Goal: Task Accomplishment & Management: Use online tool/utility

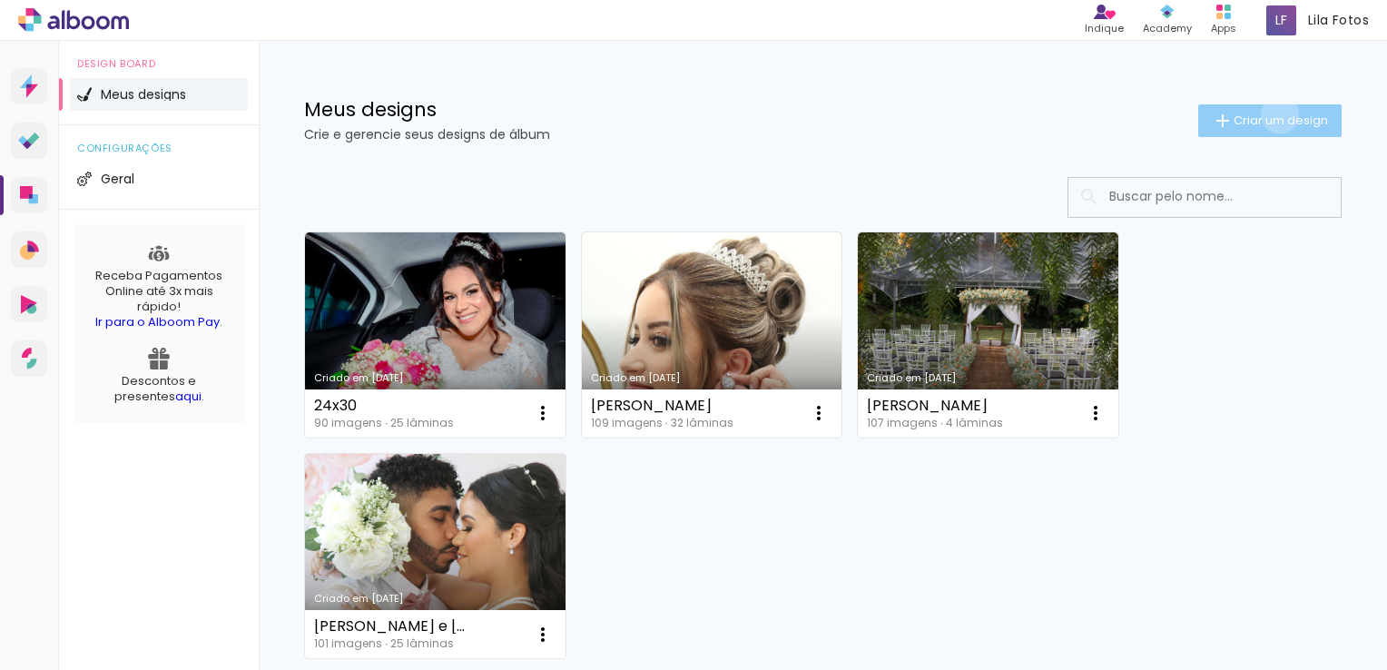
click at [1263, 114] on span "Criar um design" at bounding box center [1281, 120] width 94 height 12
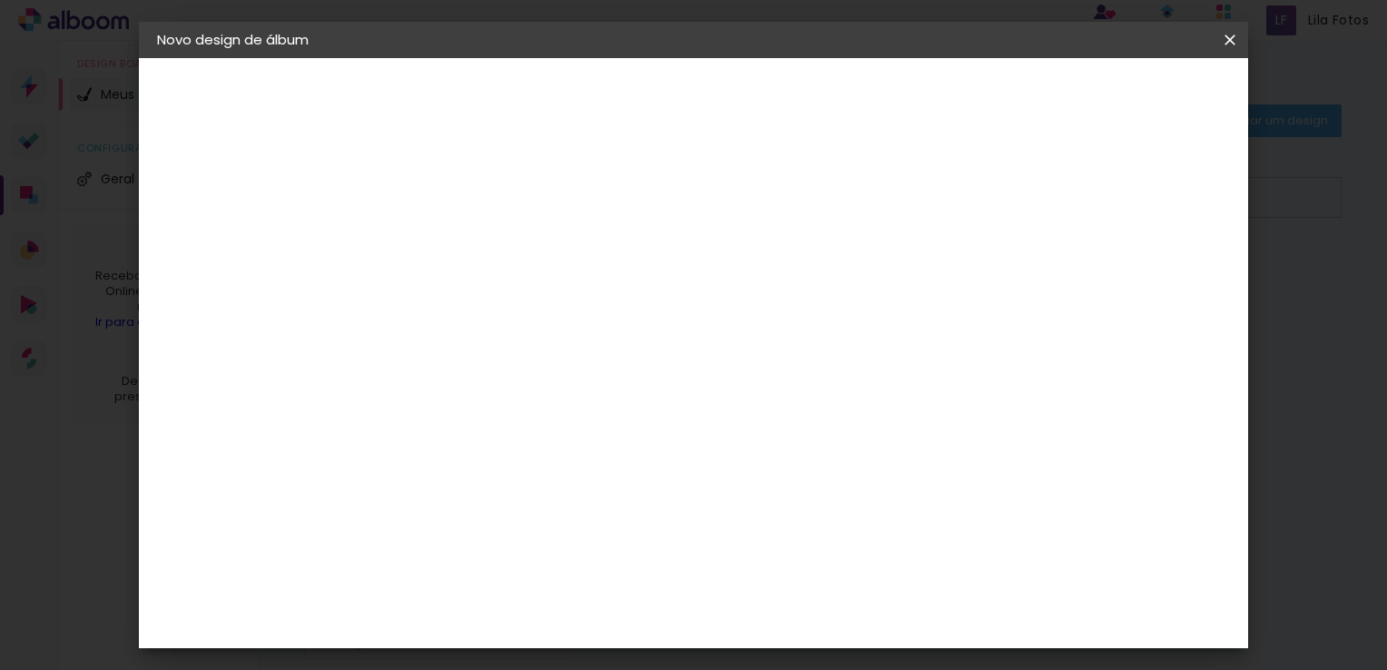
click at [454, 234] on input at bounding box center [454, 244] width 0 height 28
type input "n"
type input "sla"
type paper-input "sla"
click at [0, 0] on slot "Avançar" at bounding box center [0, 0] width 0 height 0
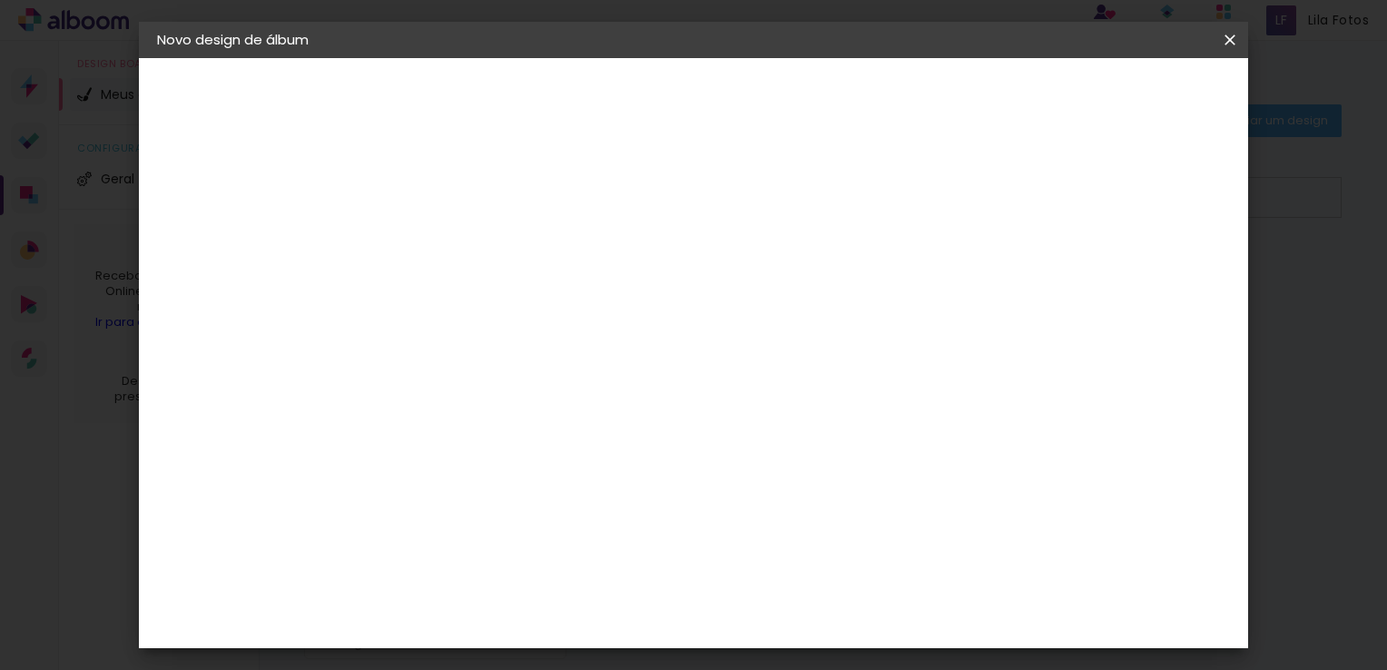
click at [0, 0] on slot "Tamanho Livre" at bounding box center [0, 0] width 0 height 0
click at [0, 0] on slot "Avançar" at bounding box center [0, 0] width 0 height 0
drag, startPoint x: 401, startPoint y: 335, endPoint x: 421, endPoint y: 337, distance: 20.1
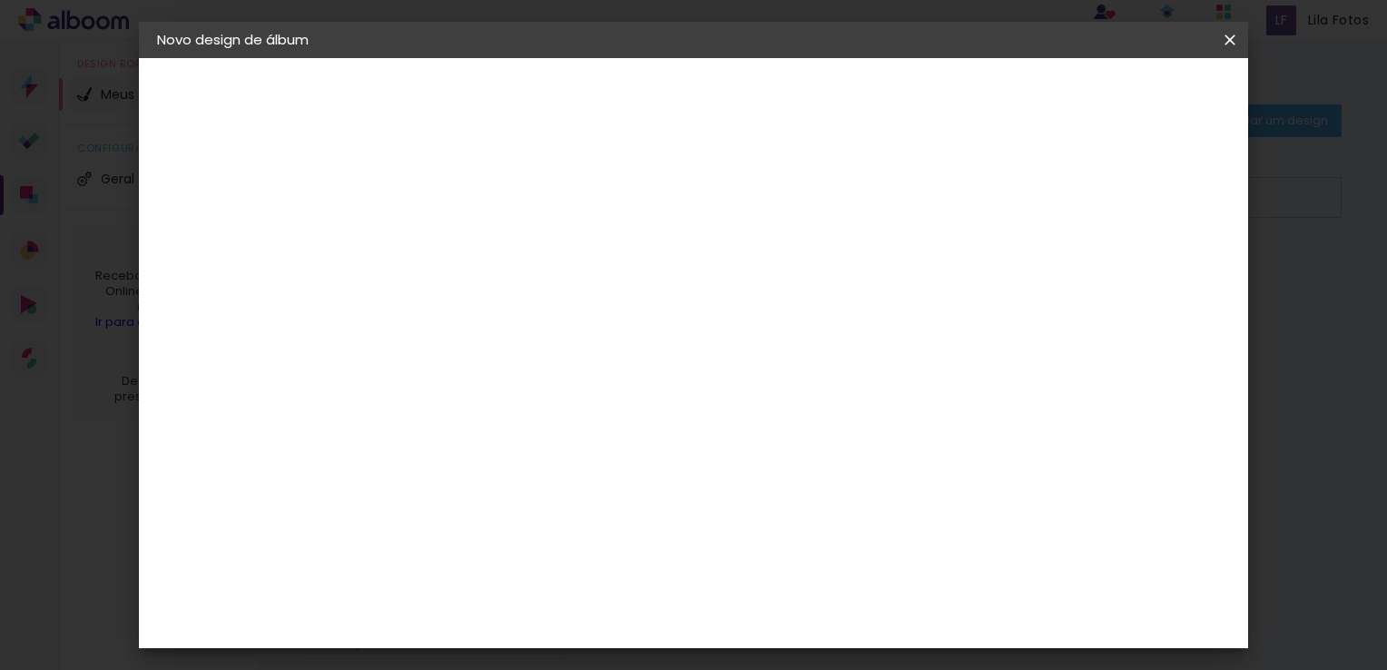
click at [421, 337] on div "30" at bounding box center [407, 328] width 69 height 27
type input "24"
type paper-input "24"
click at [1117, 91] on span "Iniciar design" at bounding box center [1075, 96] width 83 height 13
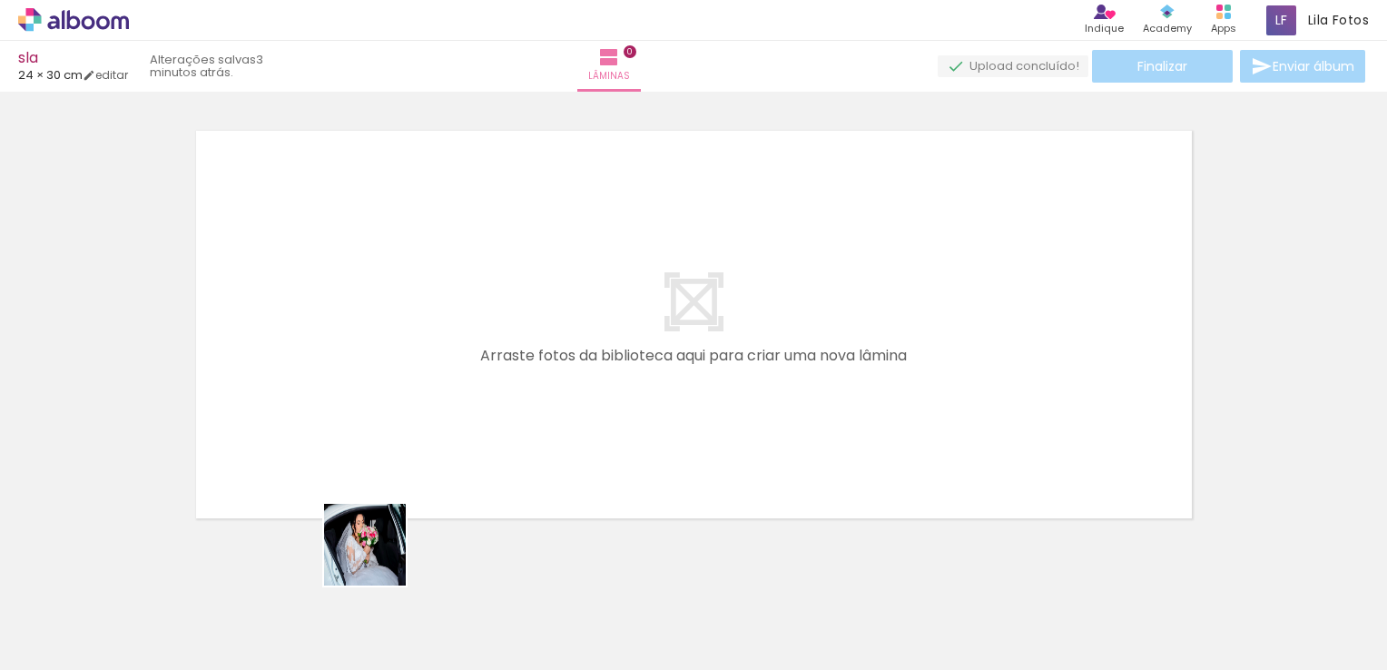
drag, startPoint x: 300, startPoint y: 611, endPoint x: 505, endPoint y: 459, distance: 255.2
click at [505, 459] on quentale-workspace at bounding box center [693, 335] width 1387 height 670
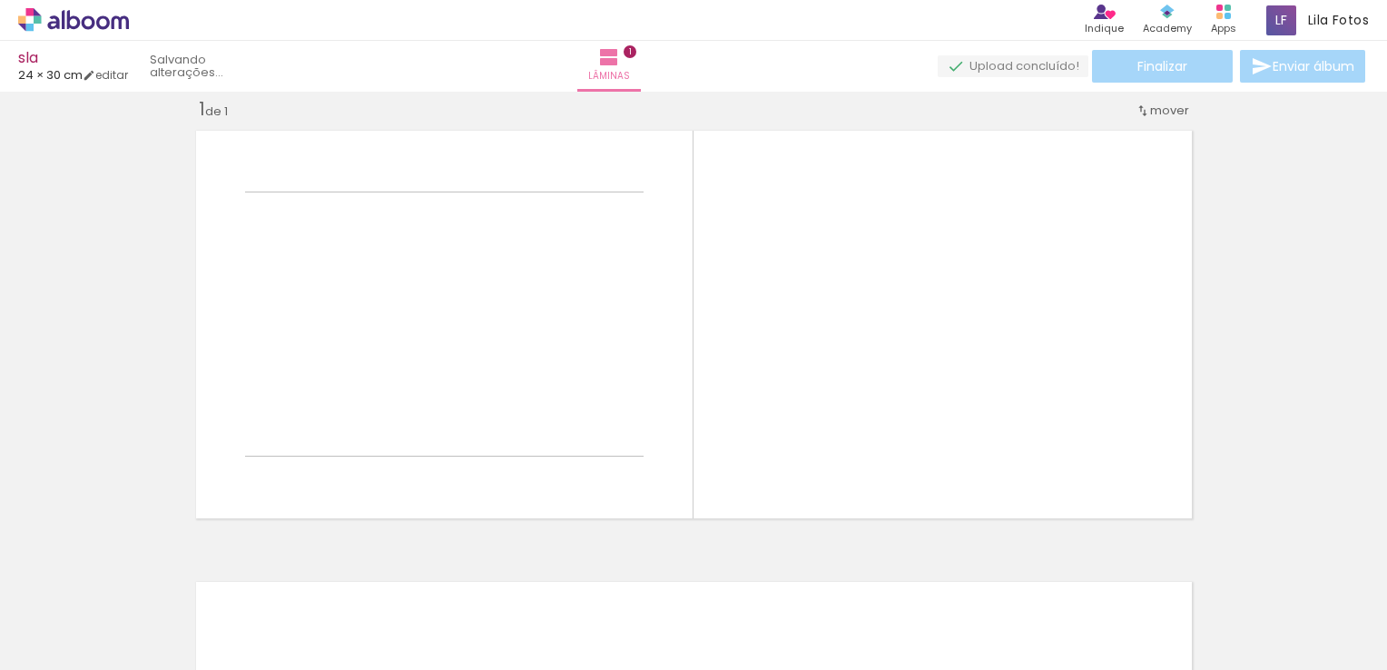
scroll to position [23, 0]
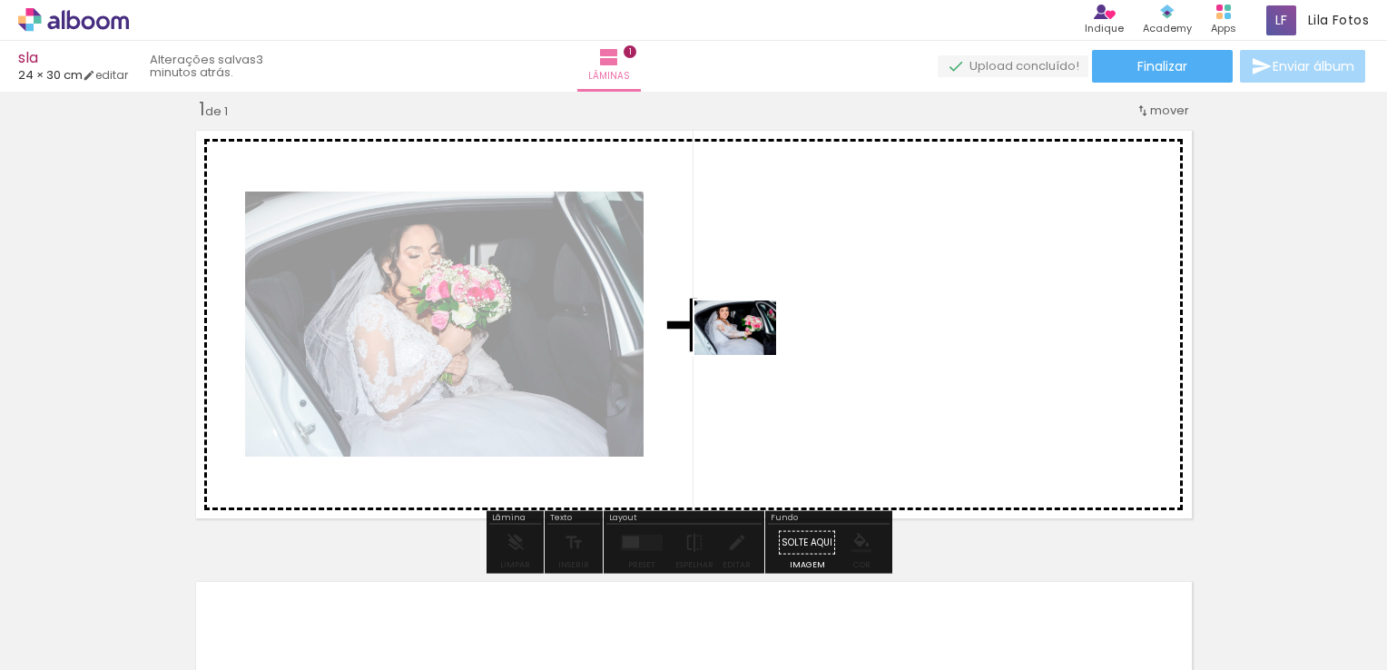
drag, startPoint x: 390, startPoint y: 588, endPoint x: 751, endPoint y: 352, distance: 431.7
click at [751, 352] on quentale-workspace at bounding box center [693, 335] width 1387 height 670
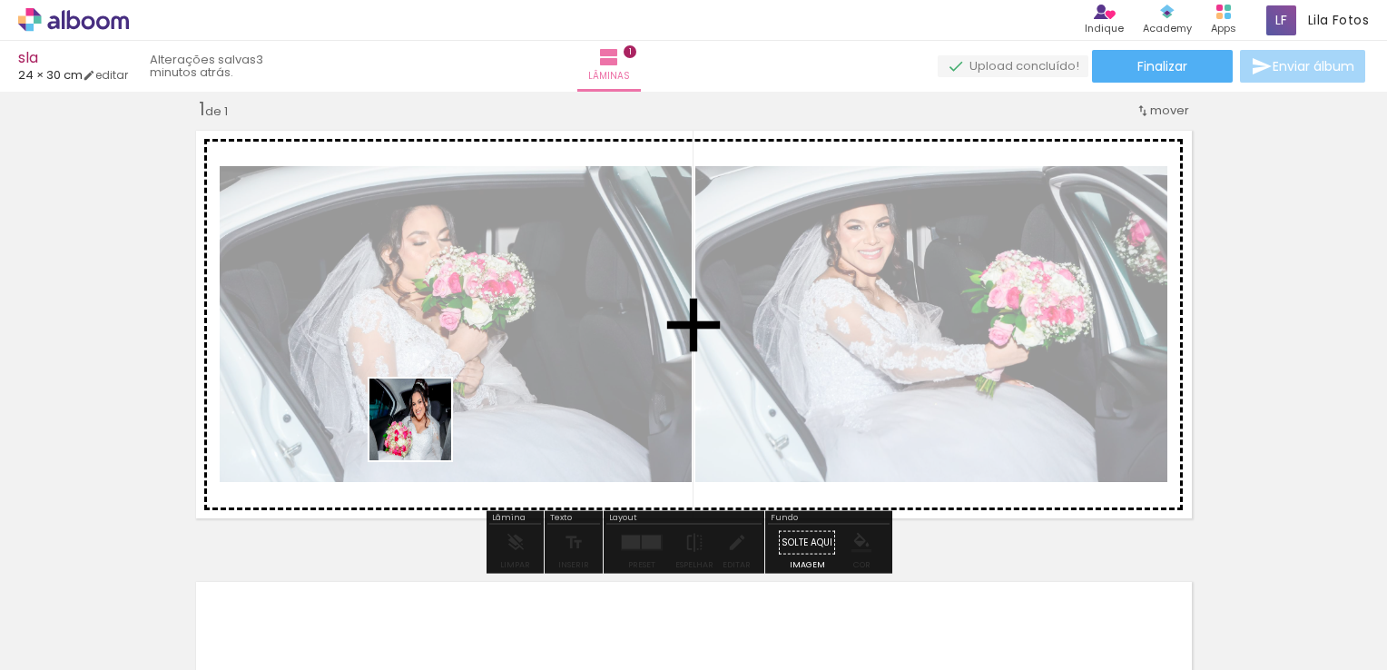
drag, startPoint x: 175, startPoint y: 615, endPoint x: 538, endPoint y: 372, distance: 435.9
click at [538, 372] on quentale-workspace at bounding box center [693, 335] width 1387 height 670
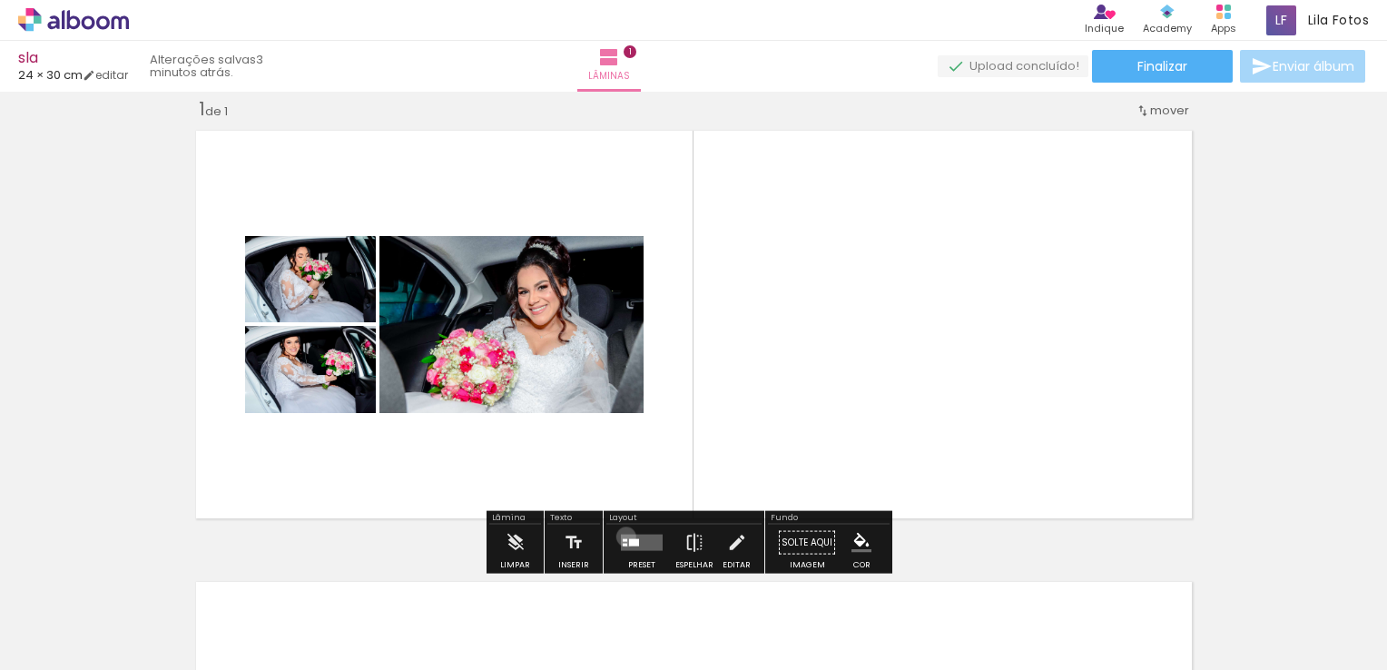
click at [622, 536] on quentale-layouter at bounding box center [642, 543] width 42 height 16
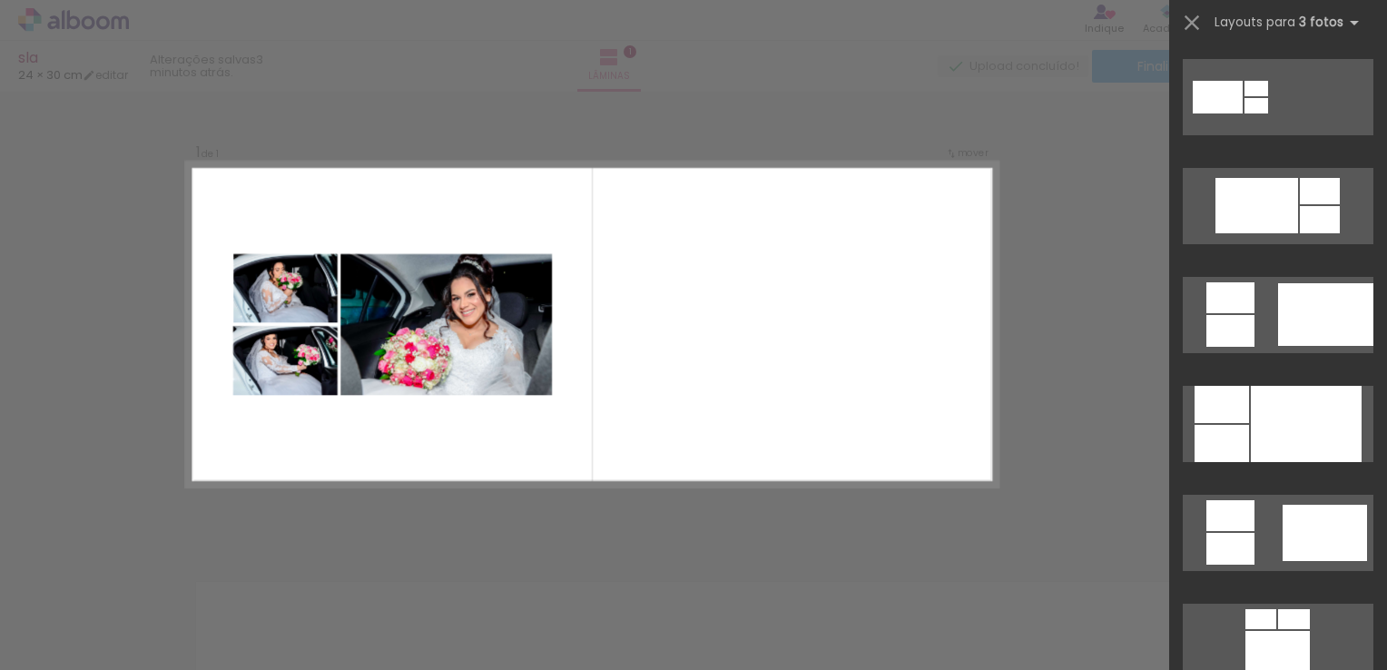
scroll to position [985, 0]
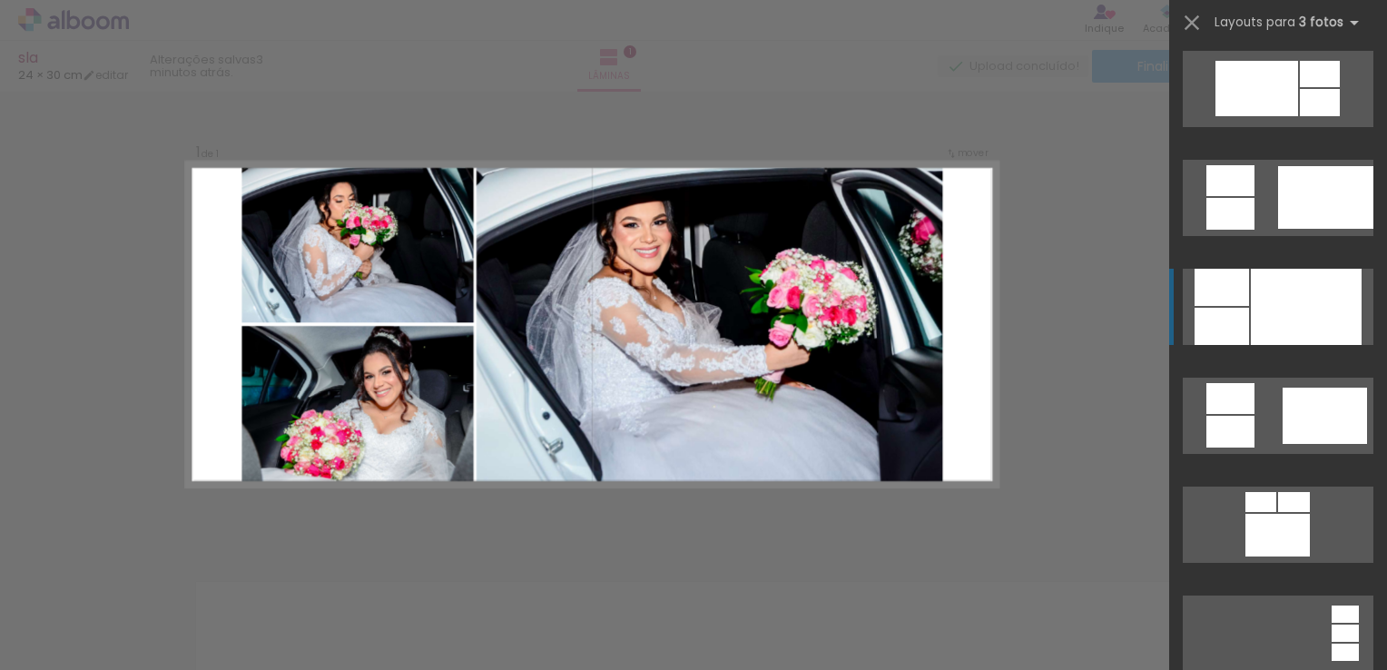
click at [1316, 304] on div at bounding box center [1306, 307] width 111 height 76
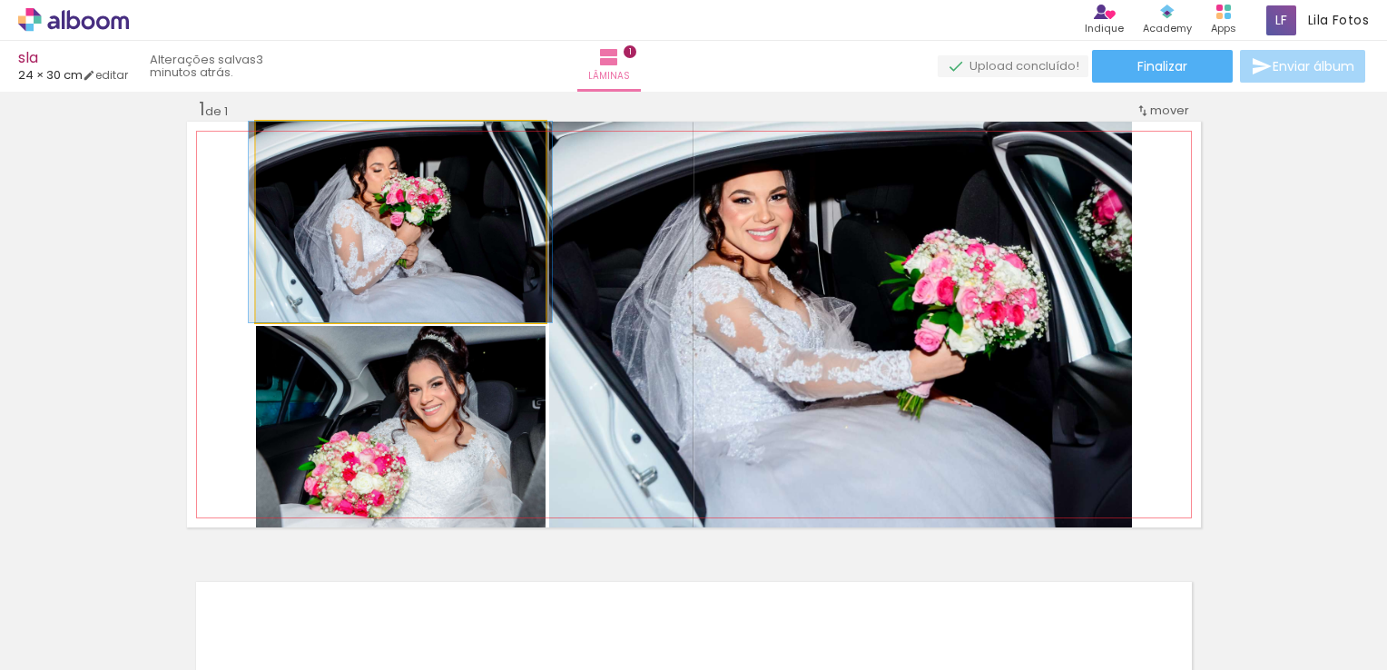
drag, startPoint x: 432, startPoint y: 312, endPoint x: 715, endPoint y: 367, distance: 287.6
click at [0, 0] on slot at bounding box center [0, 0] width 0 height 0
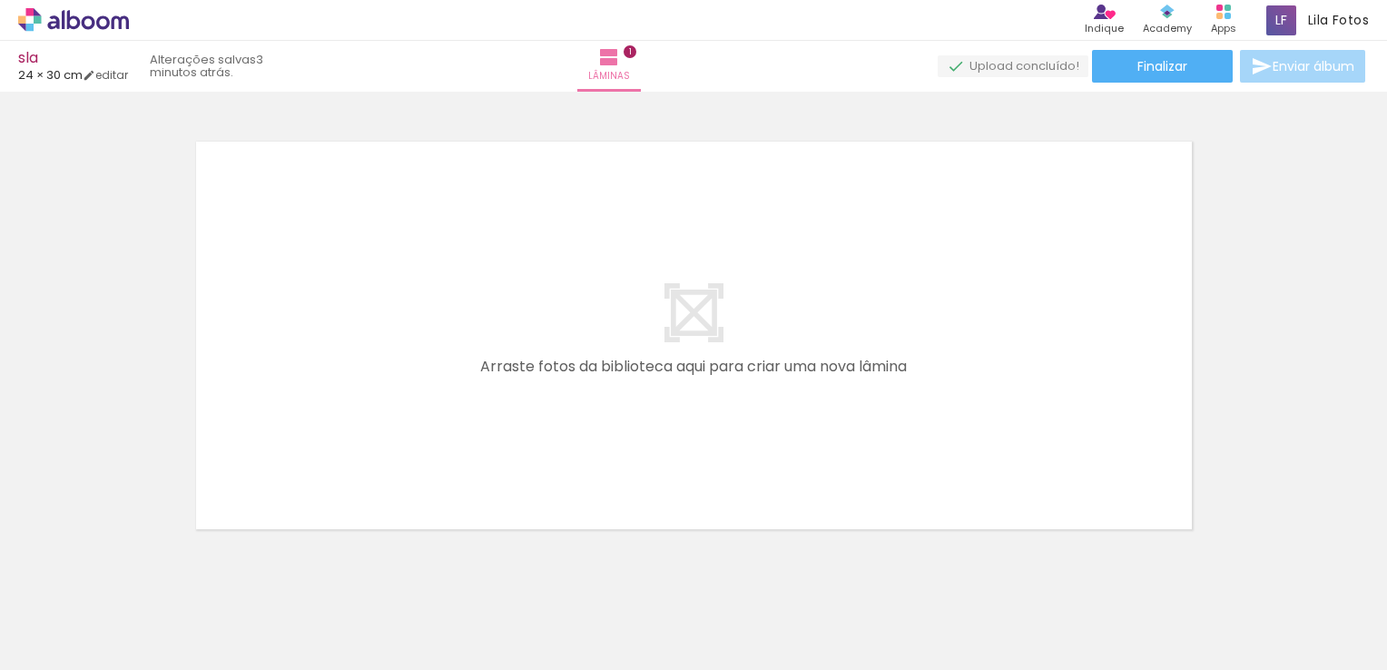
scroll to position [0, 1703]
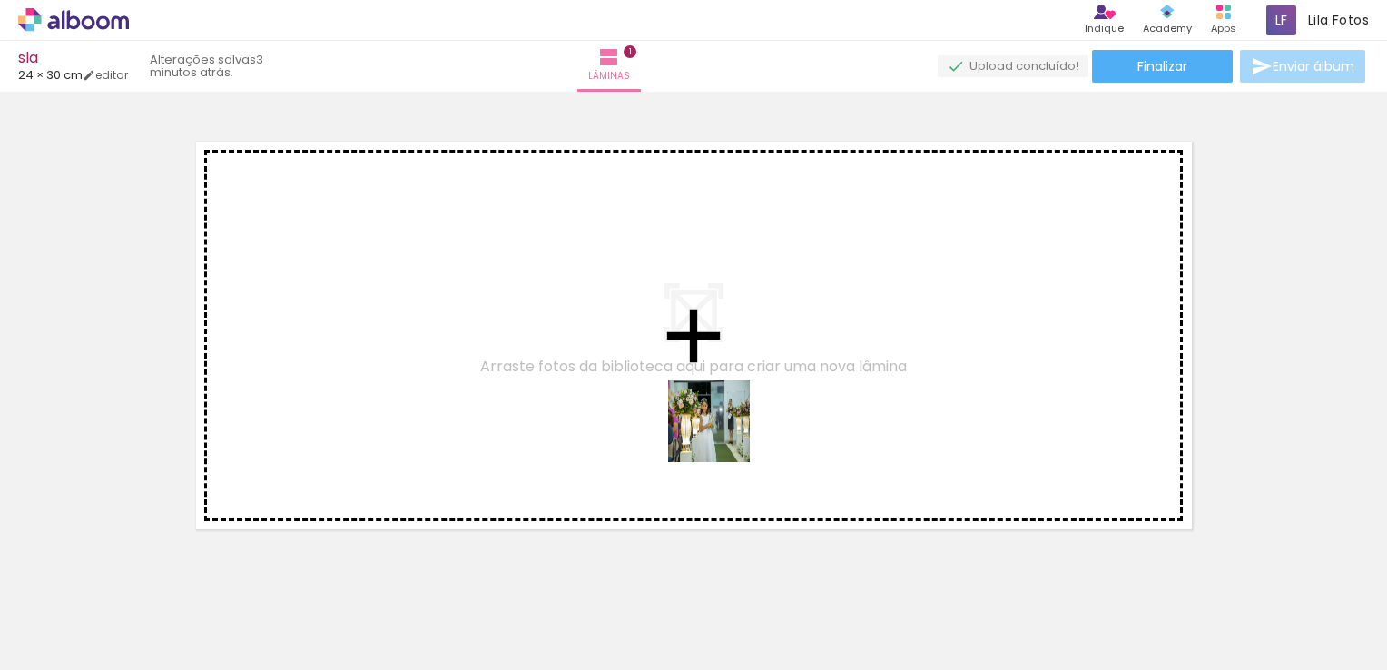
drag, startPoint x: 737, startPoint y: 626, endPoint x: 725, endPoint y: 400, distance: 226.5
click at [725, 400] on quentale-workspace at bounding box center [693, 335] width 1387 height 670
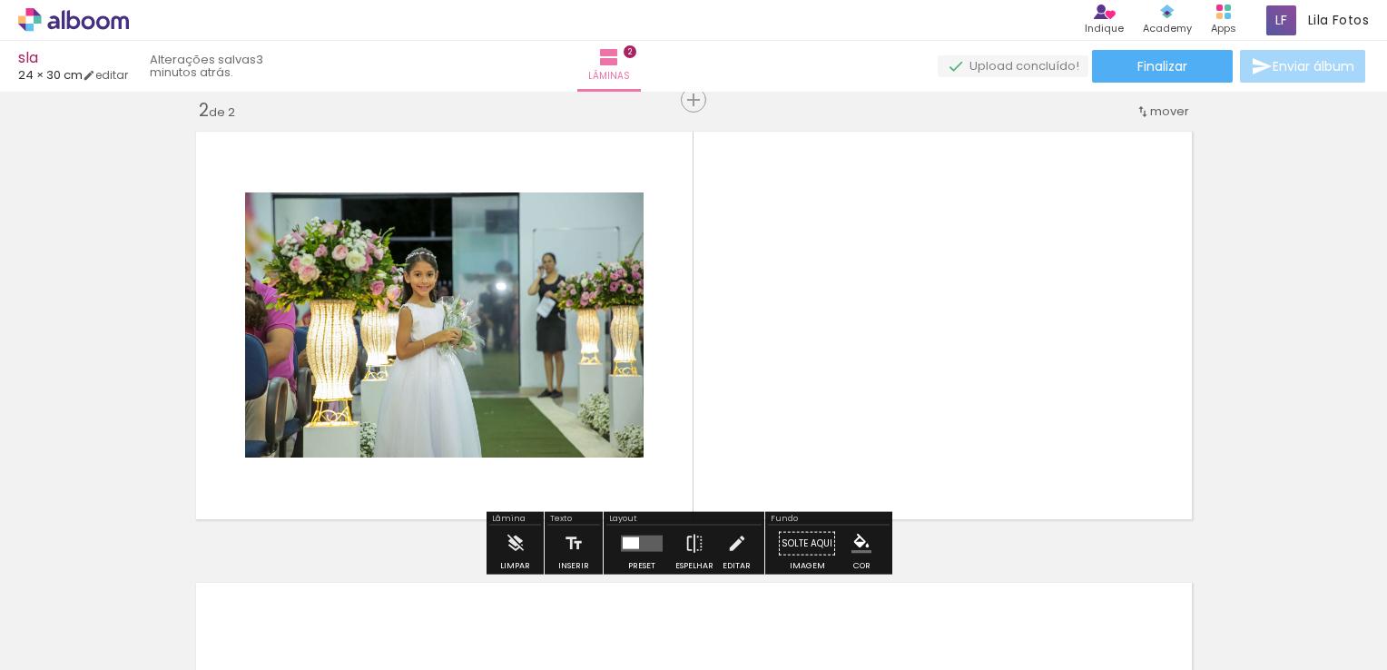
scroll to position [474, 0]
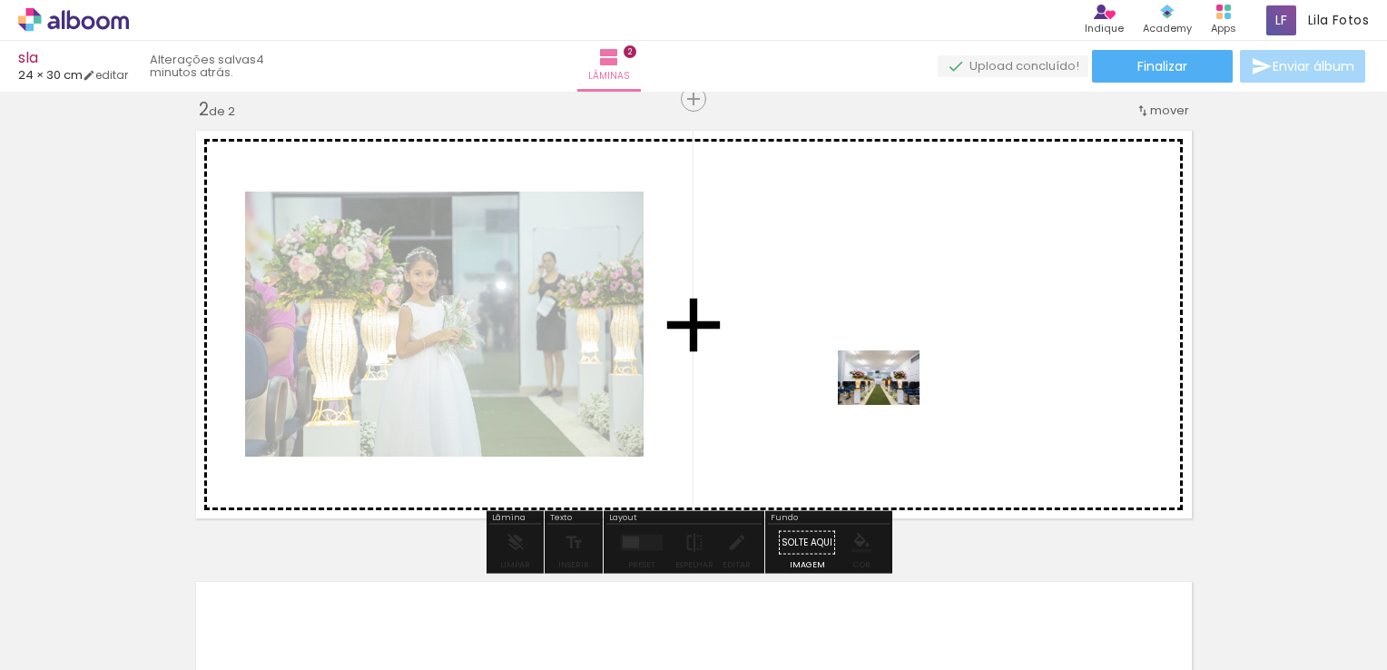
drag, startPoint x: 407, startPoint y: 623, endPoint x: 897, endPoint y: 402, distance: 537.7
click at [897, 402] on quentale-workspace at bounding box center [693, 335] width 1387 height 670
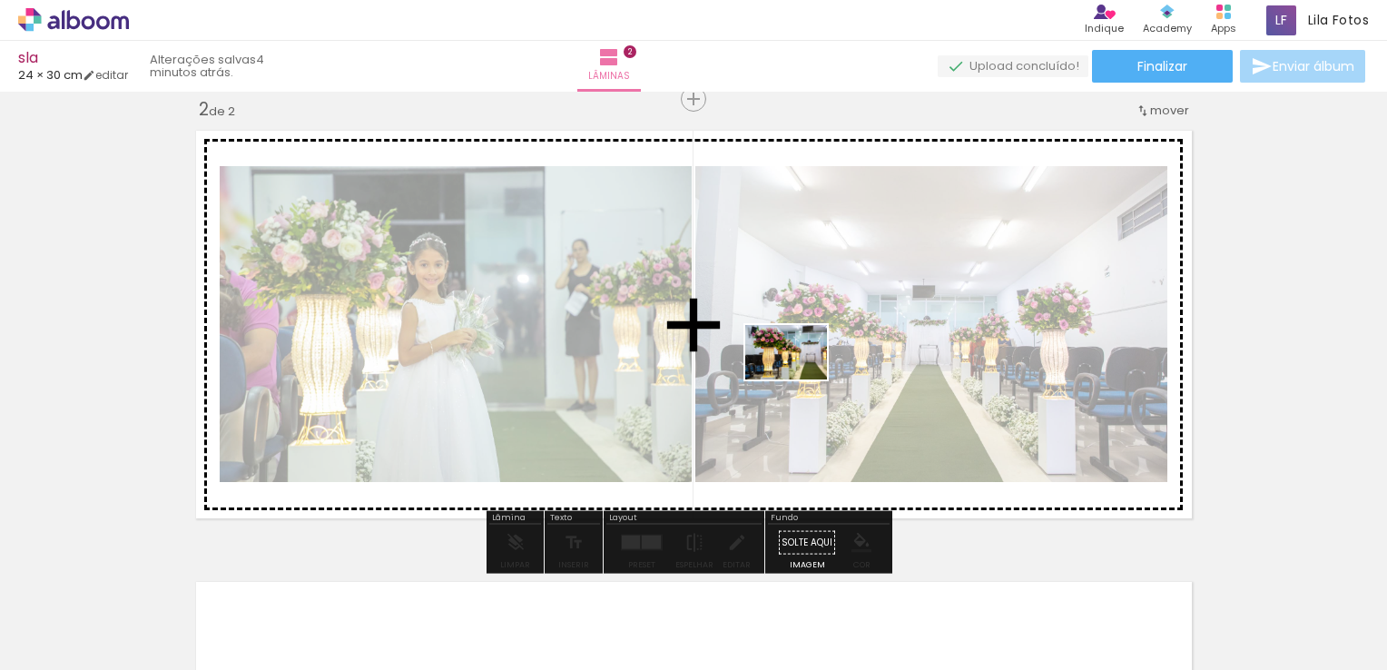
drag, startPoint x: 538, startPoint y: 612, endPoint x: 834, endPoint y: 343, distance: 400.5
click at [834, 343] on quentale-workspace at bounding box center [693, 335] width 1387 height 670
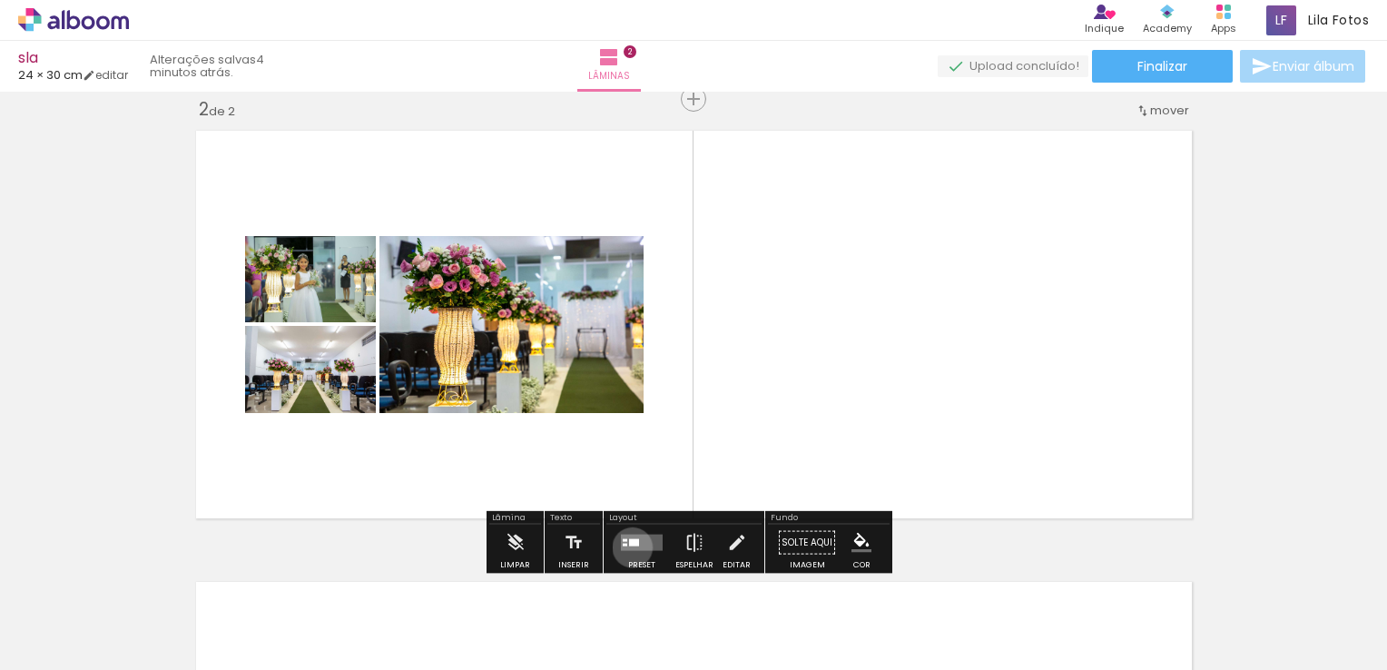
click at [628, 547] on quentale-layouter at bounding box center [642, 543] width 42 height 16
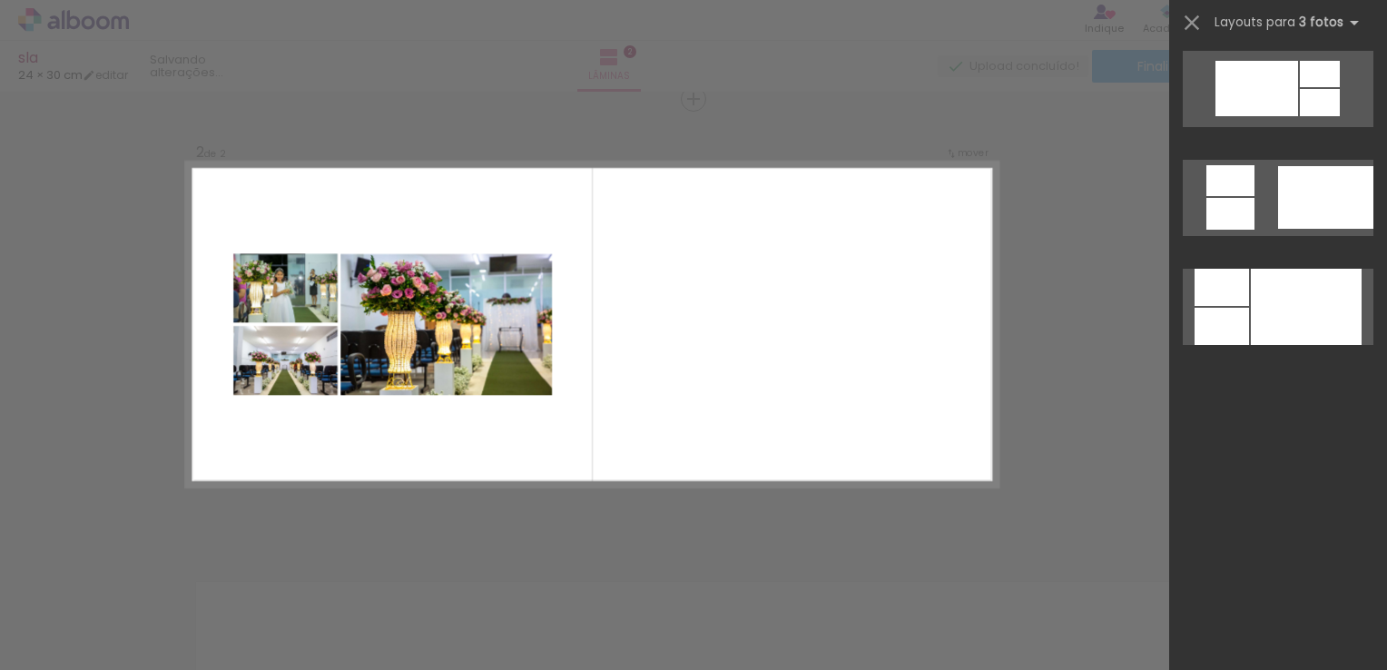
scroll to position [0, 0]
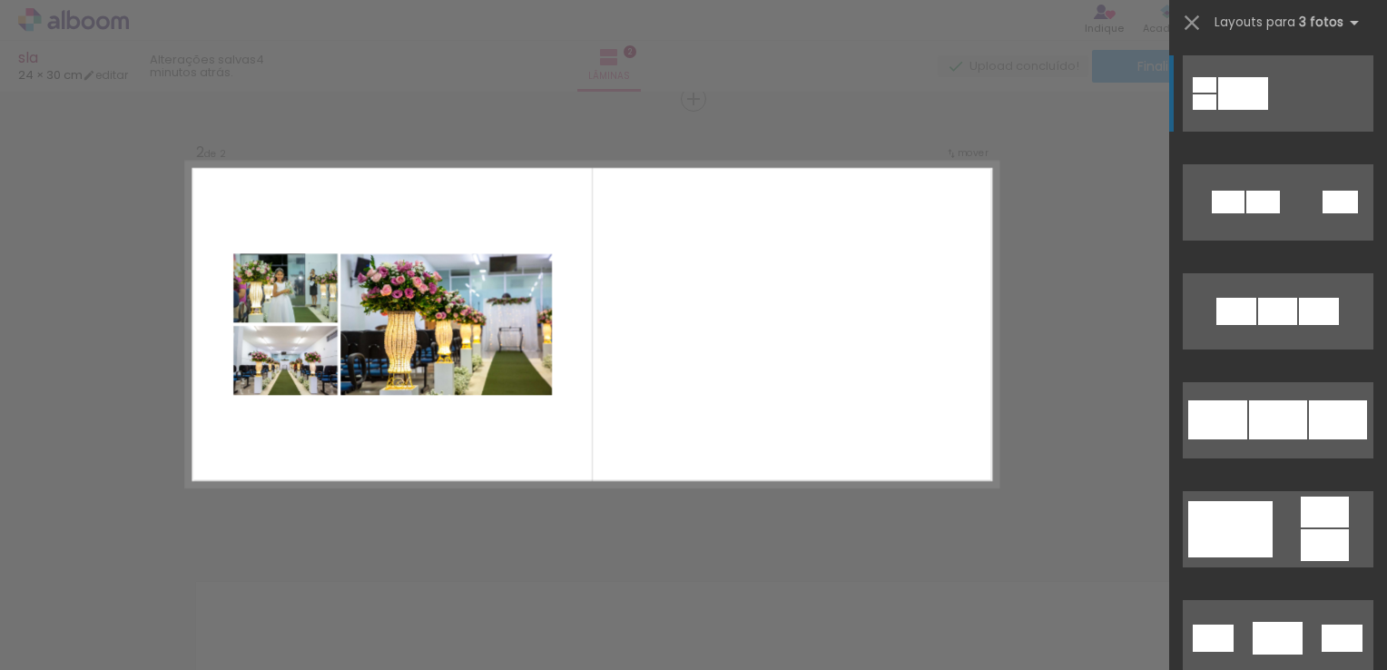
click at [1290, 114] on quentale-layouter at bounding box center [1278, 93] width 191 height 76
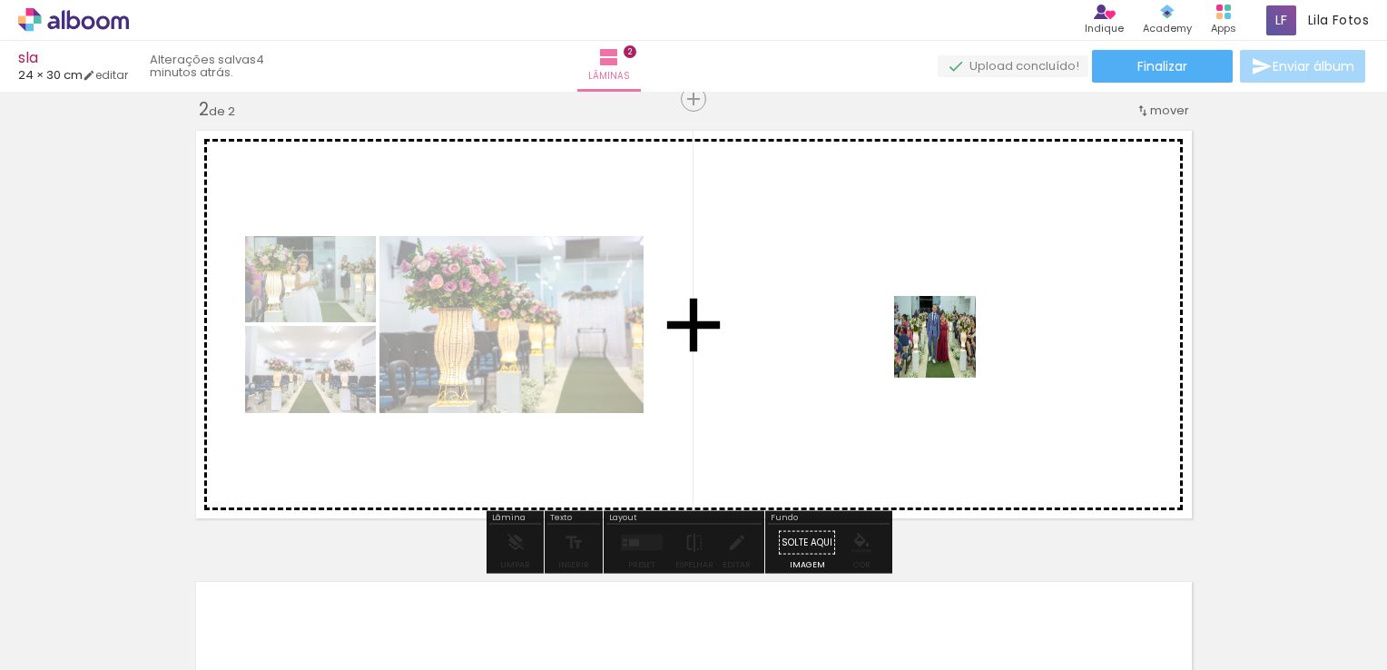
drag, startPoint x: 821, startPoint y: 616, endPoint x: 952, endPoint y: 343, distance: 302.2
click at [952, 343] on quentale-workspace at bounding box center [693, 335] width 1387 height 670
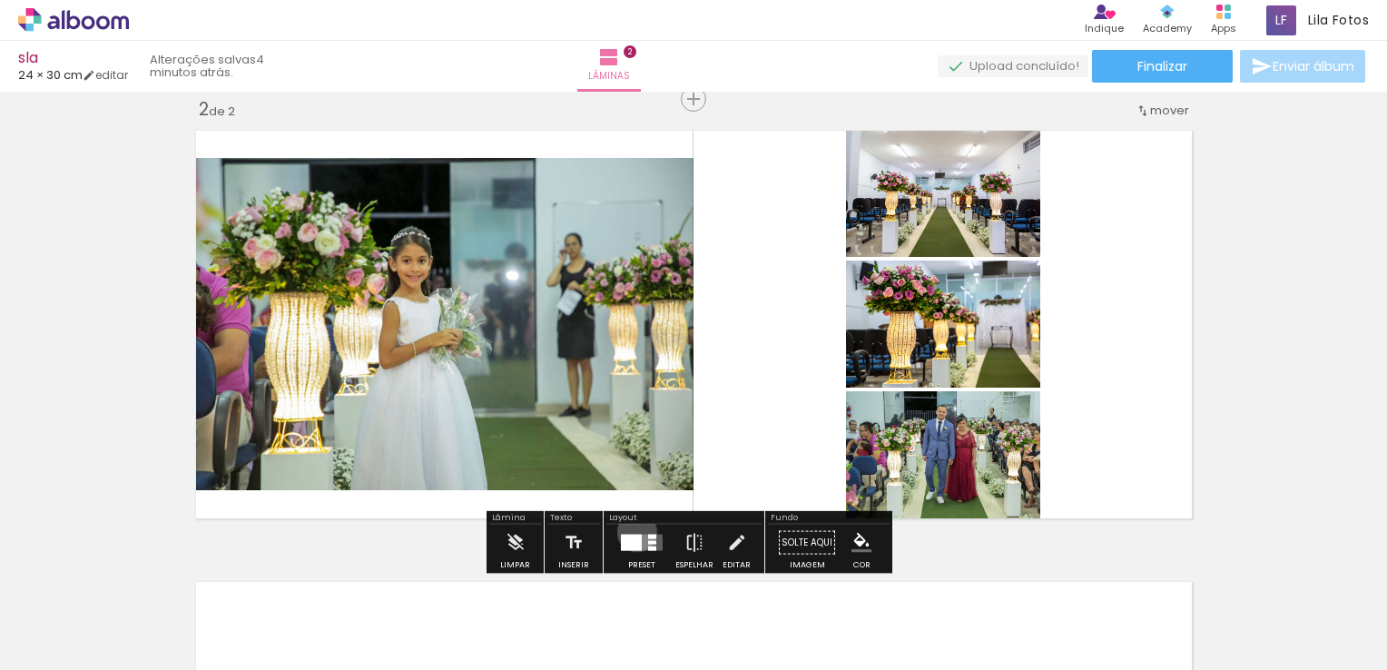
click at [633, 531] on div at bounding box center [641, 543] width 49 height 36
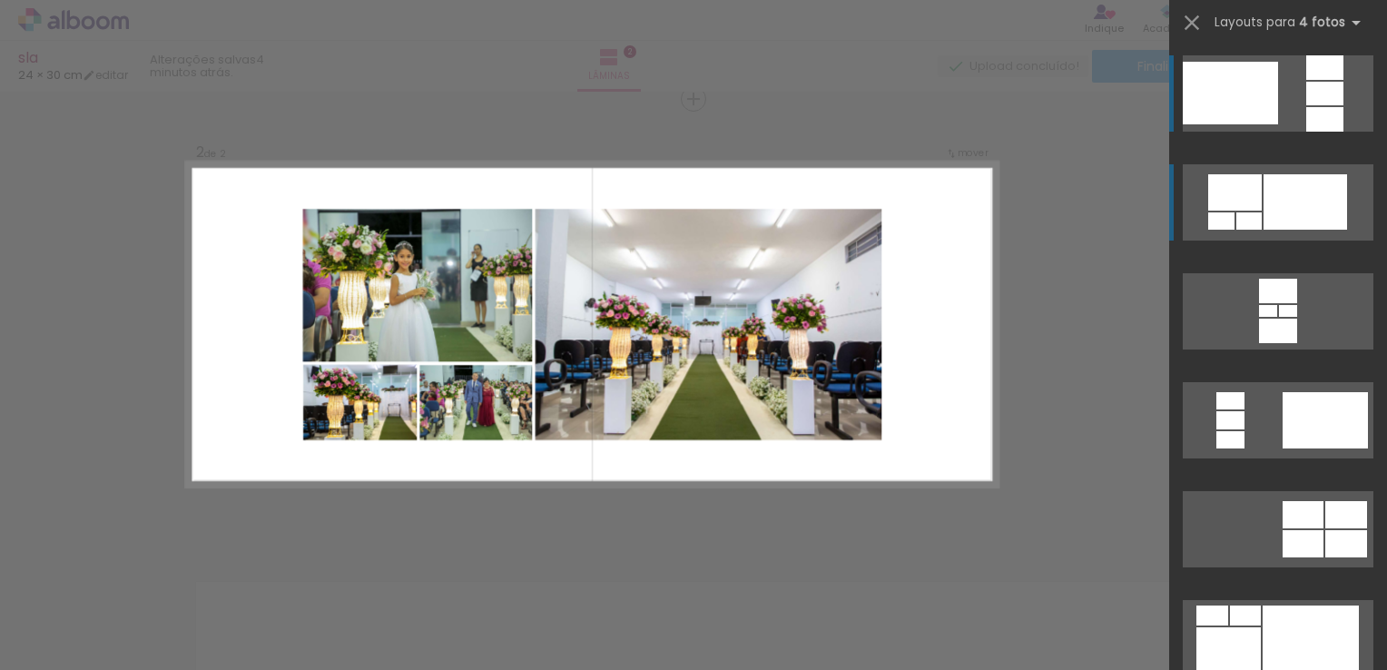
click at [1315, 215] on div at bounding box center [1306, 201] width 84 height 55
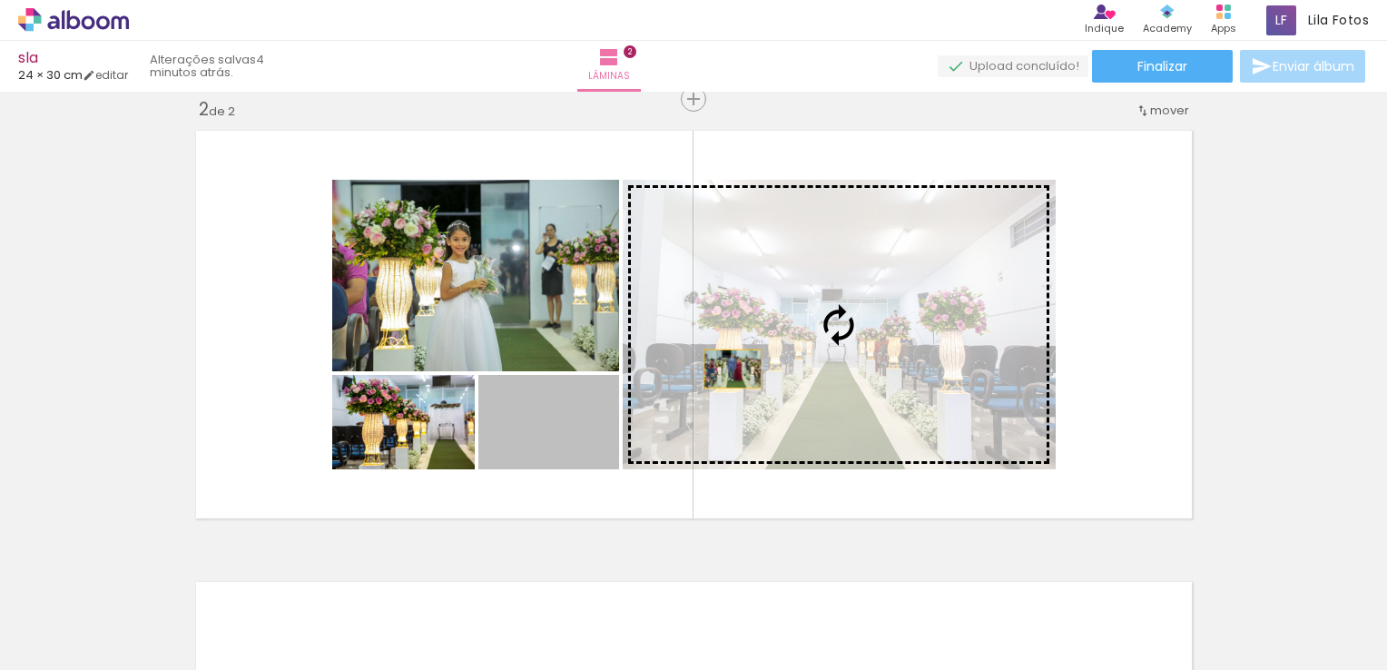
drag, startPoint x: 505, startPoint y: 447, endPoint x: 762, endPoint y: 357, distance: 272.2
click at [0, 0] on slot at bounding box center [0, 0] width 0 height 0
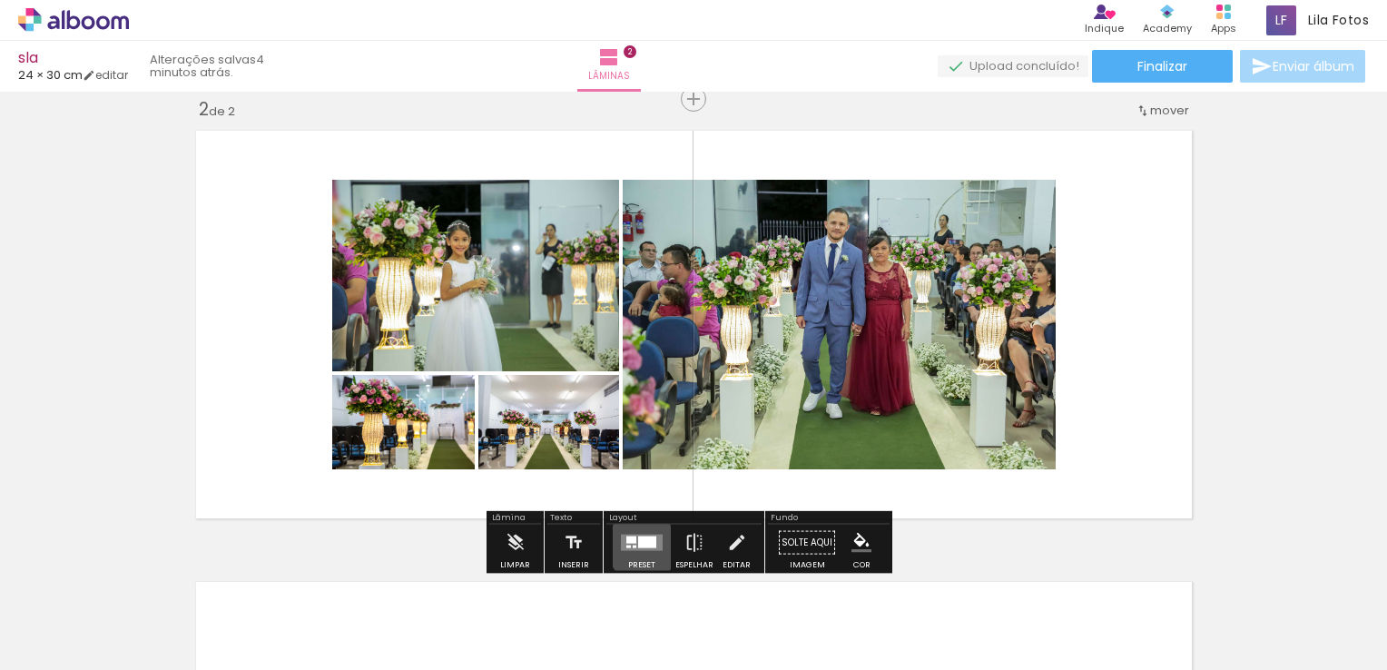
click at [651, 540] on div at bounding box center [647, 543] width 18 height 12
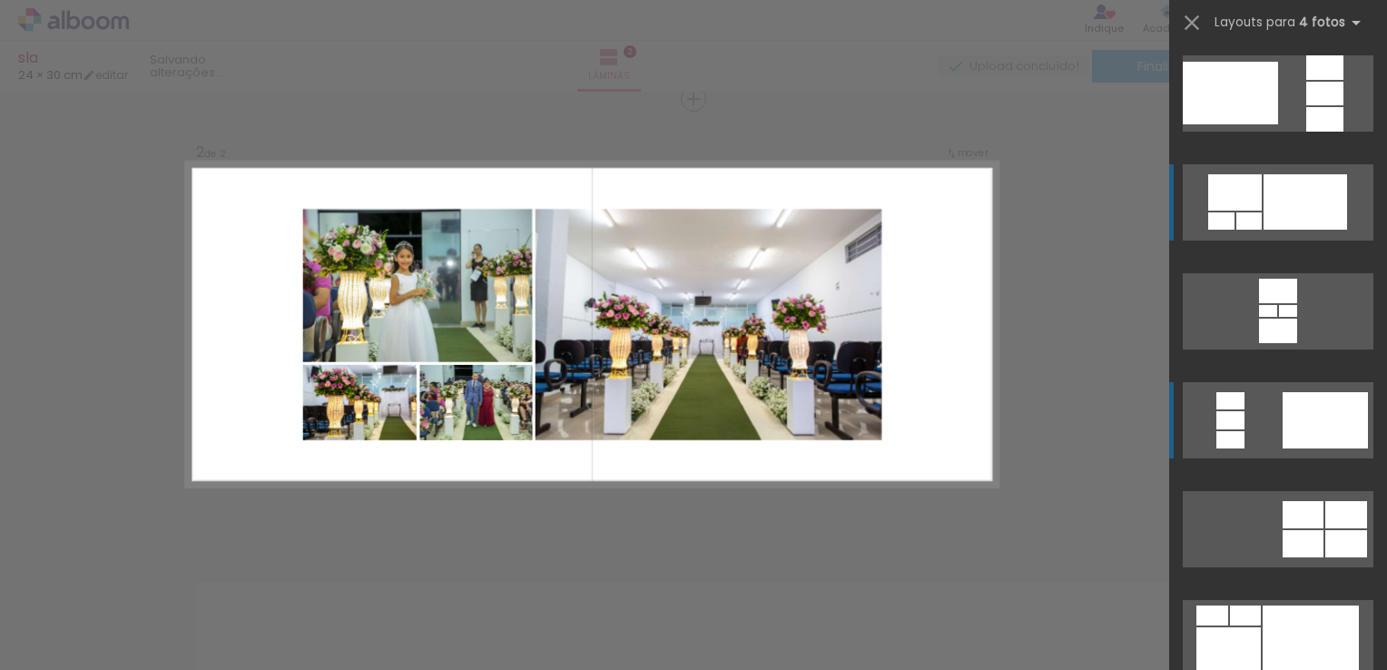
scroll to position [109, 0]
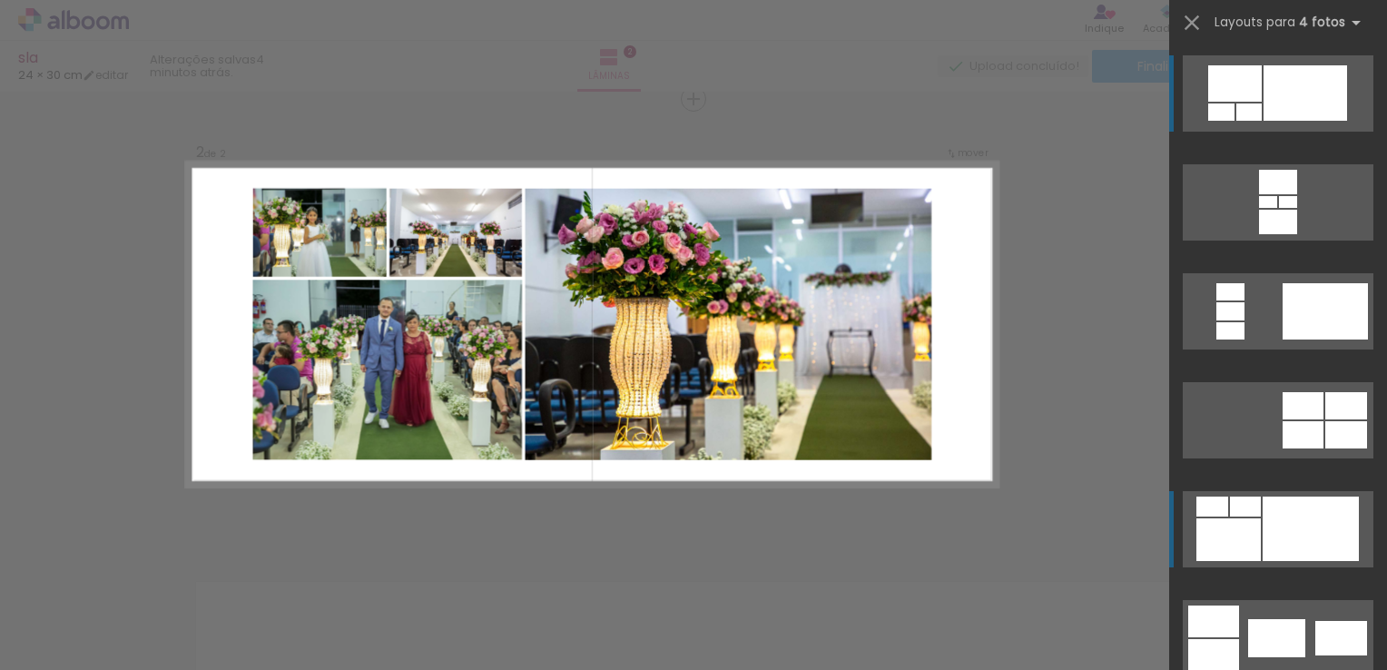
click at [1313, 533] on div at bounding box center [1311, 529] width 96 height 64
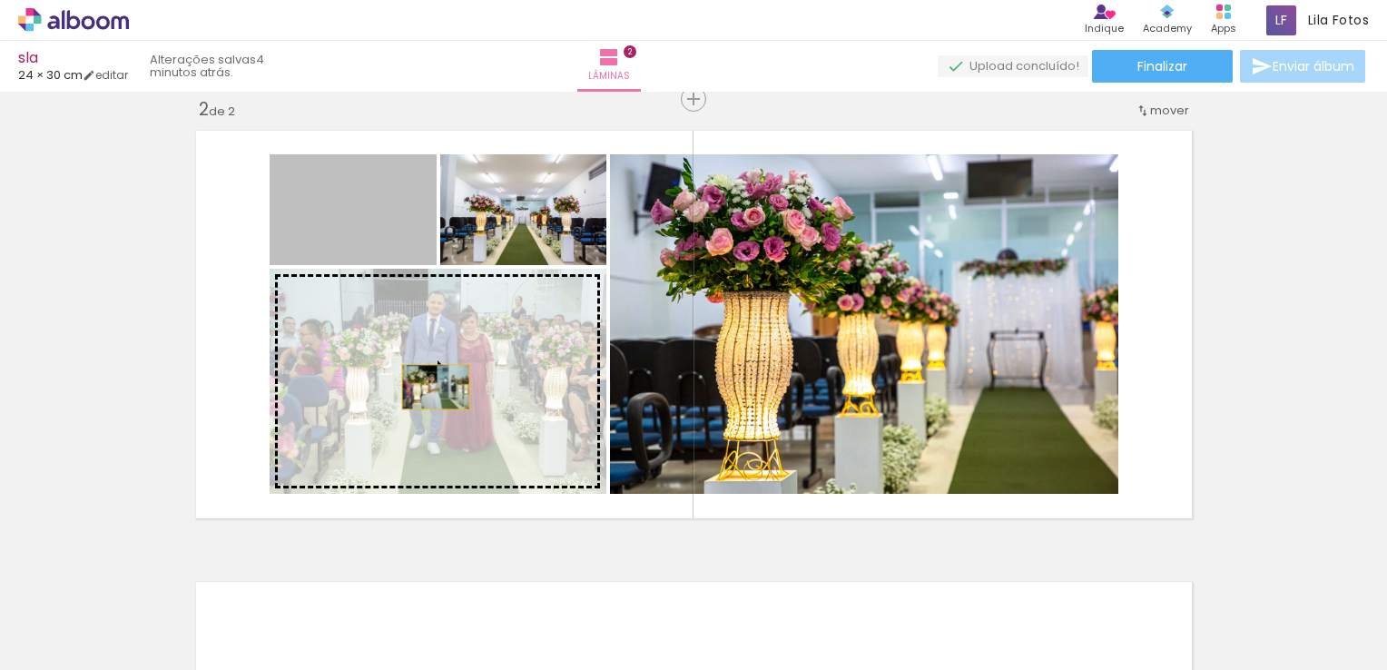
drag, startPoint x: 370, startPoint y: 252, endPoint x: 429, endPoint y: 387, distance: 147.3
click at [0, 0] on slot at bounding box center [0, 0] width 0 height 0
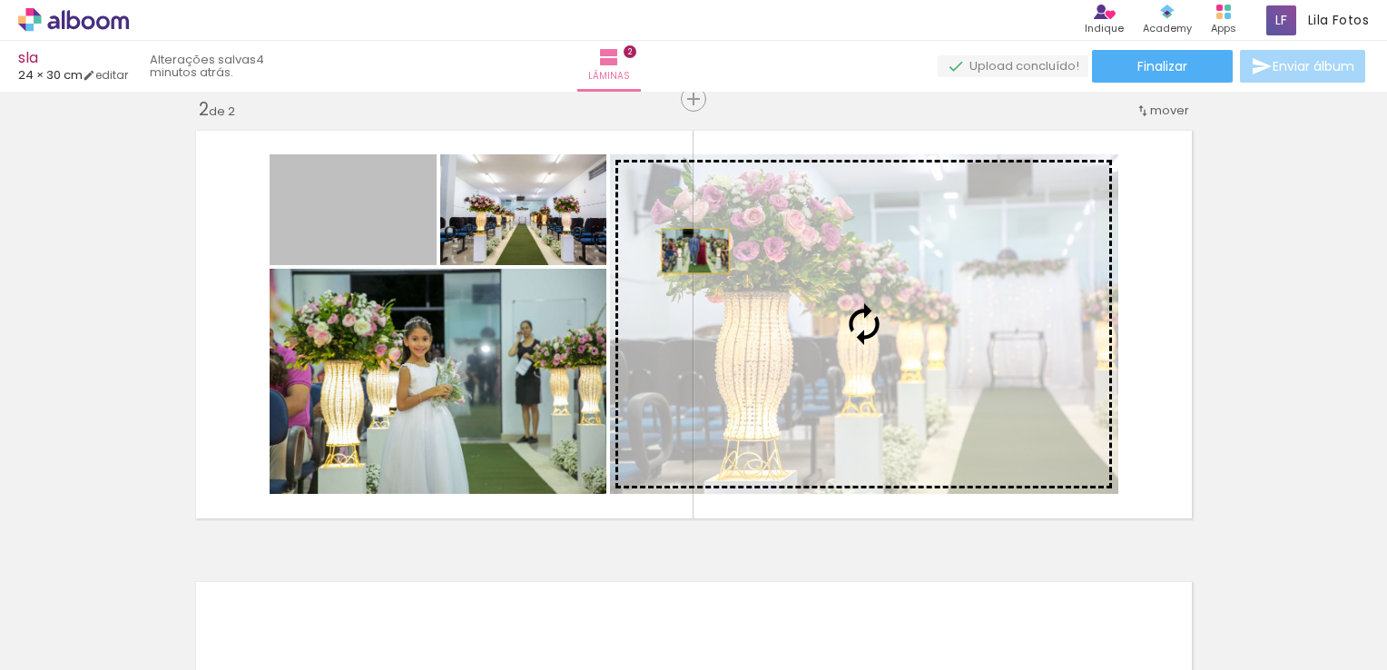
drag, startPoint x: 370, startPoint y: 221, endPoint x: 741, endPoint y: 281, distance: 375.3
click at [0, 0] on slot at bounding box center [0, 0] width 0 height 0
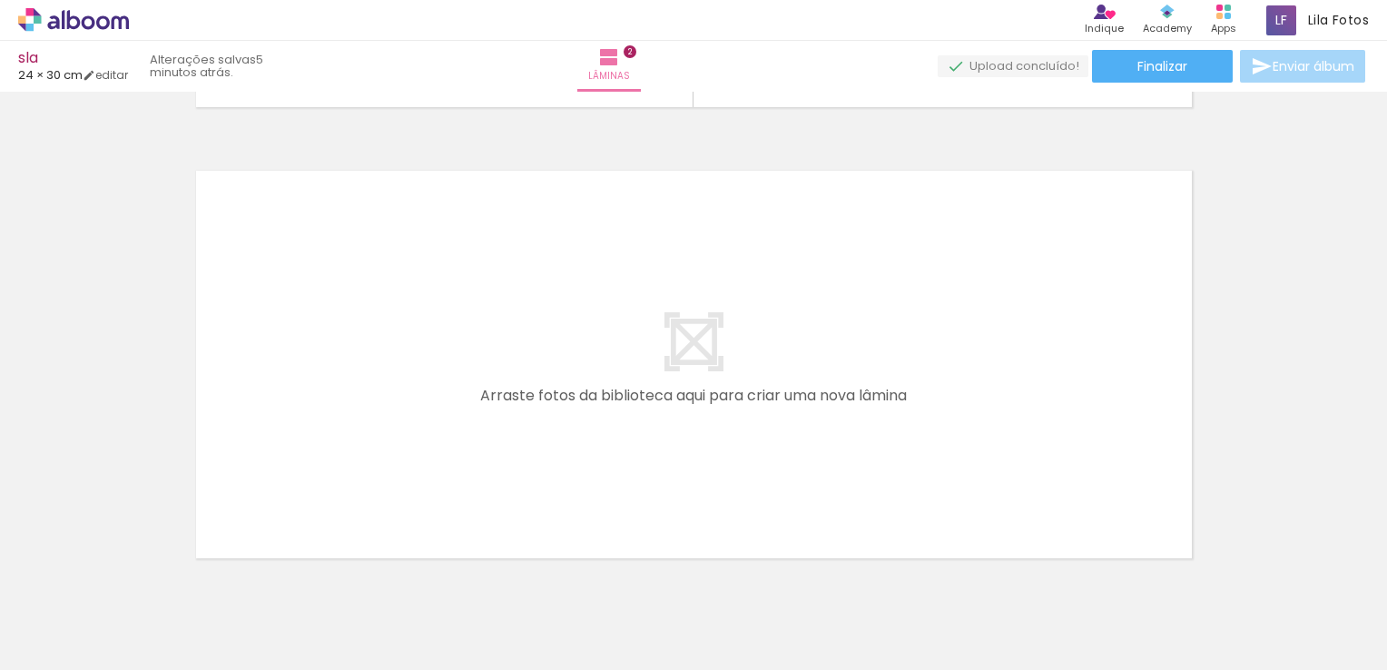
scroll to position [959, 0]
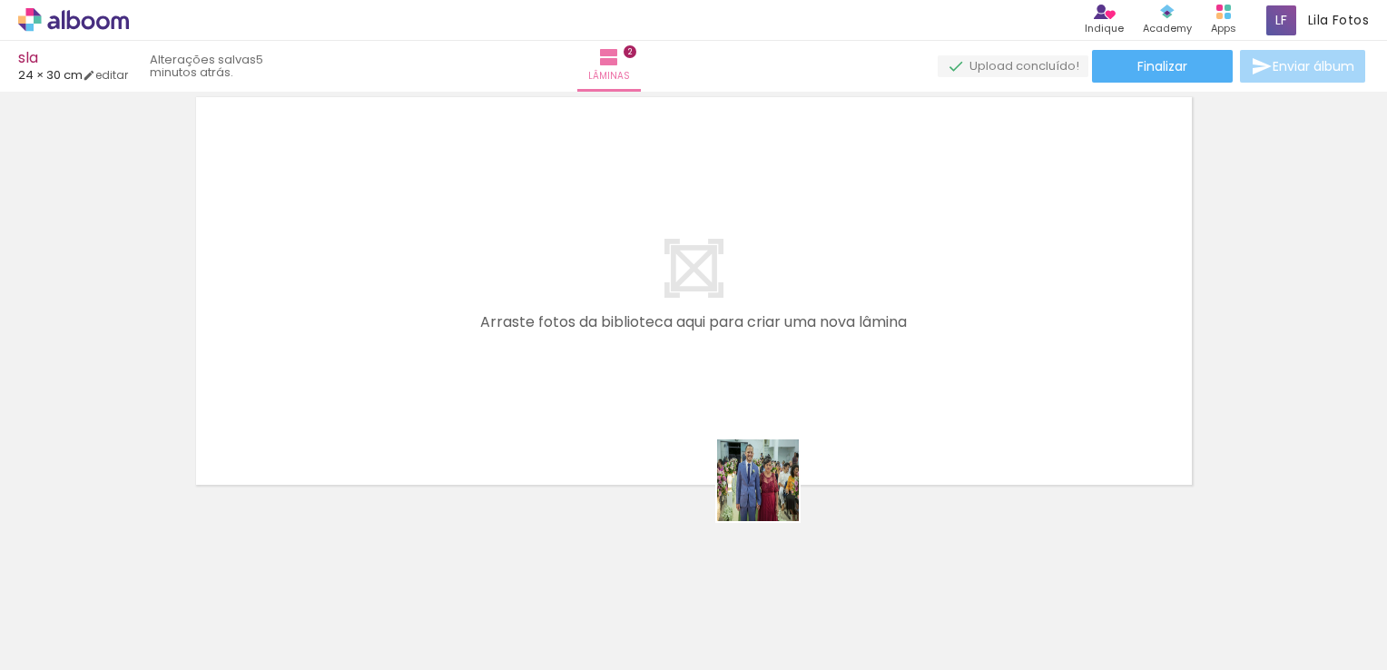
drag, startPoint x: 902, startPoint y: 637, endPoint x: 711, endPoint y: 373, distance: 325.9
click at [711, 373] on quentale-workspace at bounding box center [693, 335] width 1387 height 670
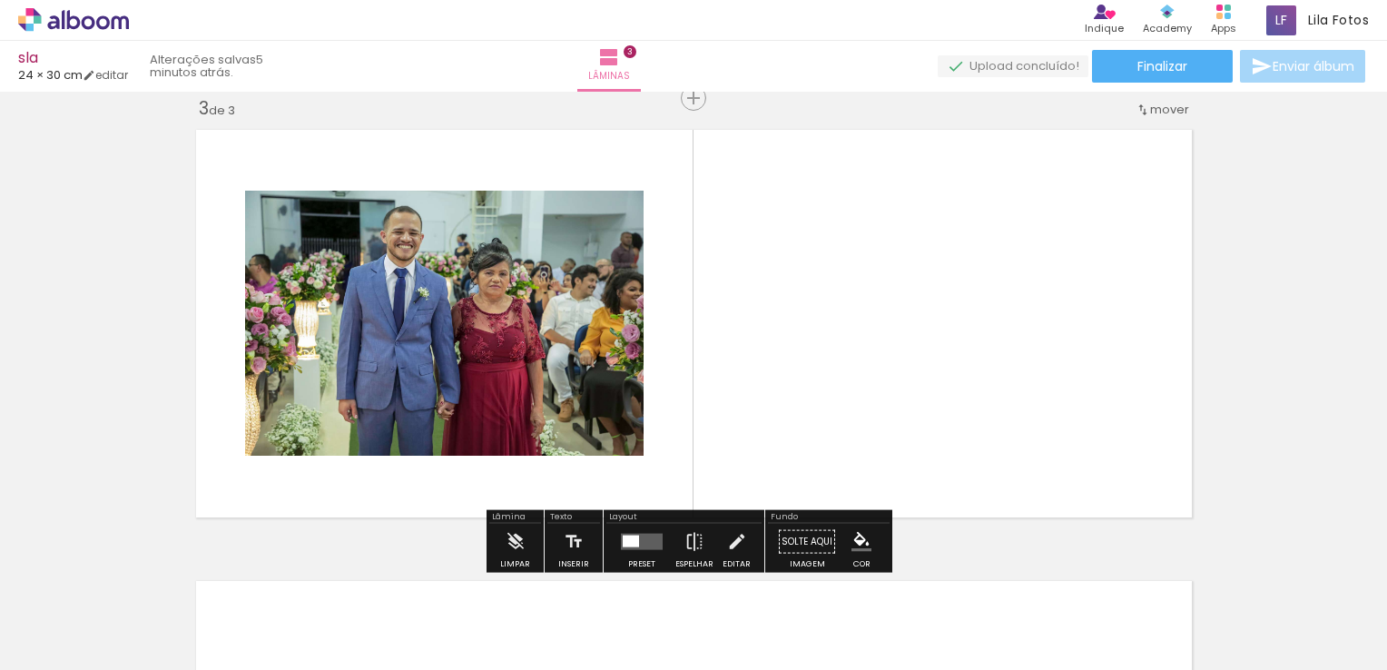
scroll to position [925, 0]
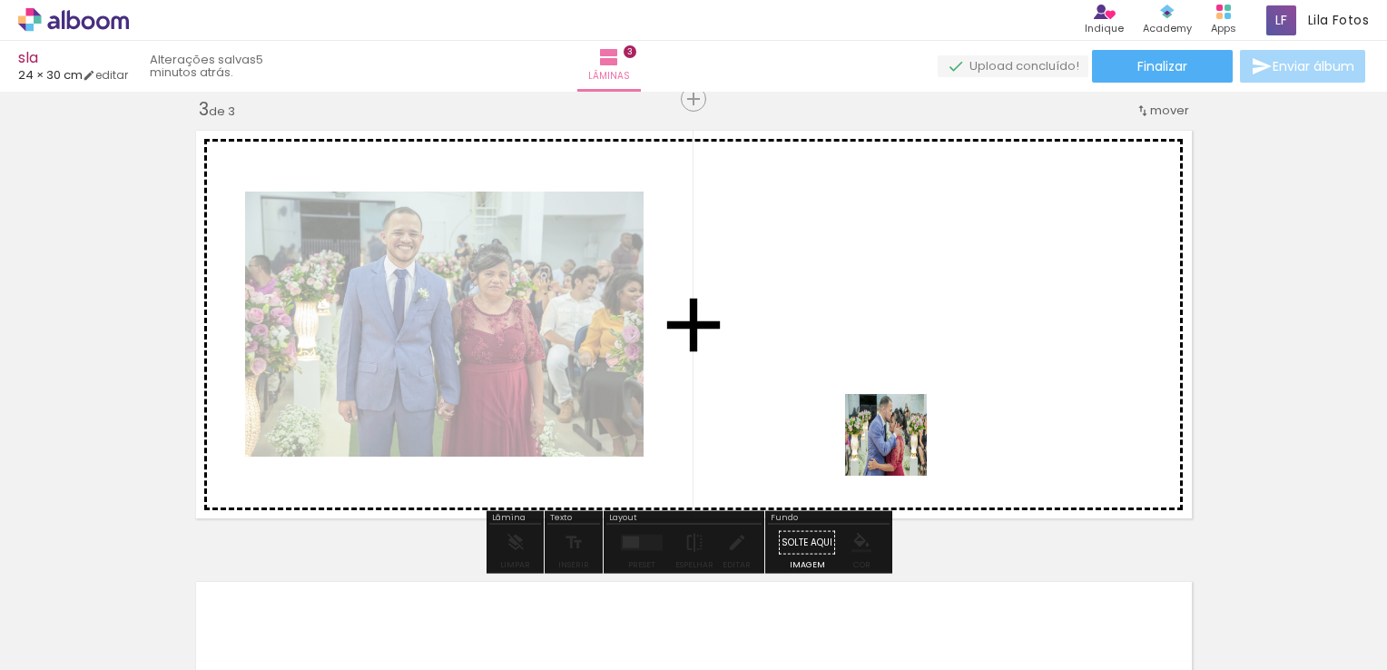
drag, startPoint x: 1025, startPoint y: 626, endPoint x: 886, endPoint y: 372, distance: 288.9
click at [886, 372] on quentale-workspace at bounding box center [693, 335] width 1387 height 670
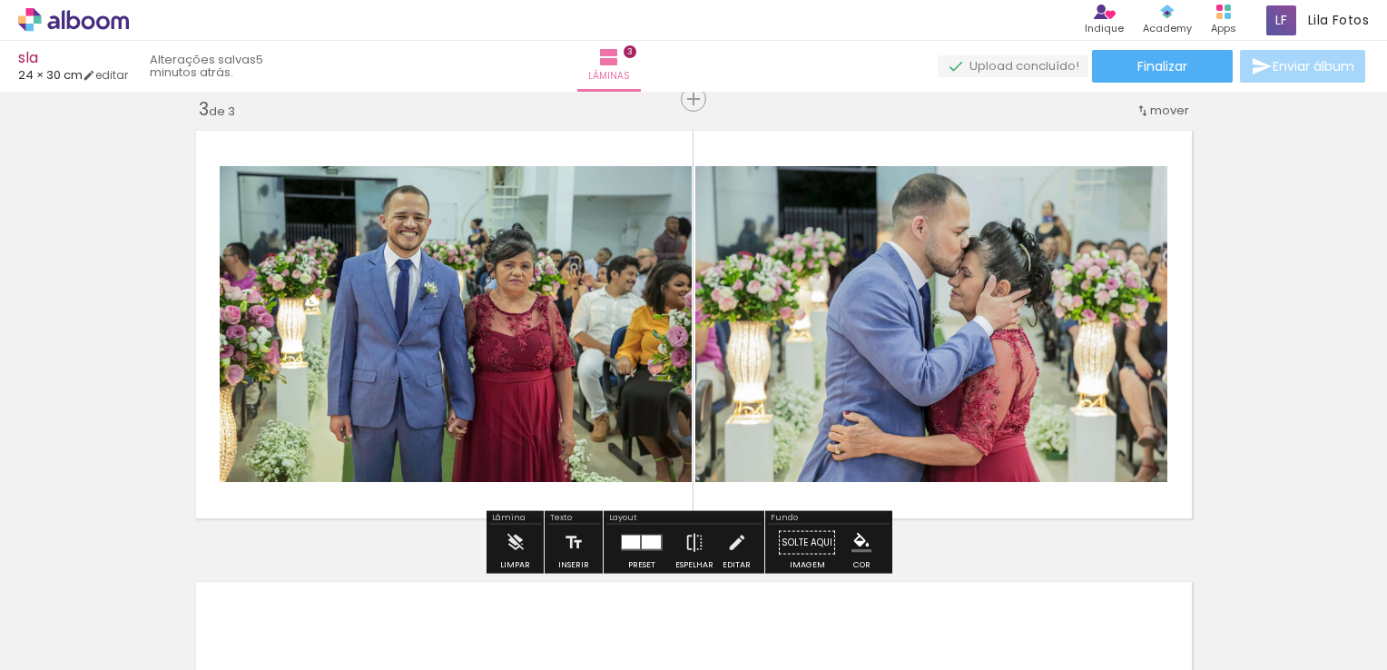
drag, startPoint x: 1124, startPoint y: 605, endPoint x: 1027, endPoint y: 330, distance: 291.8
click at [1027, 330] on quentale-workspace at bounding box center [693, 335] width 1387 height 670
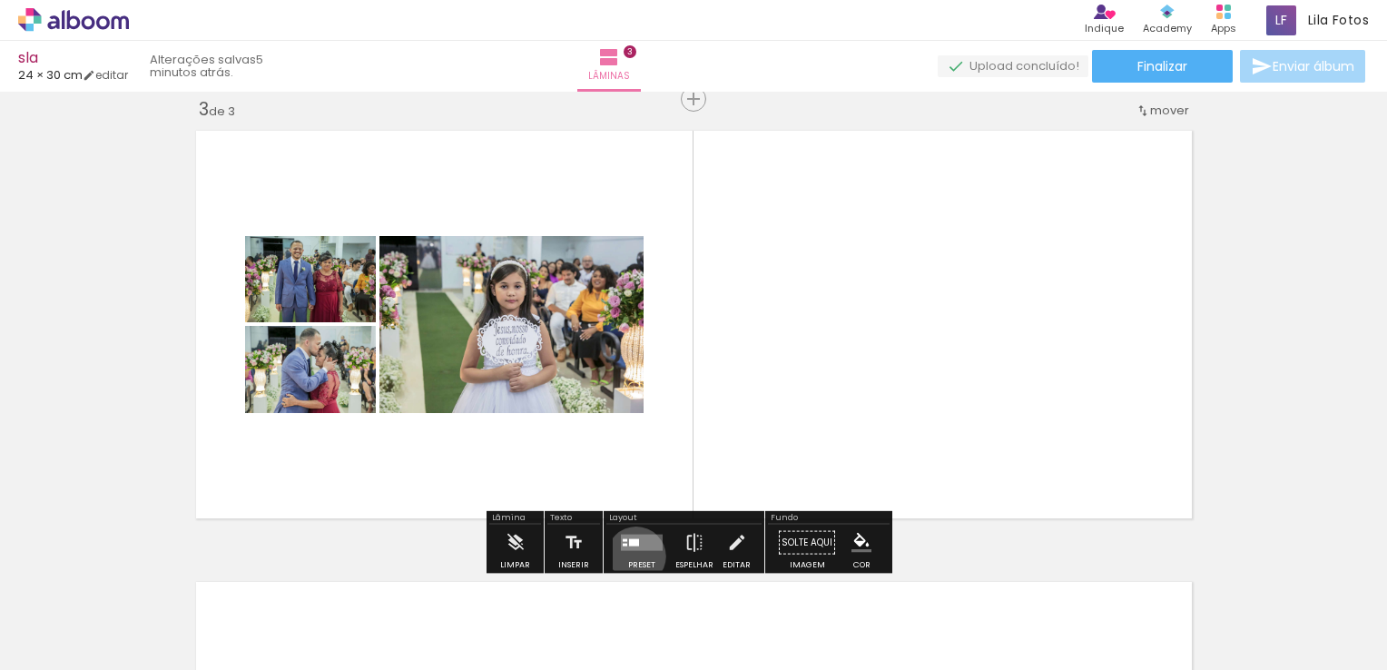
click at [632, 556] on div at bounding box center [641, 543] width 49 height 36
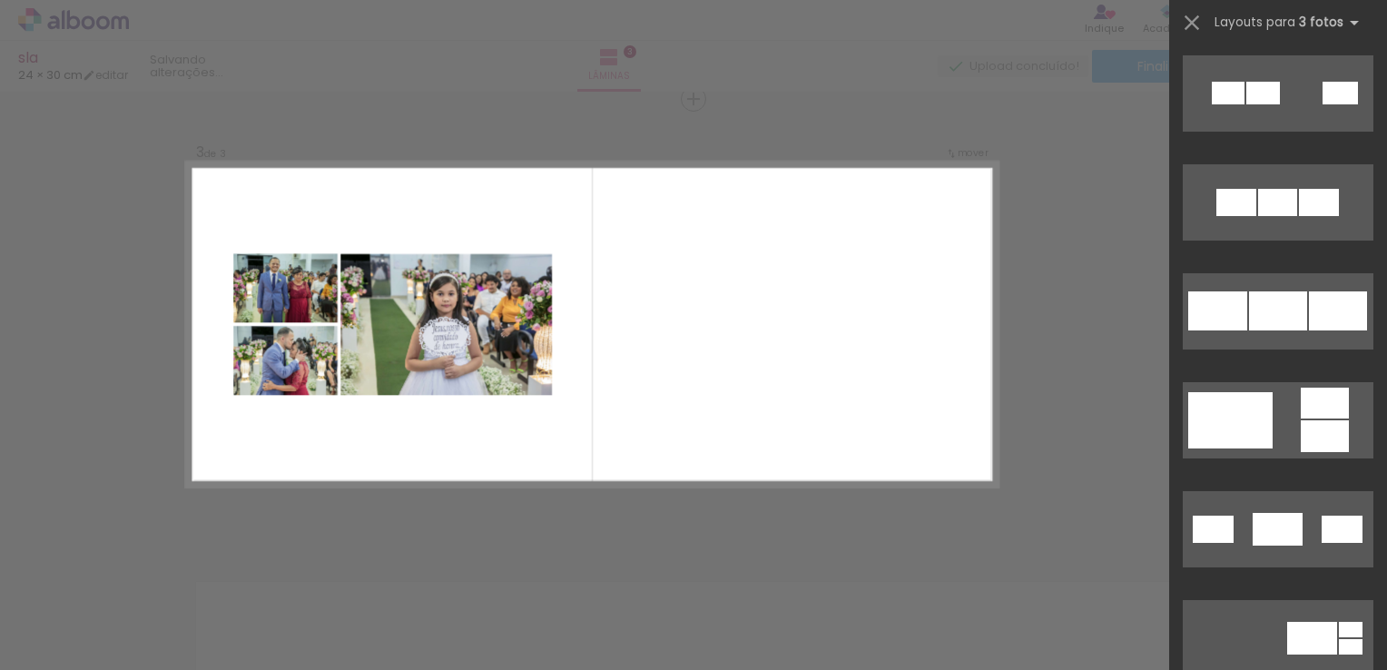
scroll to position [0, 0]
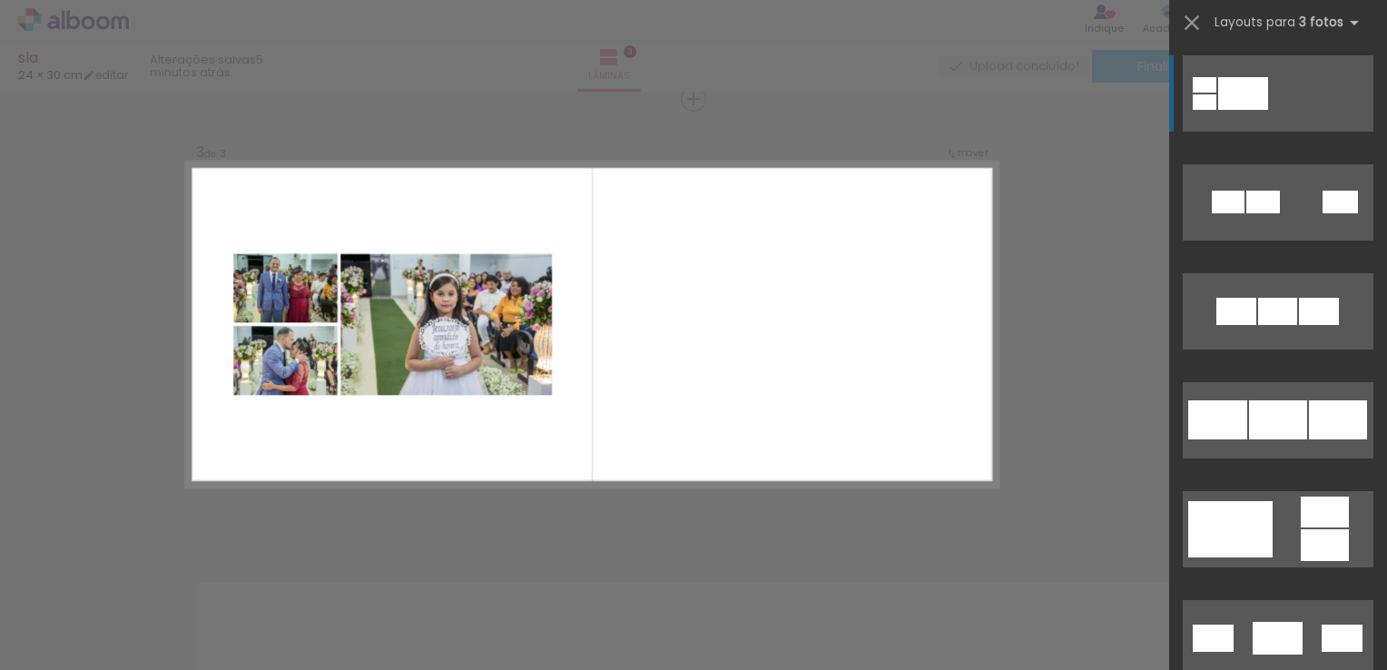
click at [1114, 360] on div "Confirmar Cancelar" at bounding box center [693, 90] width 1387 height 1849
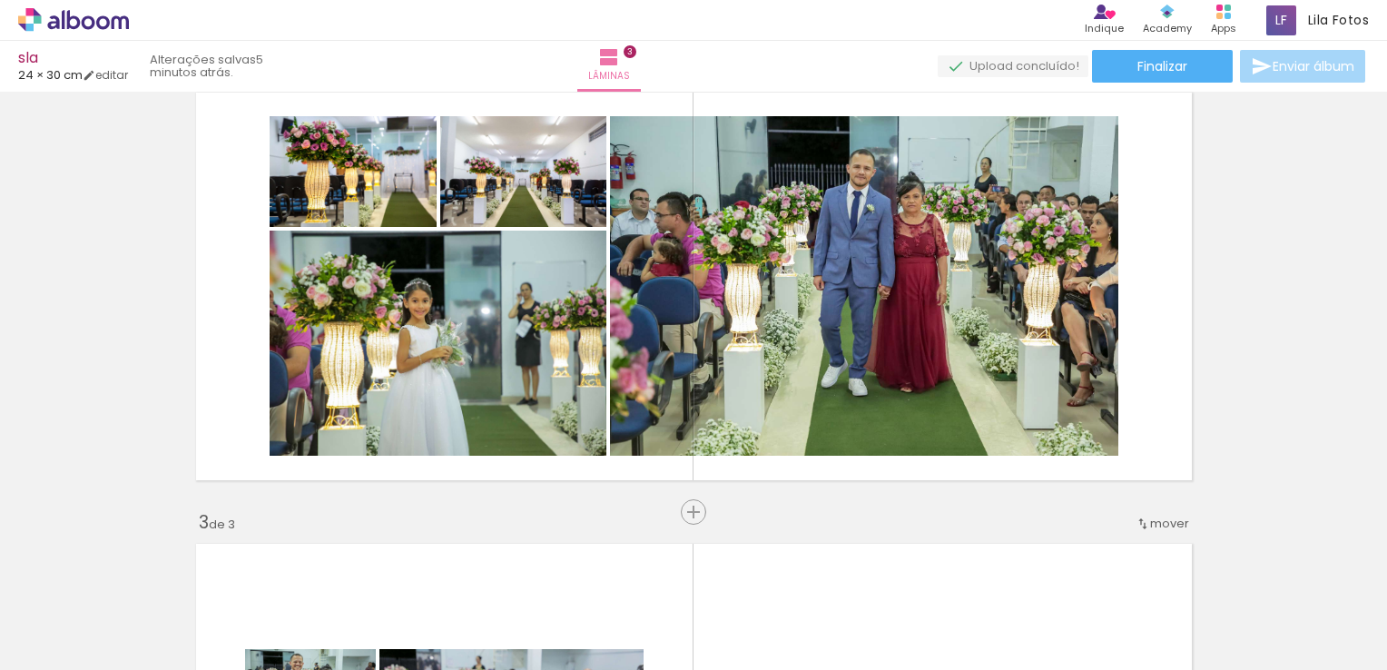
scroll to position [515, 0]
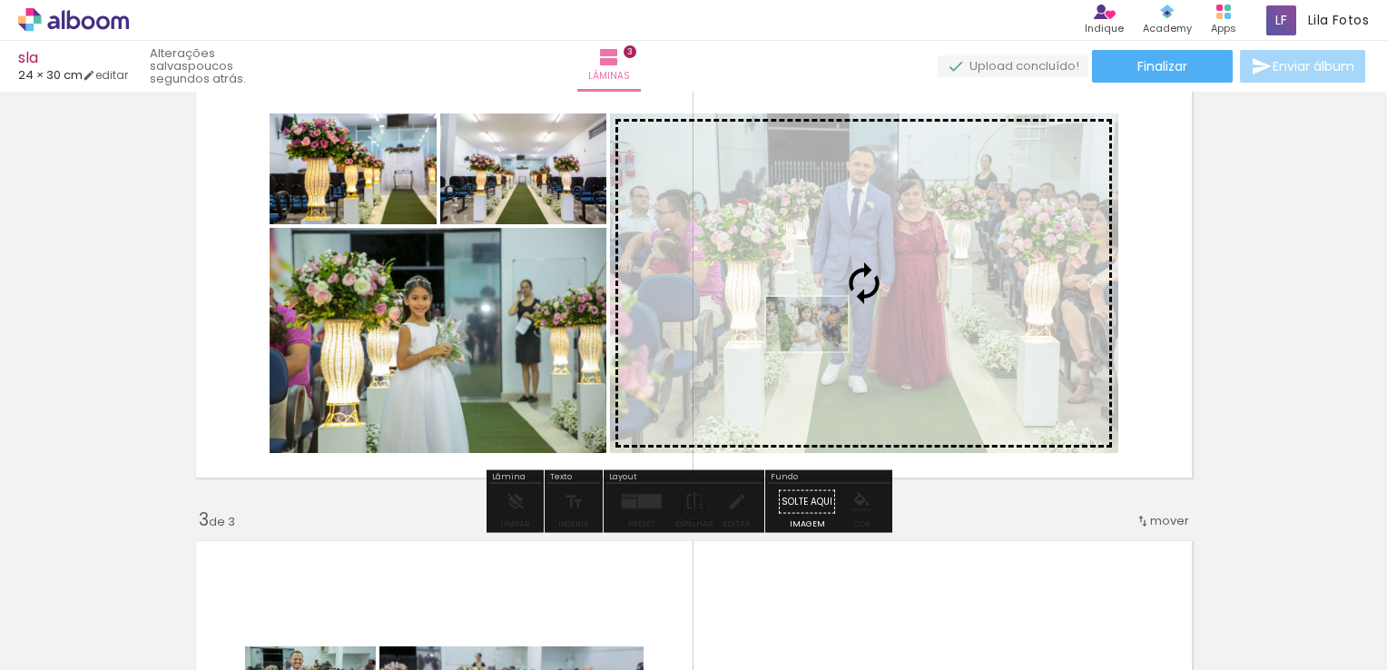
drag, startPoint x: 1108, startPoint y: 609, endPoint x: 817, endPoint y: 343, distance: 394.0
click at [817, 343] on quentale-workspace at bounding box center [693, 335] width 1387 height 670
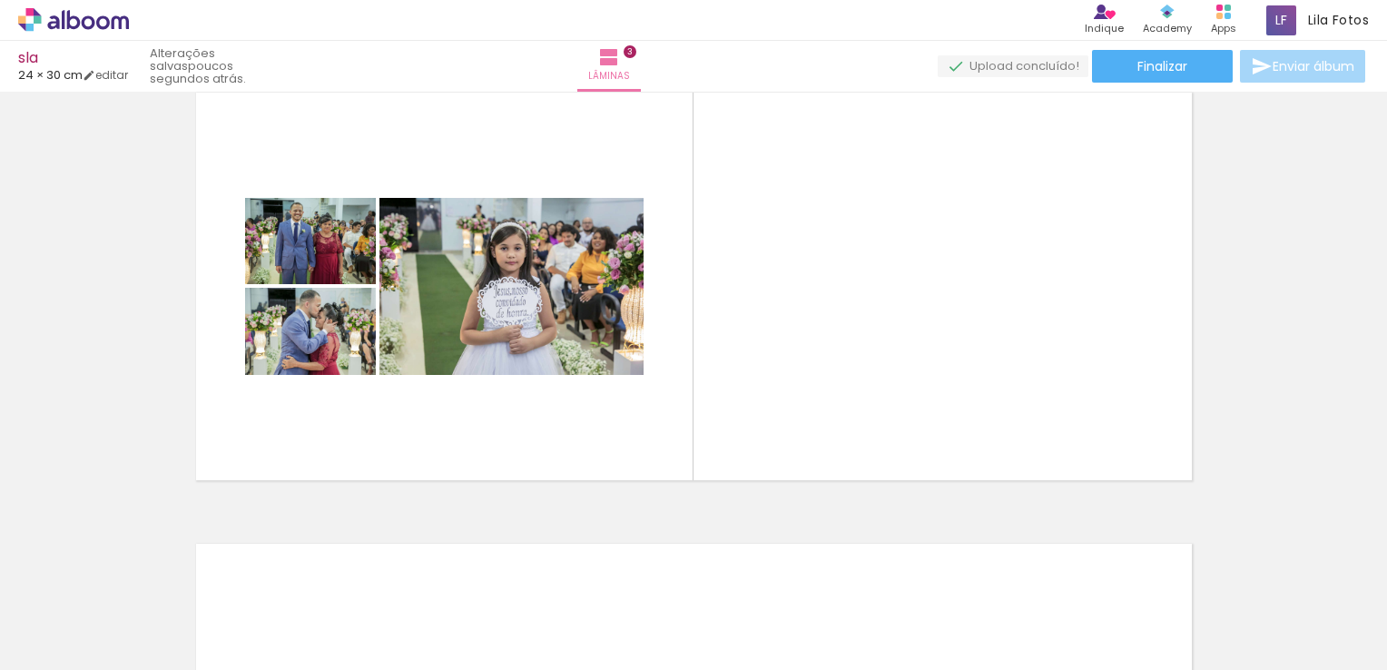
scroll to position [953, 0]
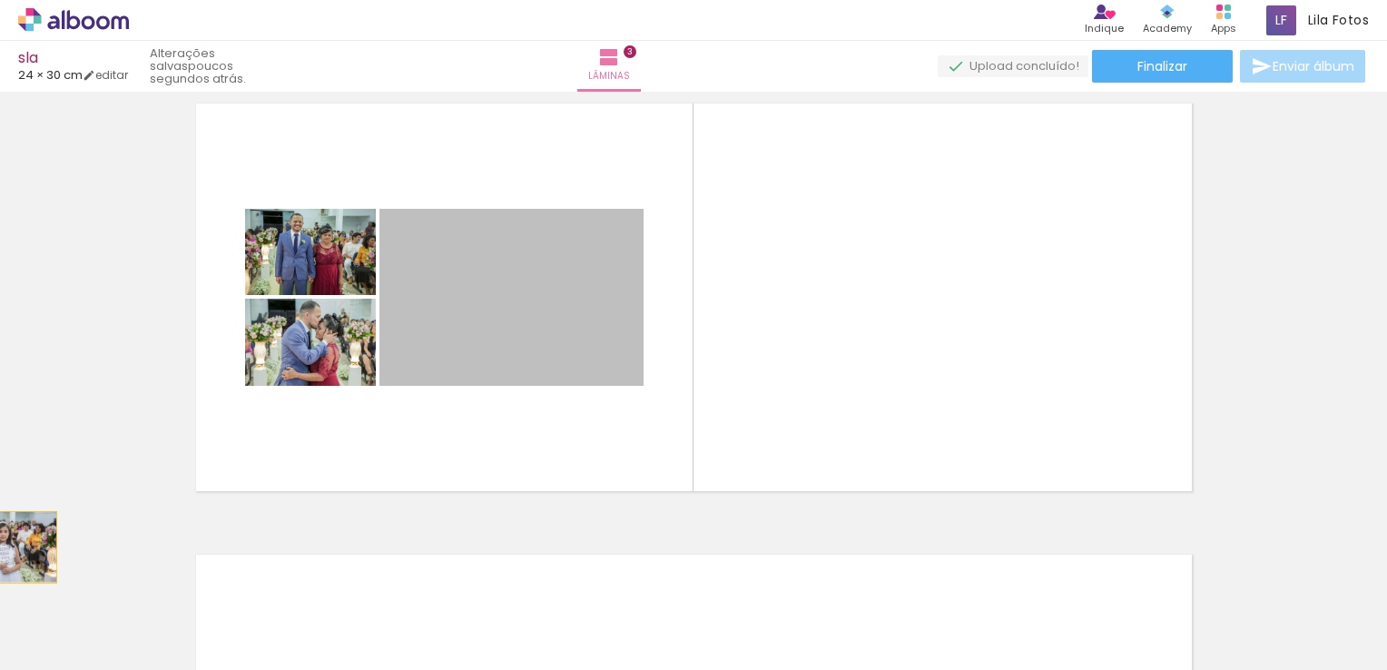
drag, startPoint x: 498, startPoint y: 341, endPoint x: 0, endPoint y: 561, distance: 544.0
click at [0, 561] on html "link( href="../../bower_components/polymer/polymer.html" rel="import" ) picture…" at bounding box center [693, 335] width 1387 height 670
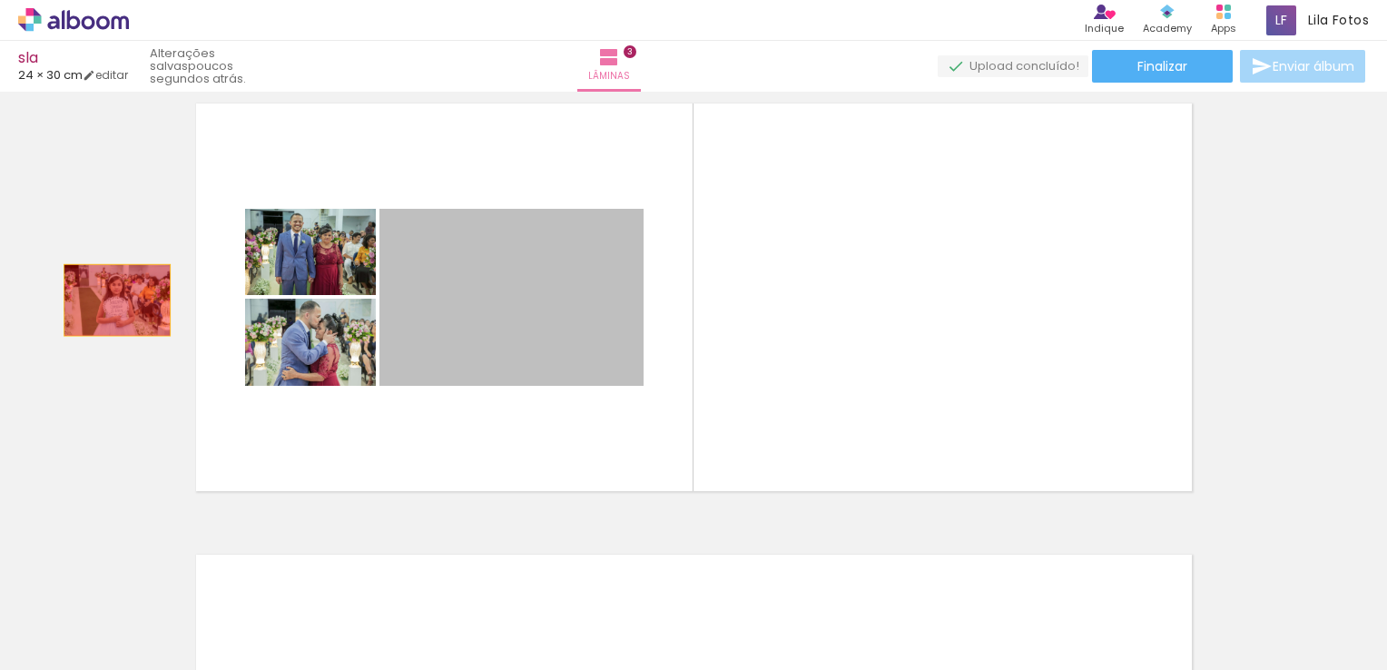
drag, startPoint x: 380, startPoint y: 319, endPoint x: 106, endPoint y: 299, distance: 275.0
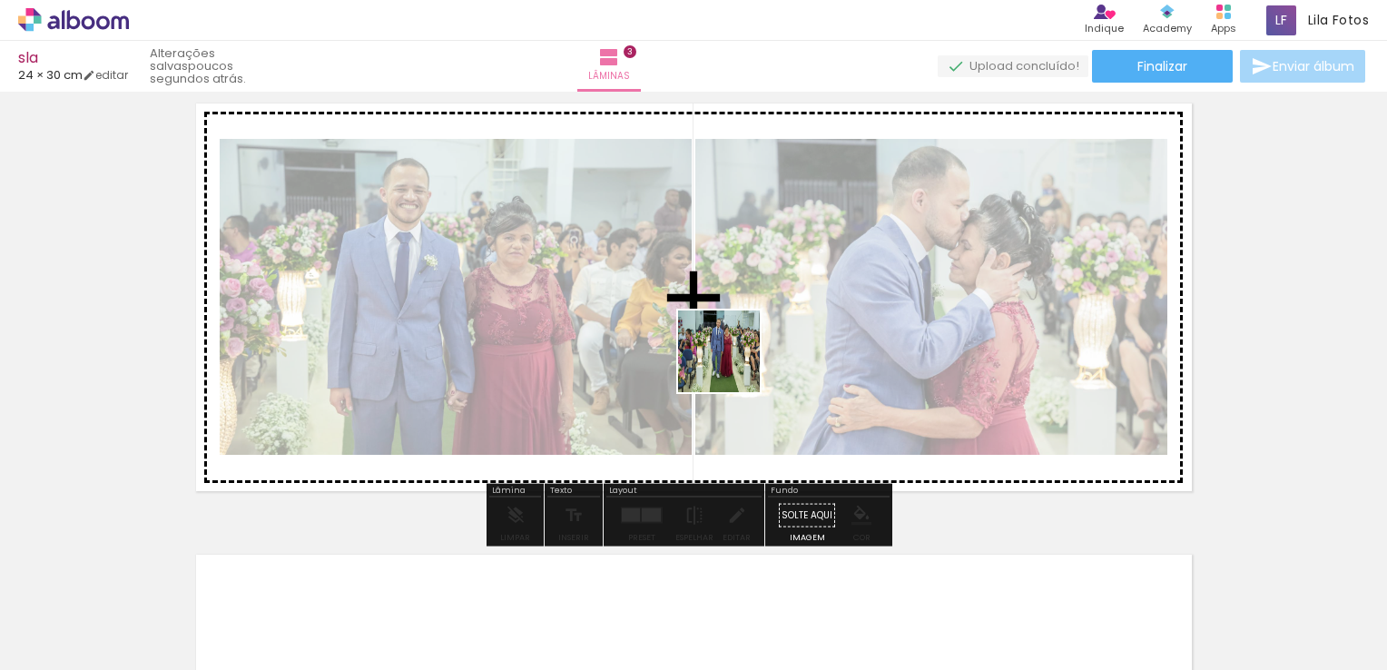
drag, startPoint x: 839, startPoint y: 620, endPoint x: 724, endPoint y: 317, distance: 324.5
click at [724, 317] on quentale-workspace at bounding box center [693, 335] width 1387 height 670
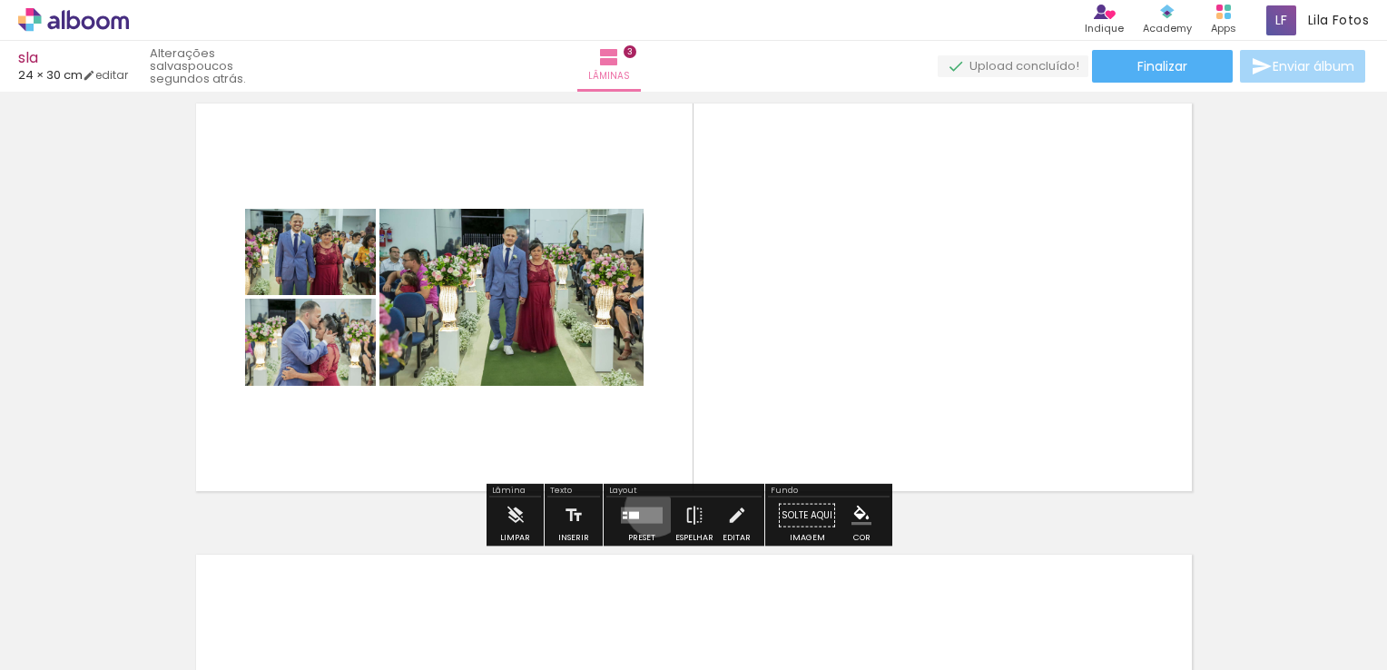
click at [650, 508] on quentale-layouter at bounding box center [642, 516] width 42 height 16
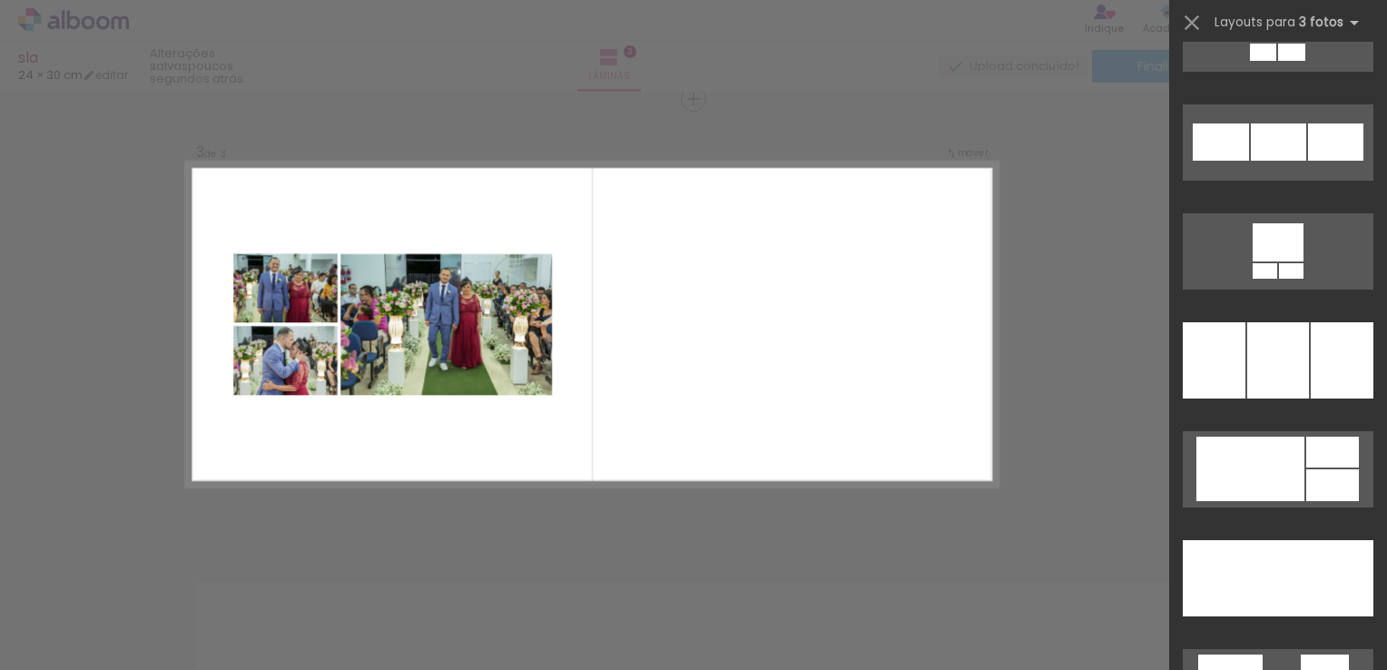
scroll to position [4340, 0]
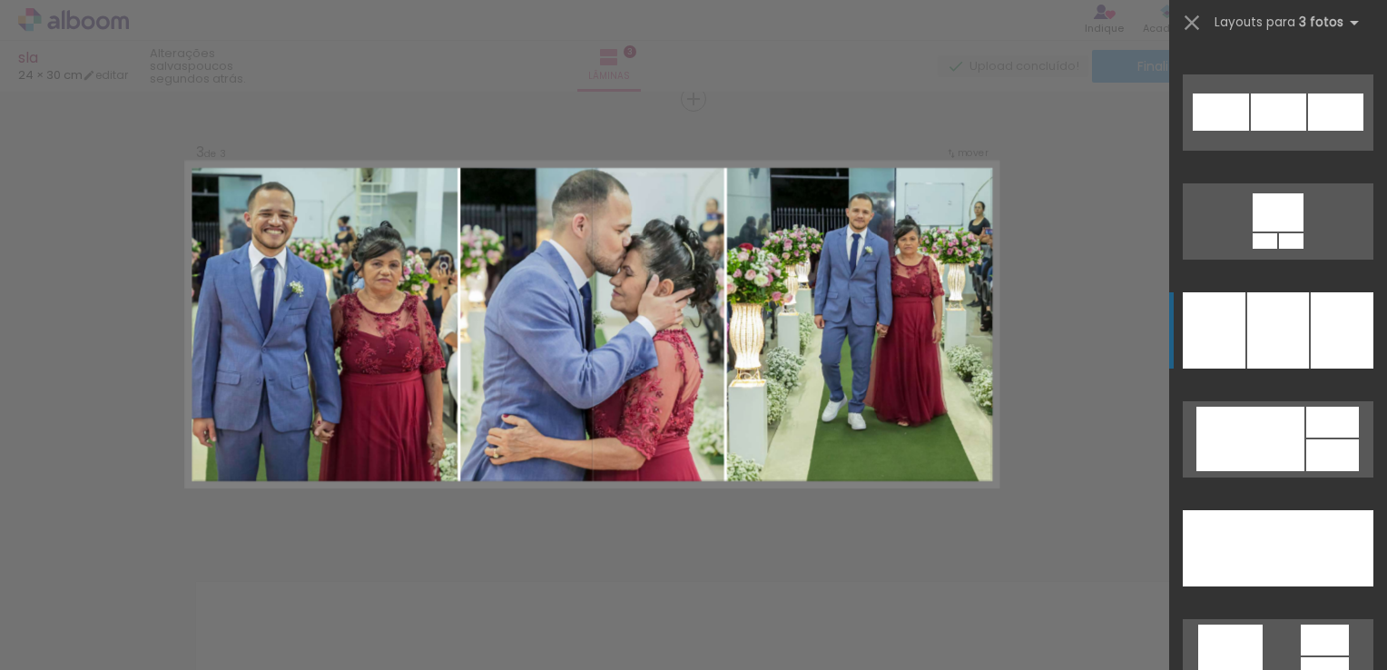
click at [1340, 339] on div at bounding box center [1342, 330] width 63 height 76
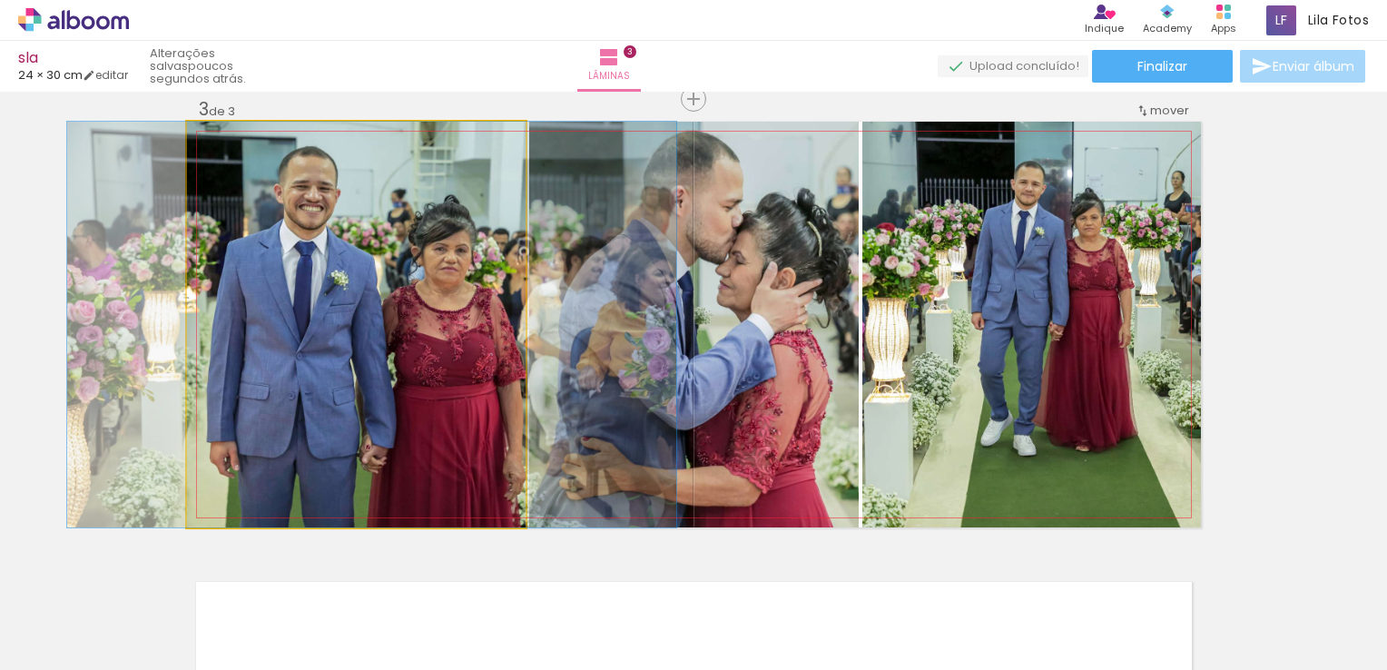
drag, startPoint x: 370, startPoint y: 373, endPoint x: 385, endPoint y: 375, distance: 15.5
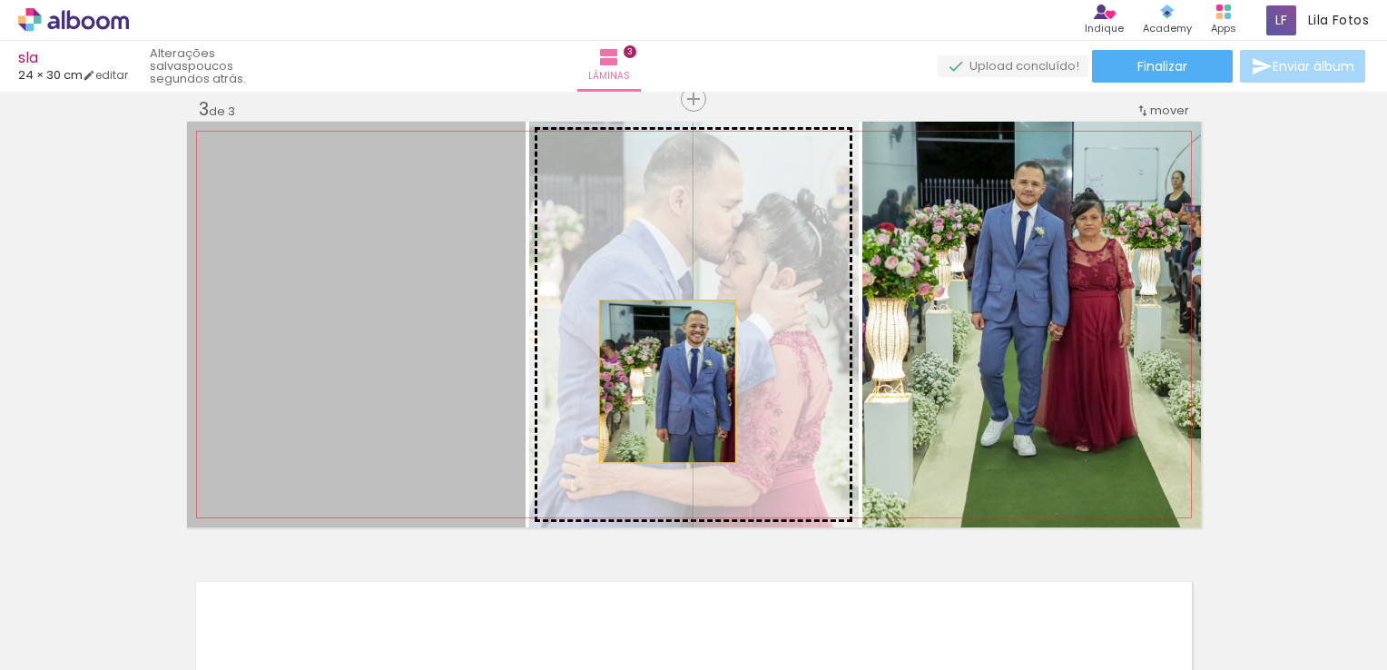
drag, startPoint x: 385, startPoint y: 375, endPoint x: 665, endPoint y: 381, distance: 279.7
click at [0, 0] on slot at bounding box center [0, 0] width 0 height 0
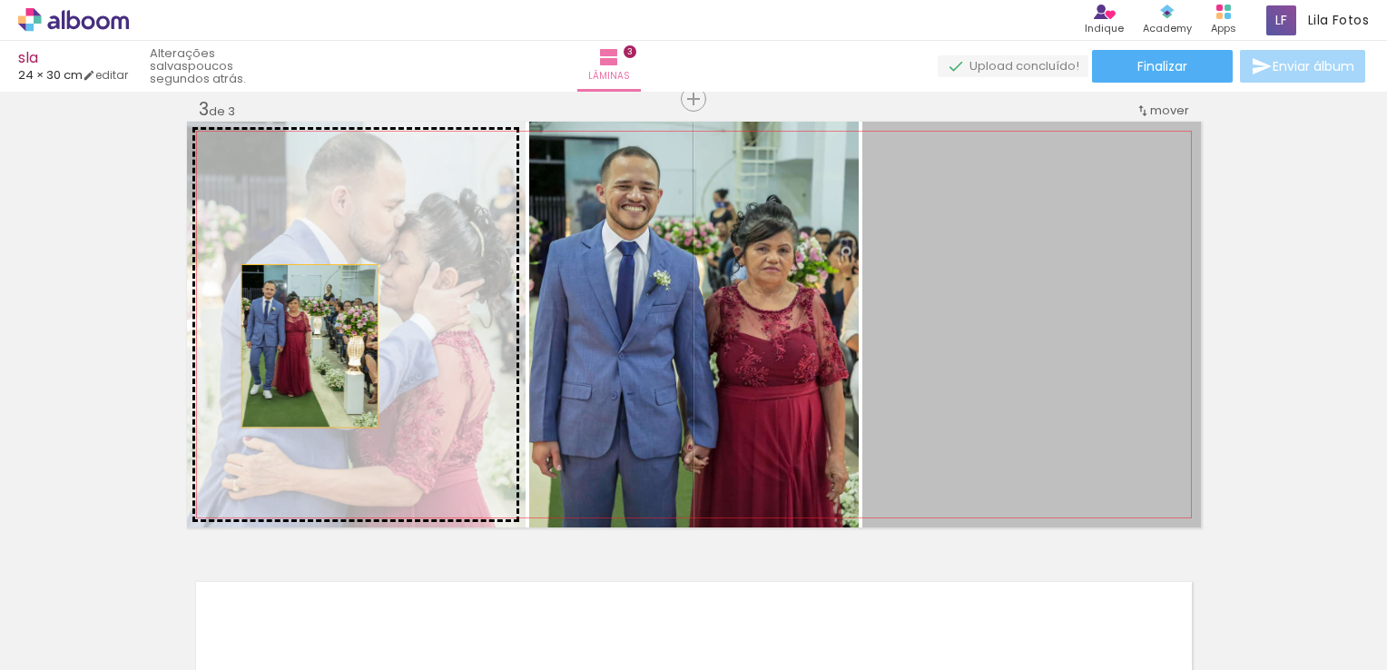
drag, startPoint x: 1028, startPoint y: 360, endPoint x: 303, endPoint y: 344, distance: 724.8
click at [0, 0] on slot at bounding box center [0, 0] width 0 height 0
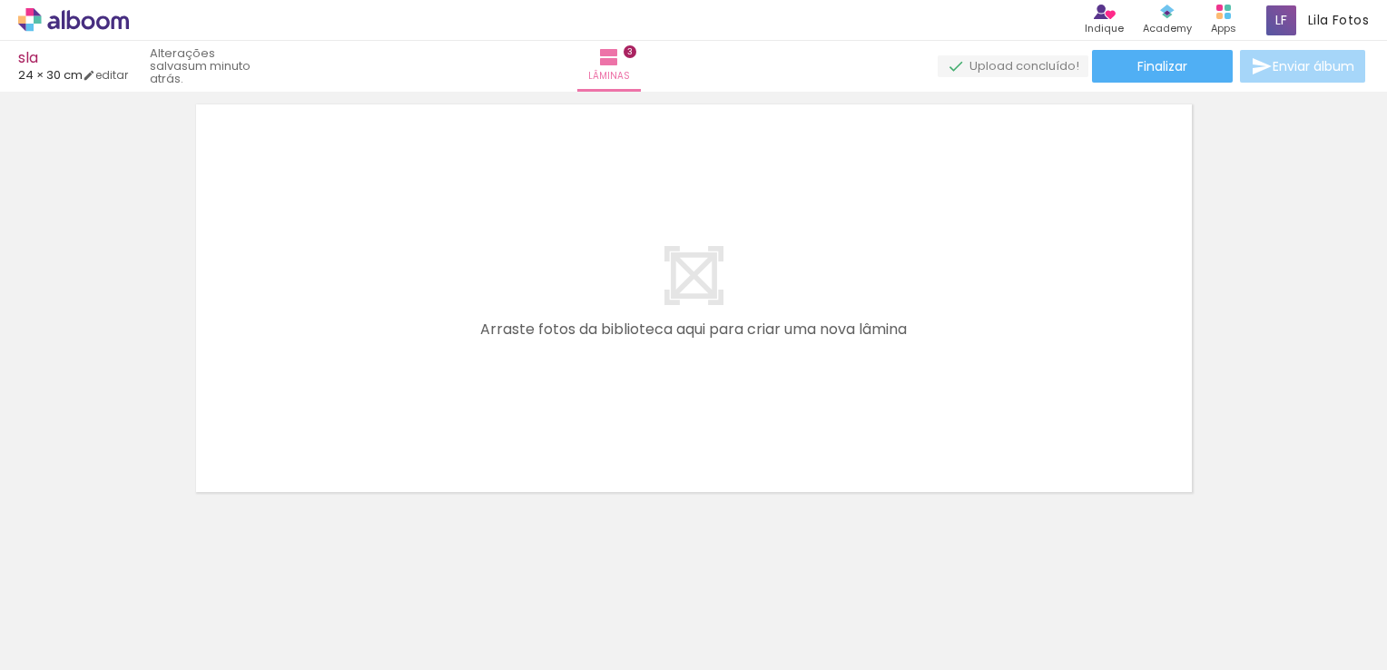
scroll to position [1410, 0]
click at [1387, 565] on html "link( href="../../bower_components/polymer/polymer.html" rel="import" ) picture…" at bounding box center [693, 335] width 1387 height 670
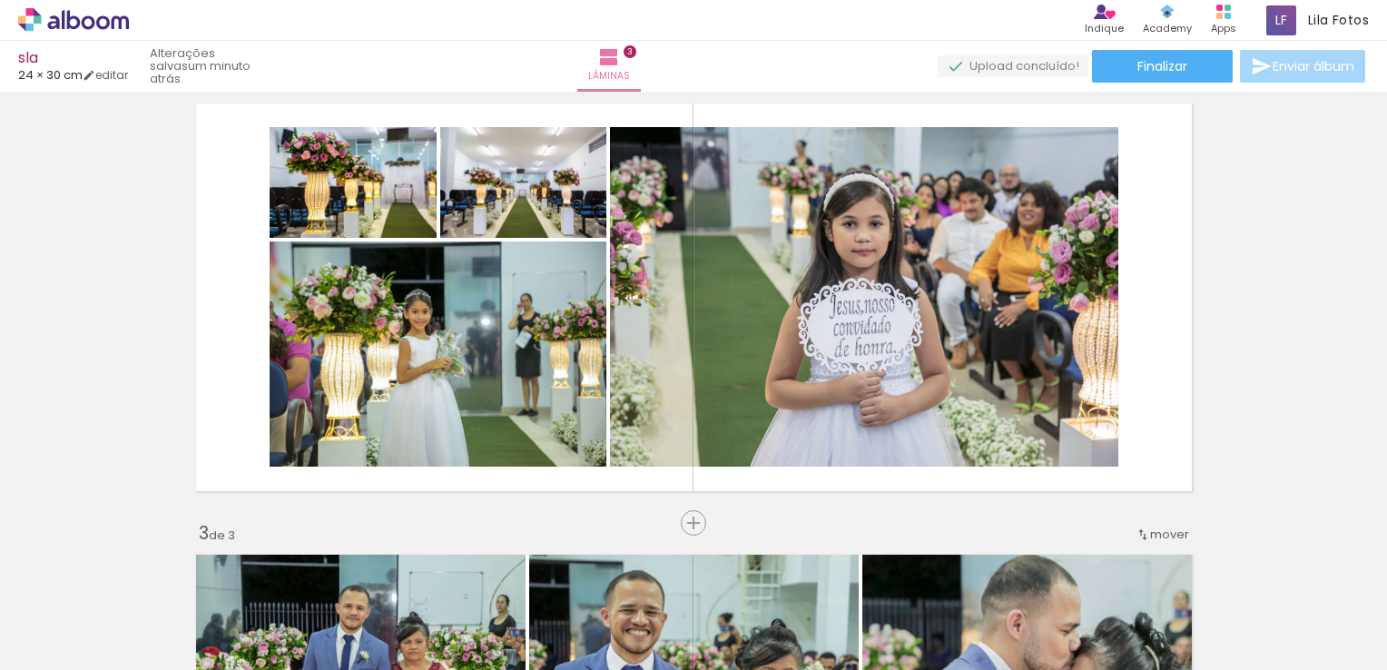
scroll to position [508, 0]
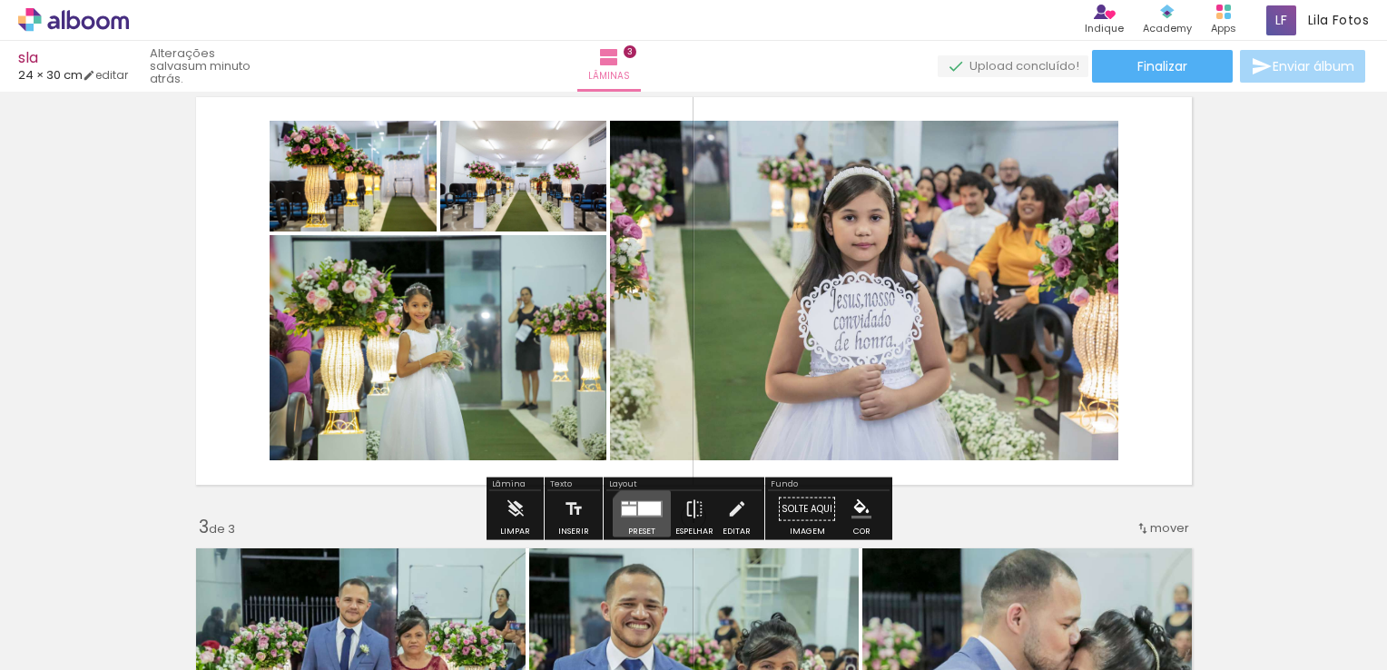
click at [642, 520] on div at bounding box center [641, 509] width 49 height 36
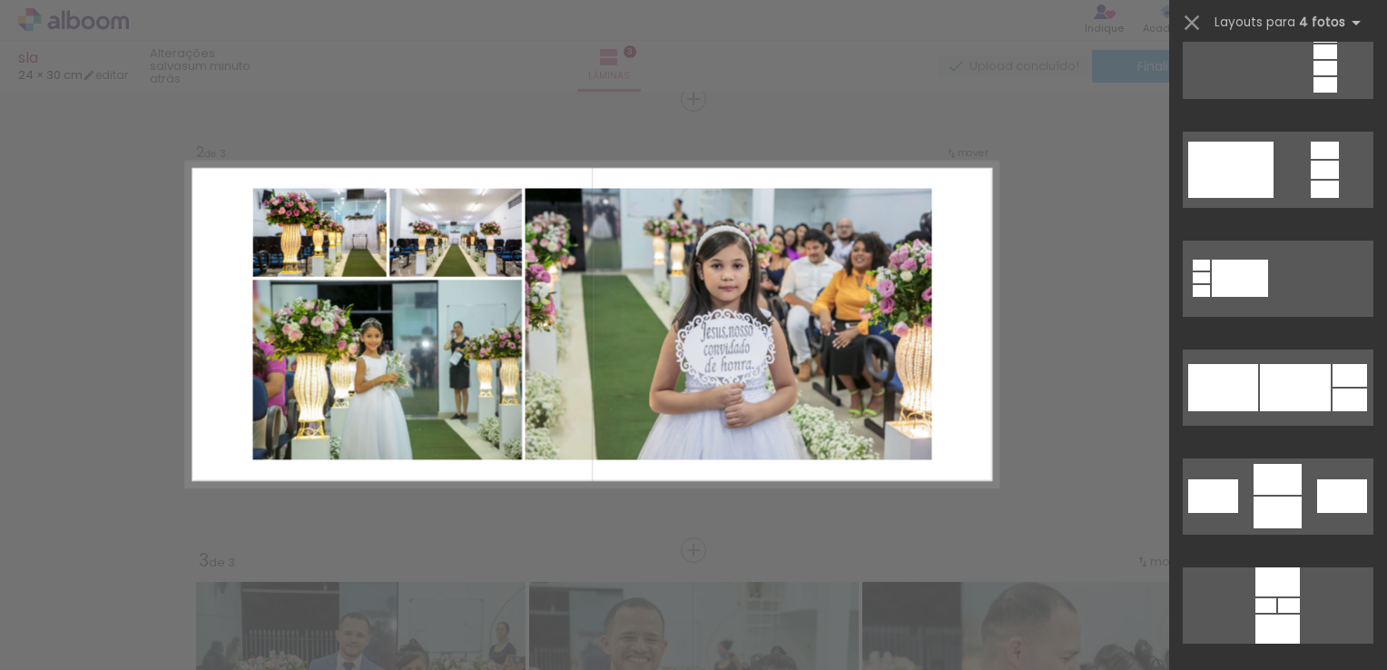
scroll to position [6730, 0]
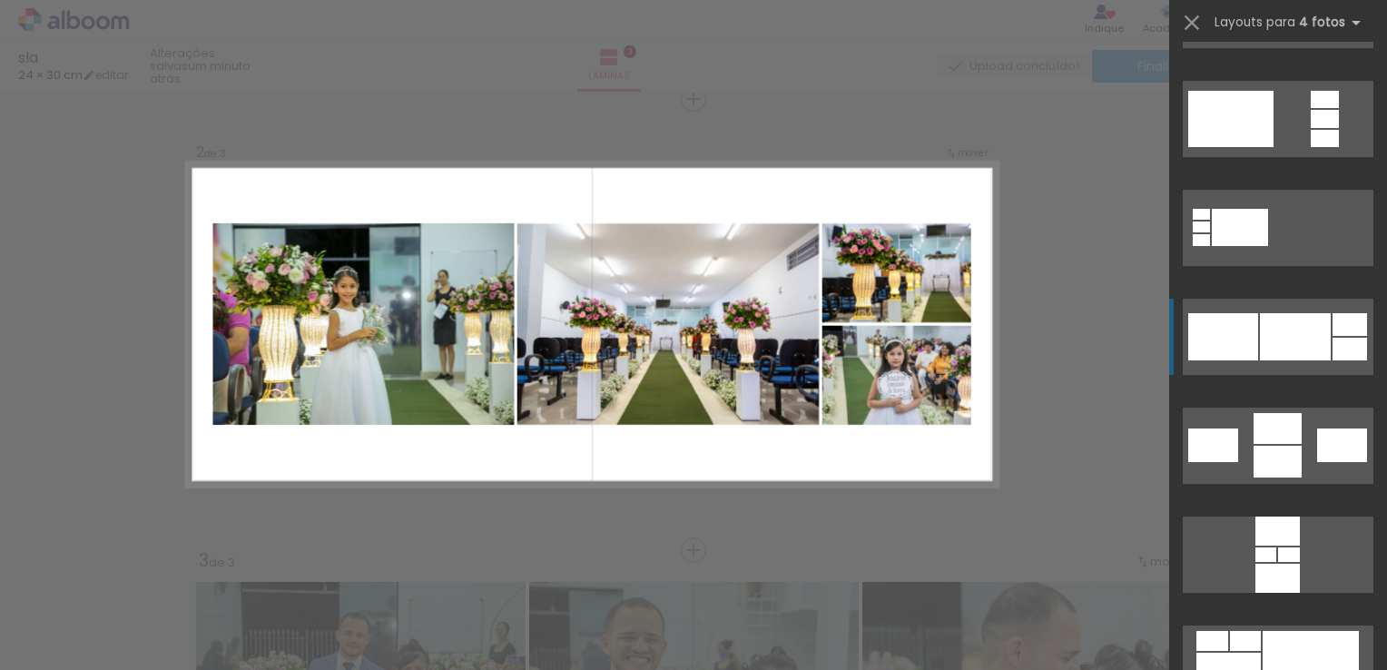
click at [1333, 338] on div at bounding box center [1350, 349] width 35 height 23
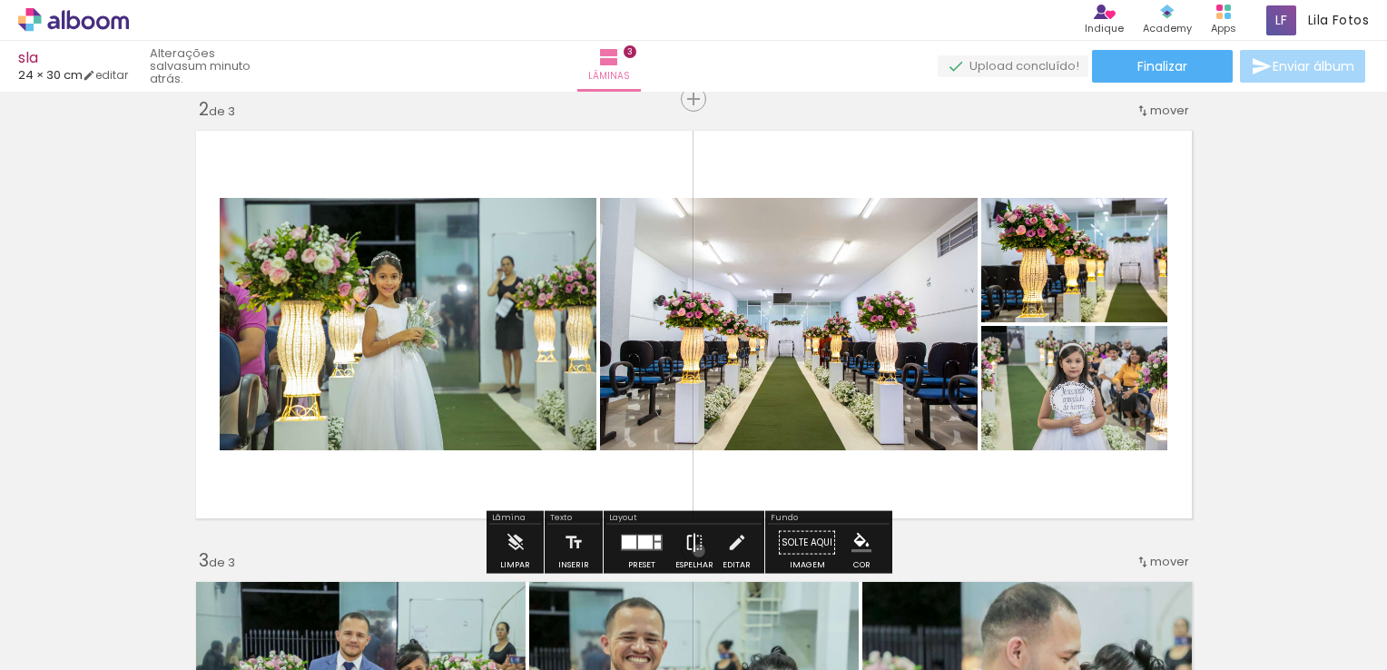
click at [695, 550] on iron-icon at bounding box center [695, 543] width 20 height 36
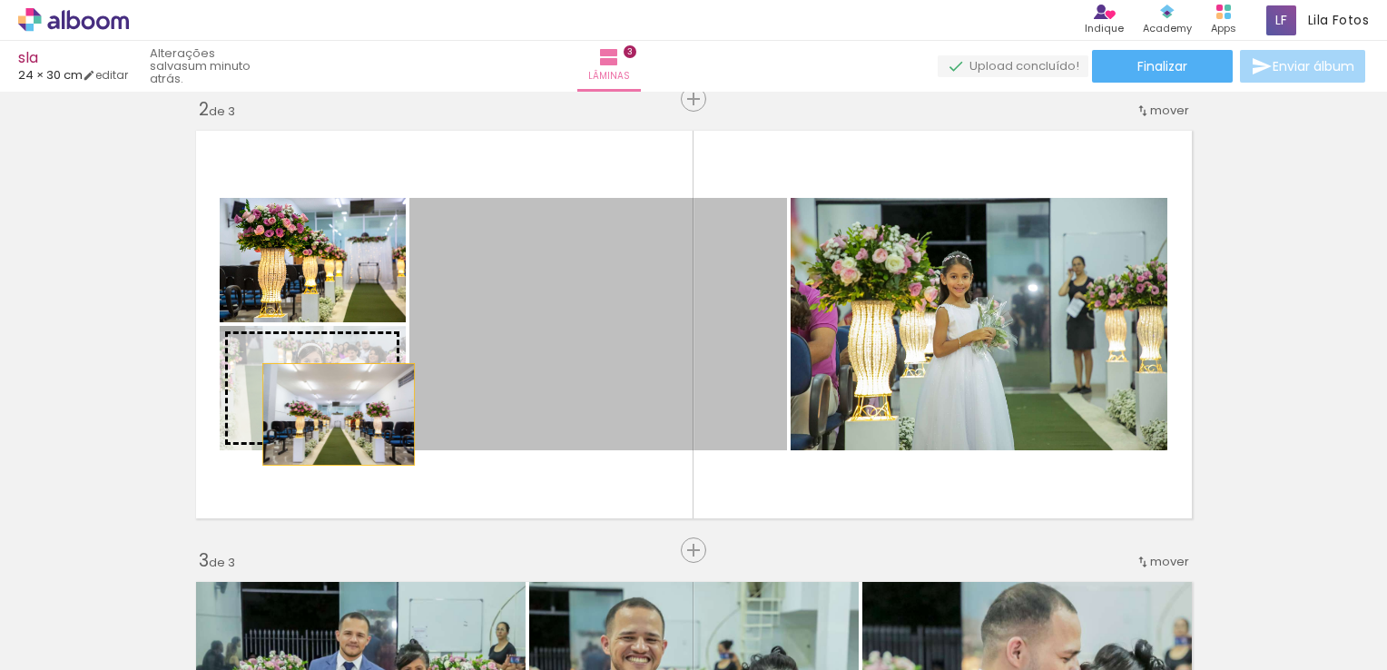
drag, startPoint x: 521, startPoint y: 374, endPoint x: 330, endPoint y: 414, distance: 195.7
click at [0, 0] on slot at bounding box center [0, 0] width 0 height 0
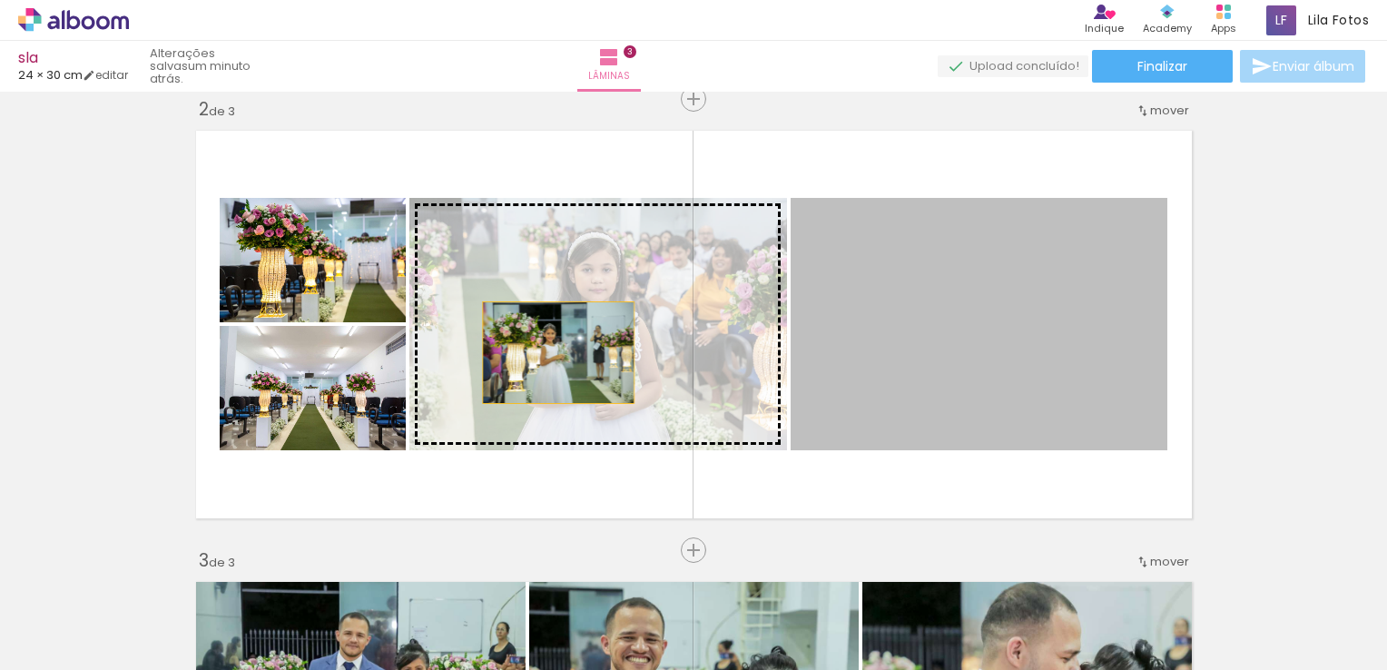
drag, startPoint x: 870, startPoint y: 334, endPoint x: 550, endPoint y: 352, distance: 320.1
click at [0, 0] on slot at bounding box center [0, 0] width 0 height 0
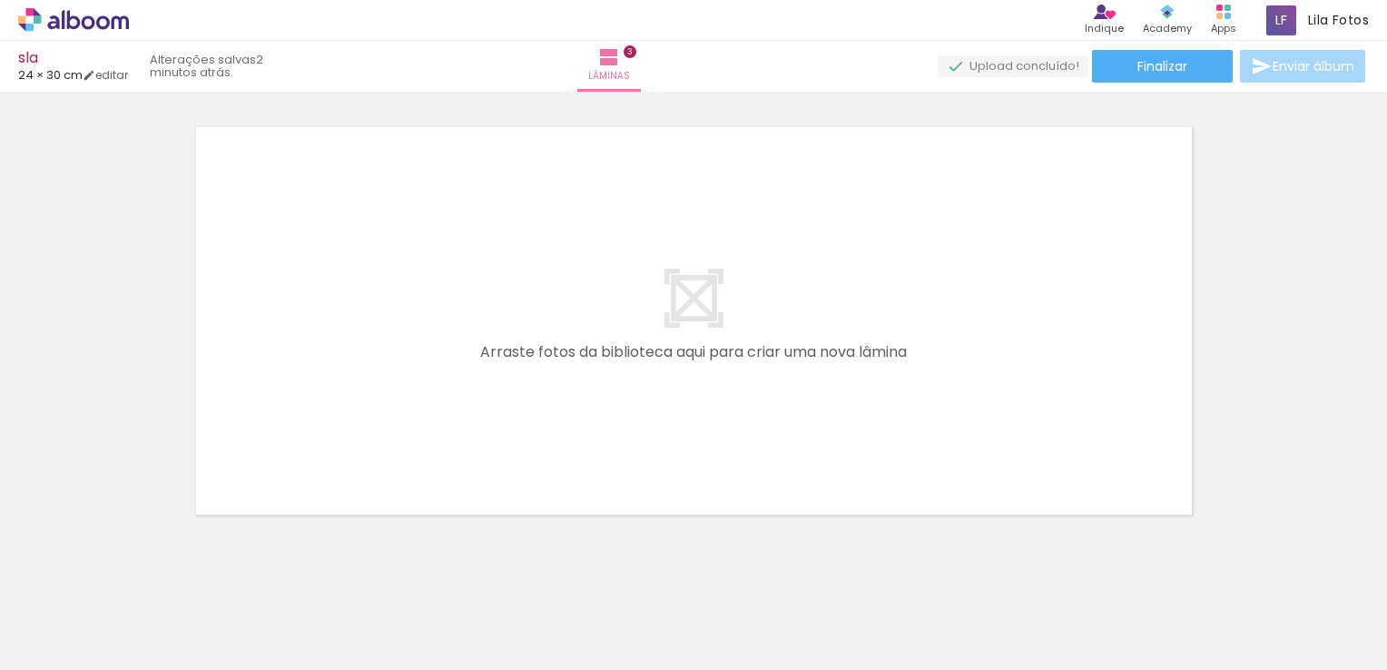
scroll to position [0, 2404]
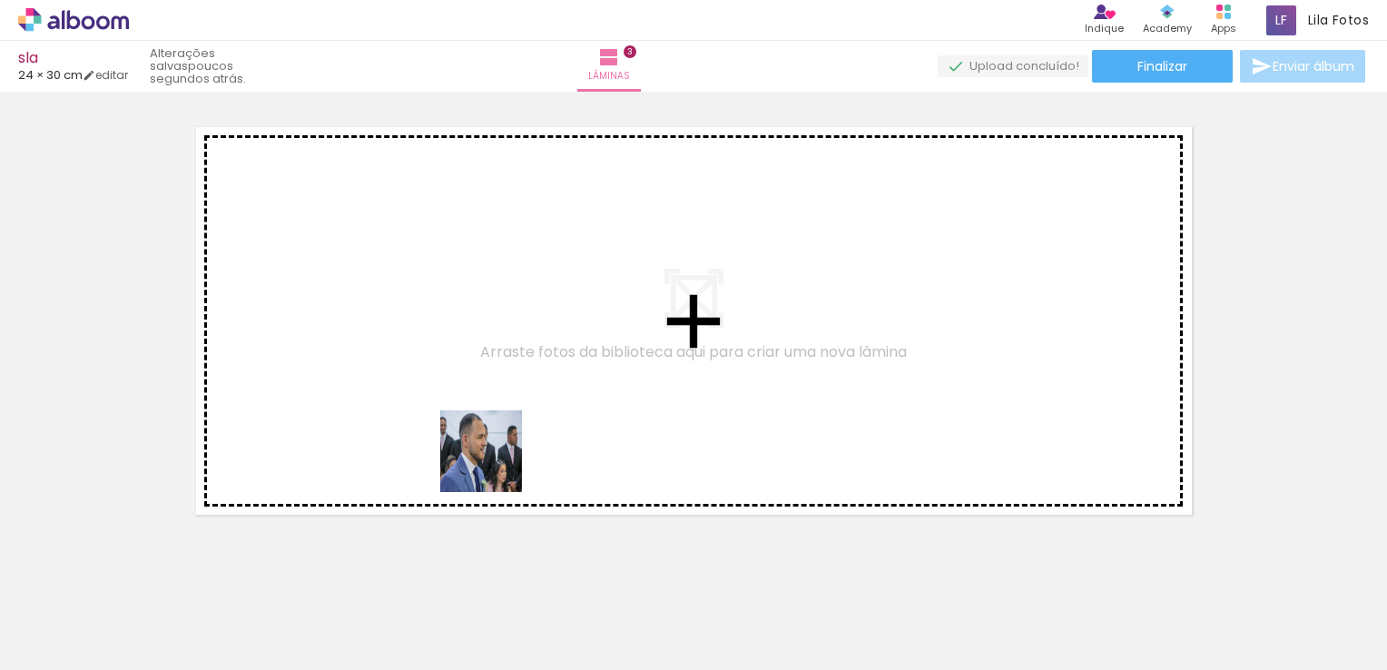
drag, startPoint x: 544, startPoint y: 627, endPoint x: 495, endPoint y: 463, distance: 171.5
click at [495, 463] on quentale-workspace at bounding box center [693, 335] width 1387 height 670
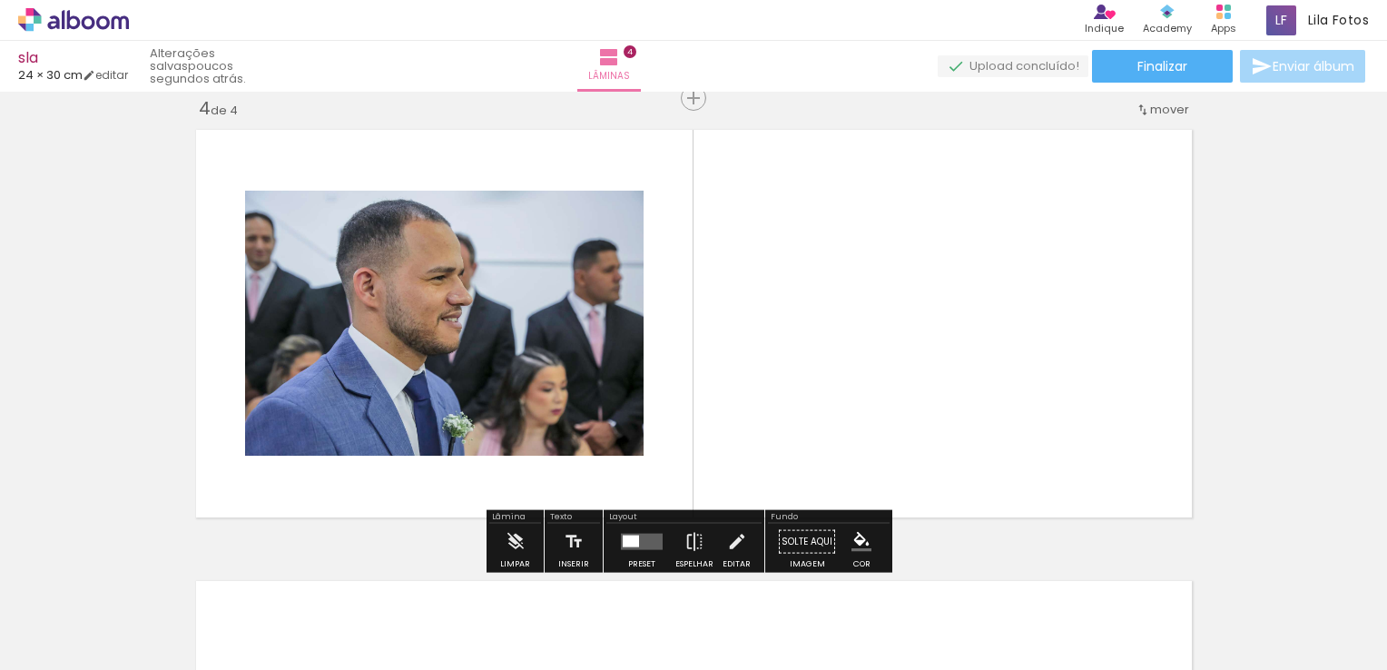
scroll to position [1377, 0]
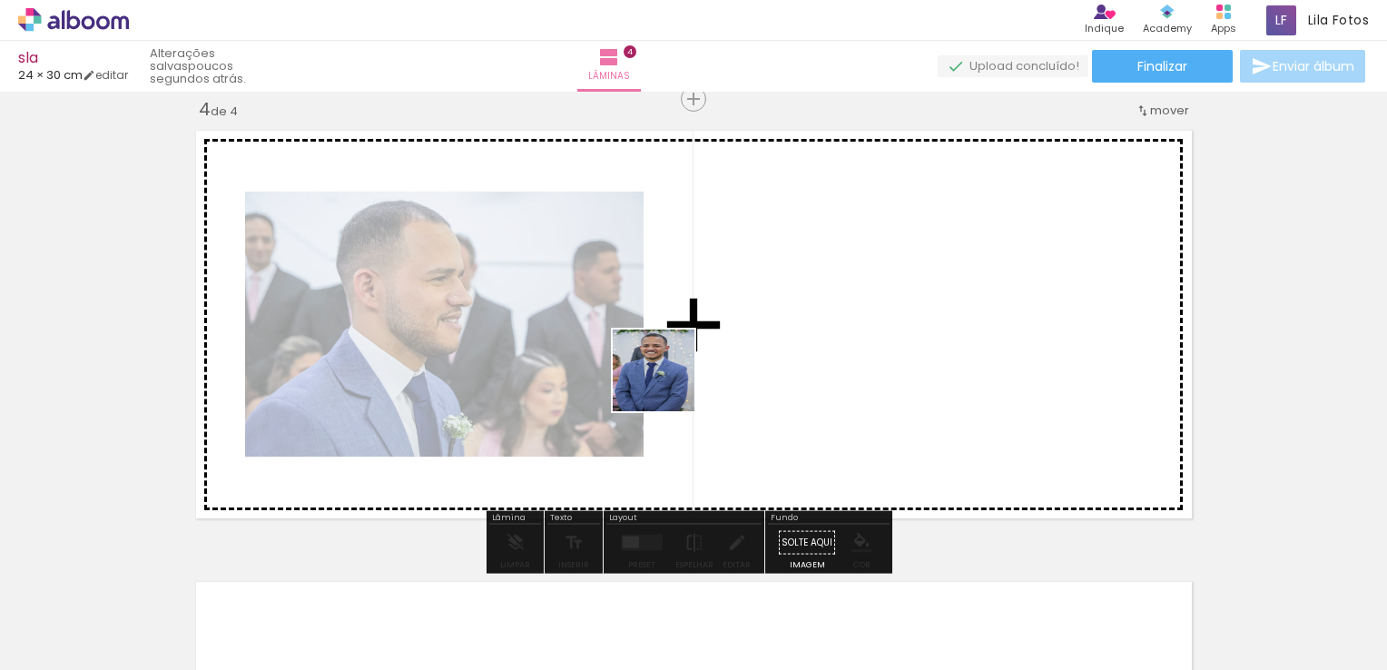
drag, startPoint x: 630, startPoint y: 608, endPoint x: 672, endPoint y: 376, distance: 236.2
click at [672, 376] on quentale-workspace at bounding box center [693, 335] width 1387 height 670
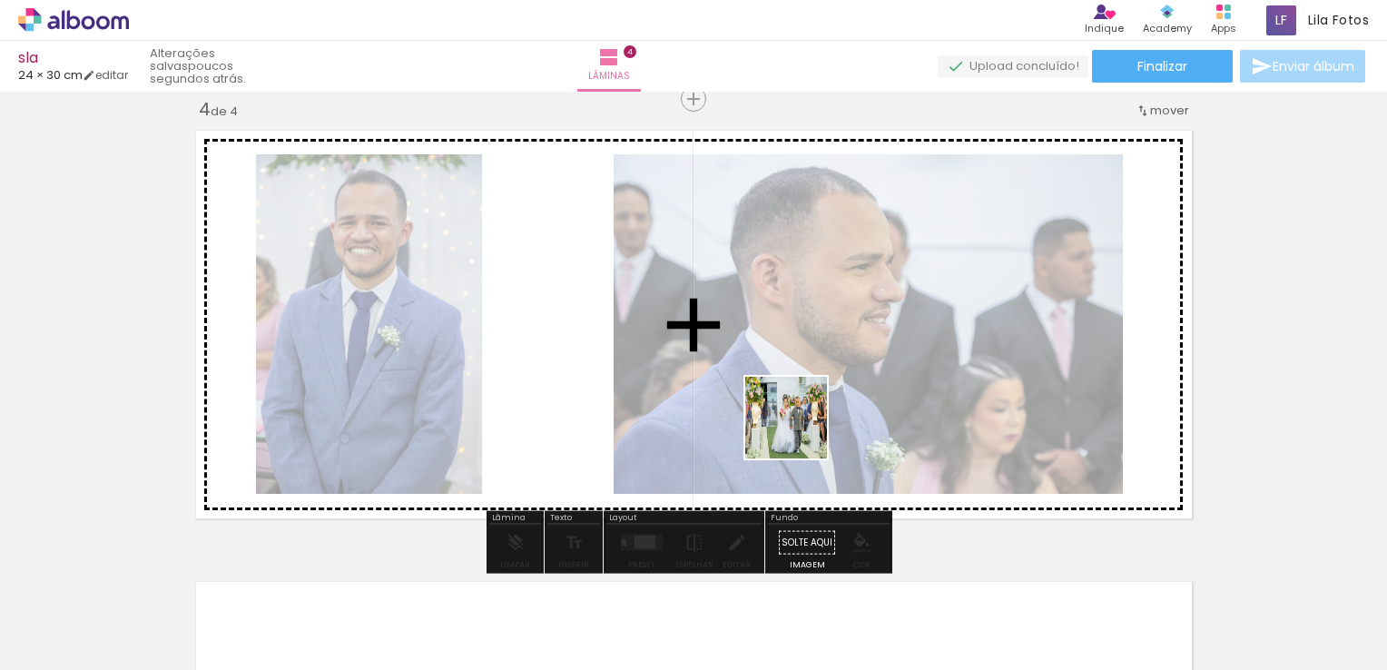
drag, startPoint x: 766, startPoint y: 601, endPoint x: 817, endPoint y: 365, distance: 241.5
click at [817, 365] on quentale-workspace at bounding box center [693, 335] width 1387 height 670
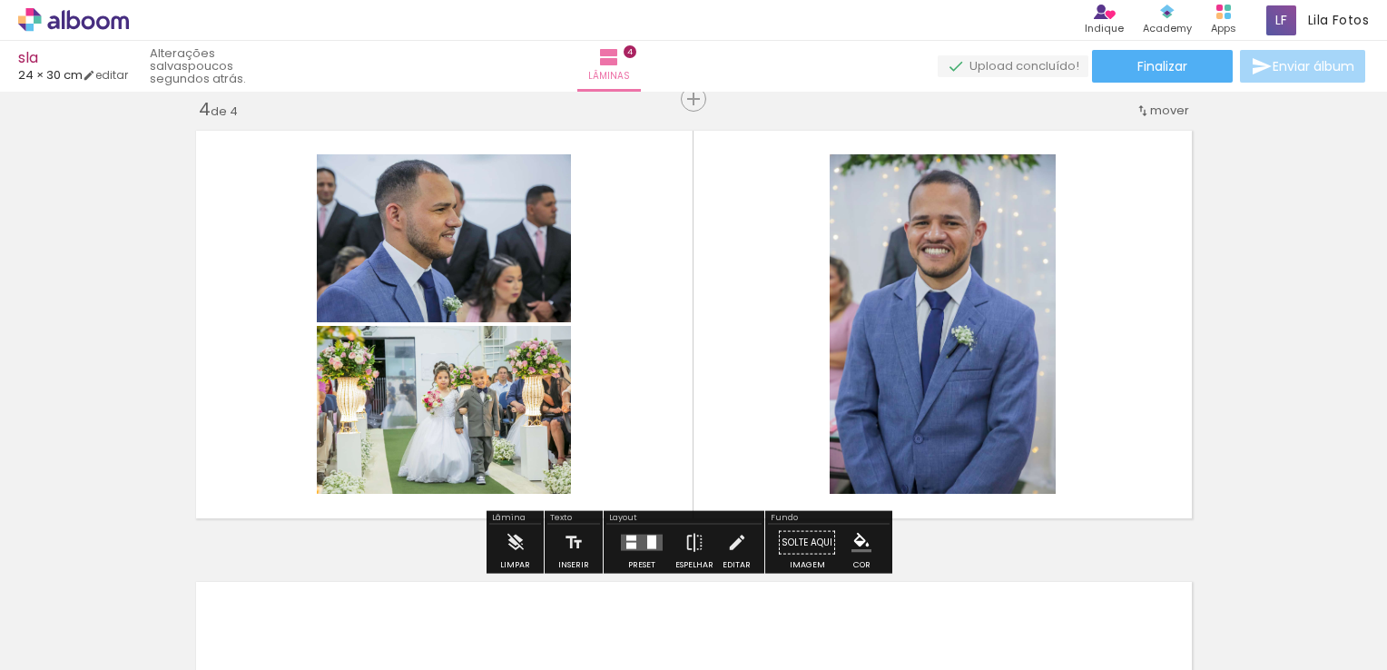
click at [635, 543] on quentale-layouter at bounding box center [642, 543] width 42 height 16
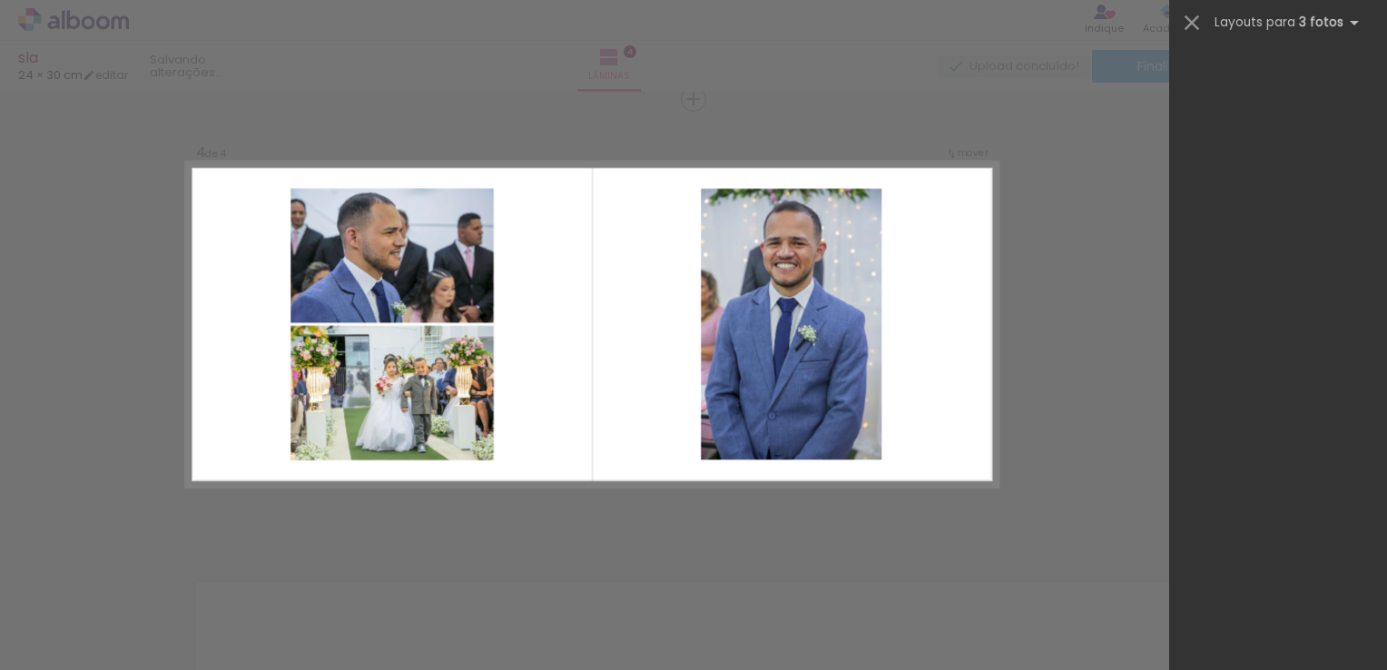
scroll to position [0, 0]
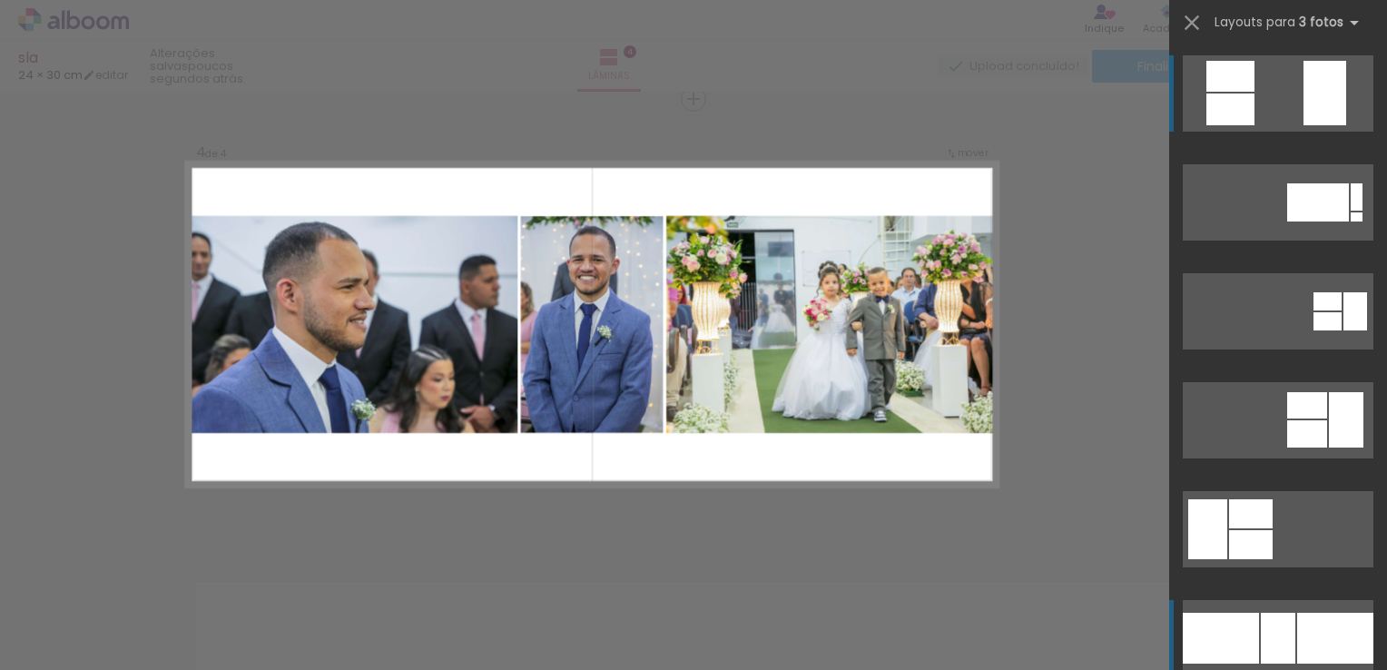
click at [1261, 623] on div at bounding box center [1278, 638] width 35 height 51
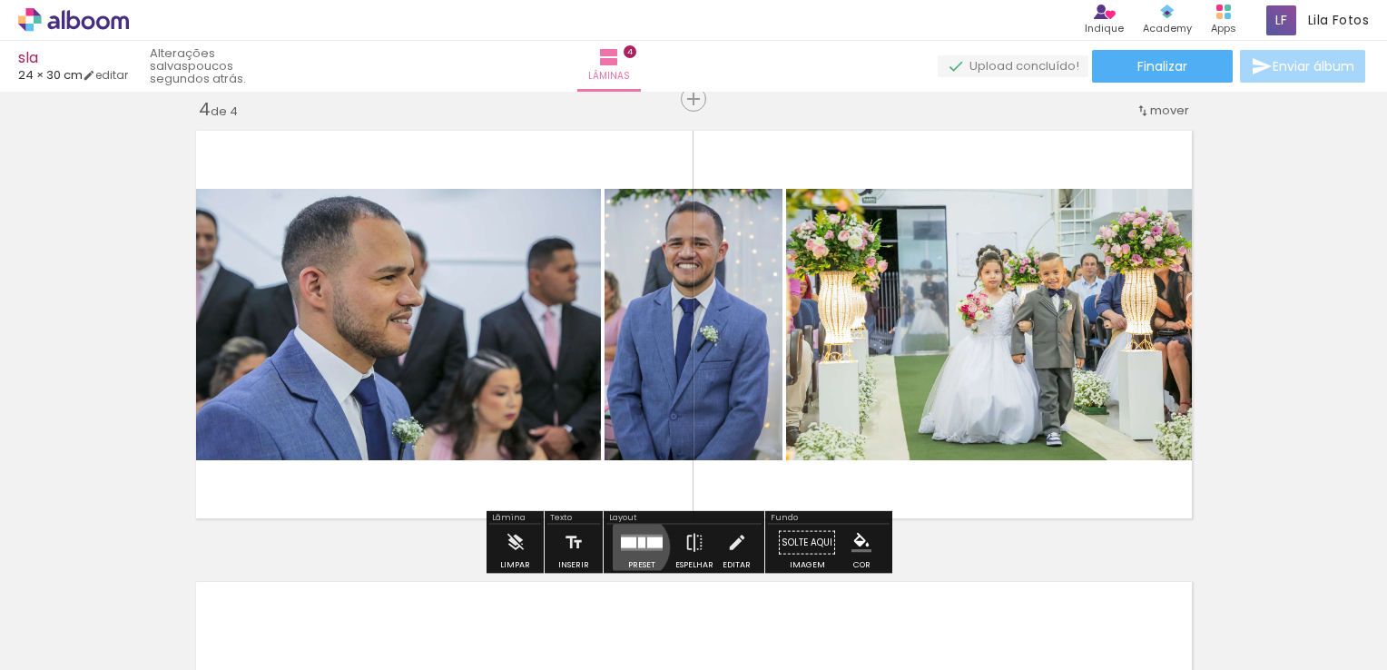
click at [632, 547] on quentale-layouter at bounding box center [642, 543] width 42 height 16
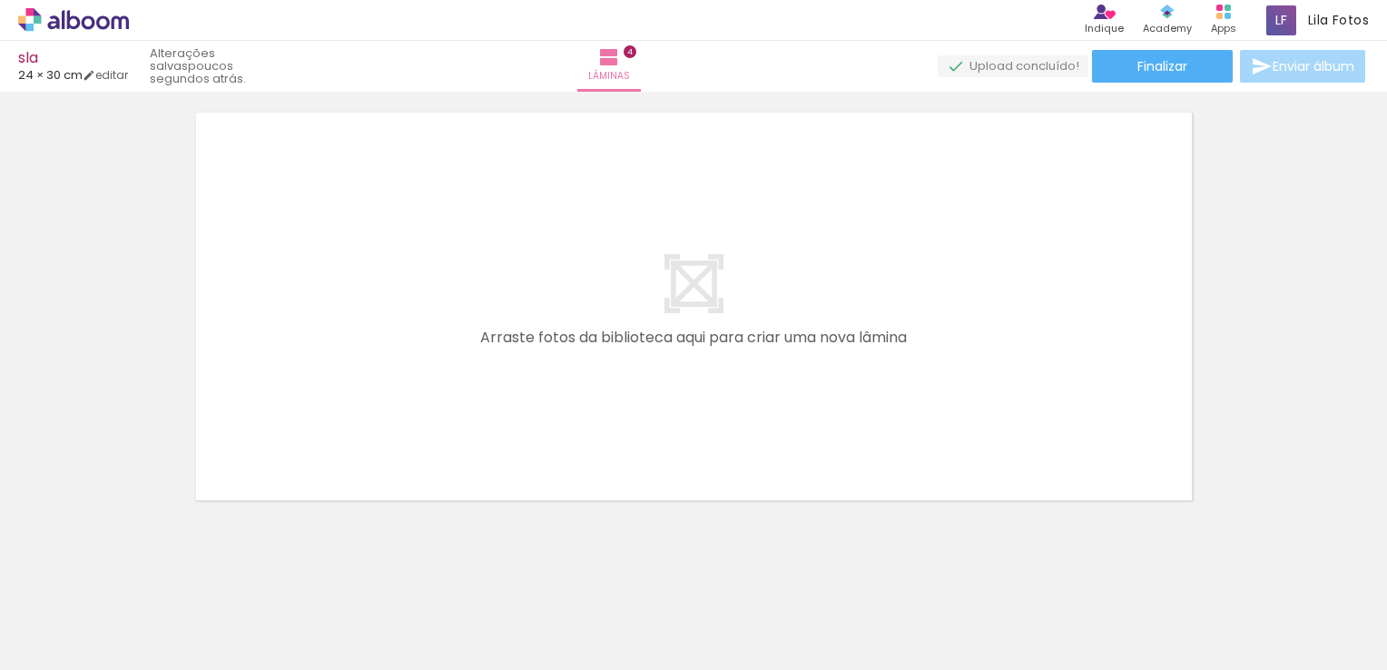
scroll to position [1861, 0]
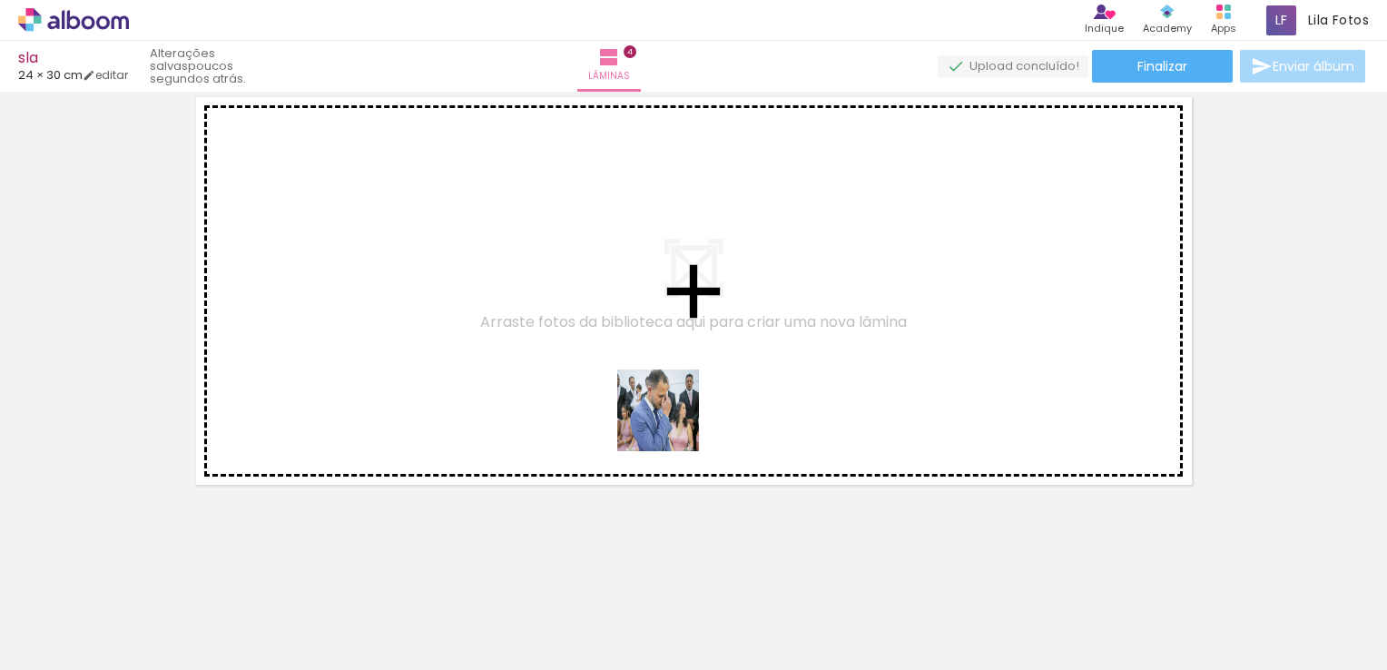
drag, startPoint x: 847, startPoint y: 600, endPoint x: 661, endPoint y: 410, distance: 266.5
click at [661, 410] on quentale-workspace at bounding box center [693, 335] width 1387 height 670
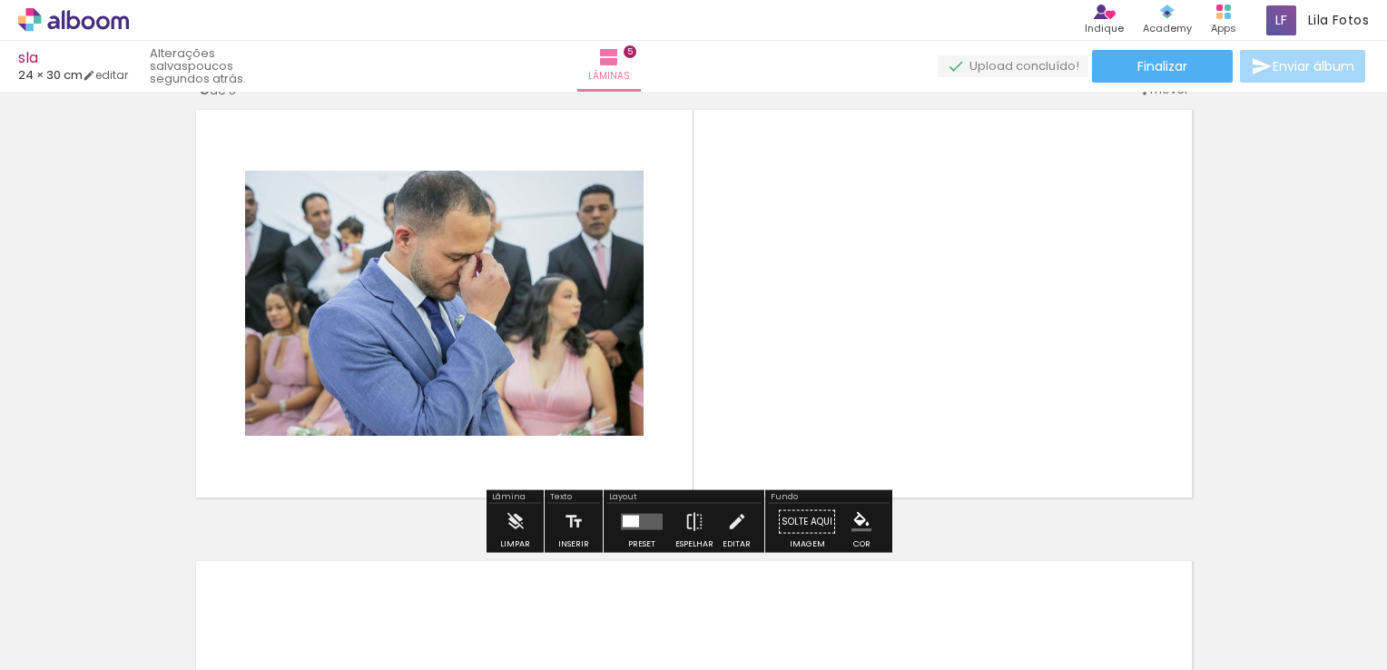
scroll to position [1828, 0]
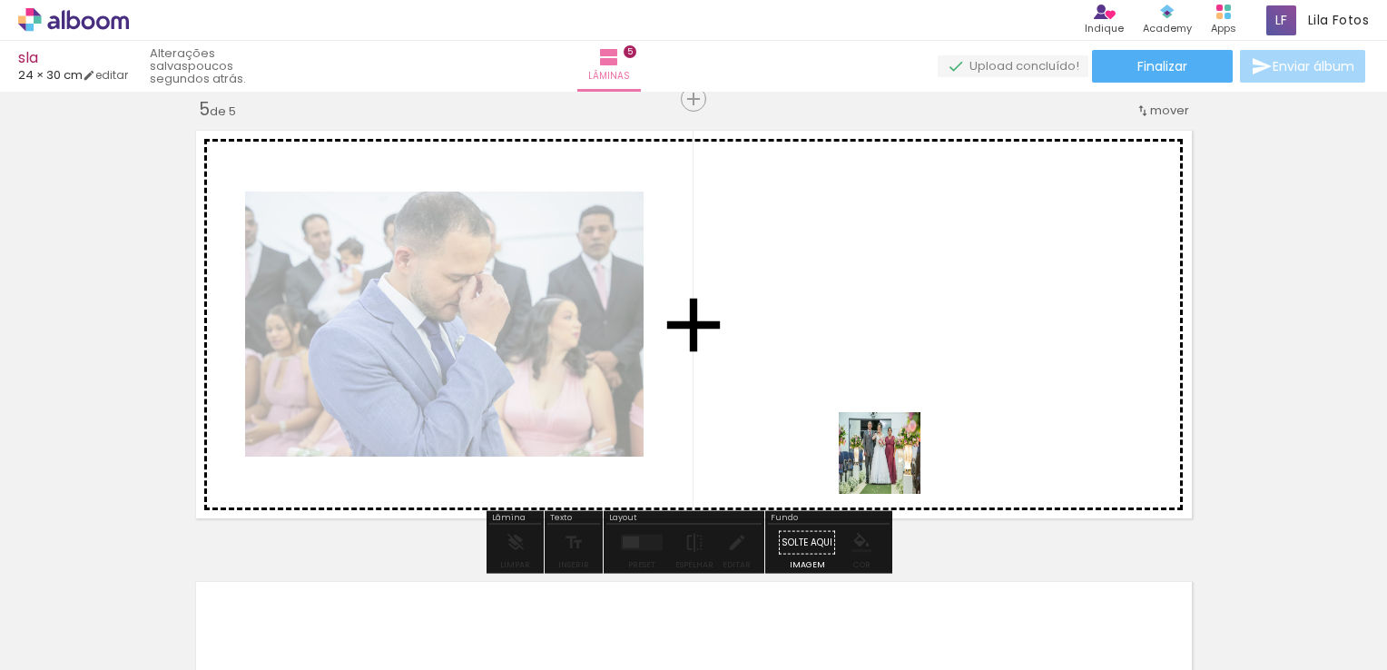
drag, startPoint x: 941, startPoint y: 603, endPoint x: 885, endPoint y: 423, distance: 188.1
click at [885, 423] on quentale-workspace at bounding box center [693, 335] width 1387 height 670
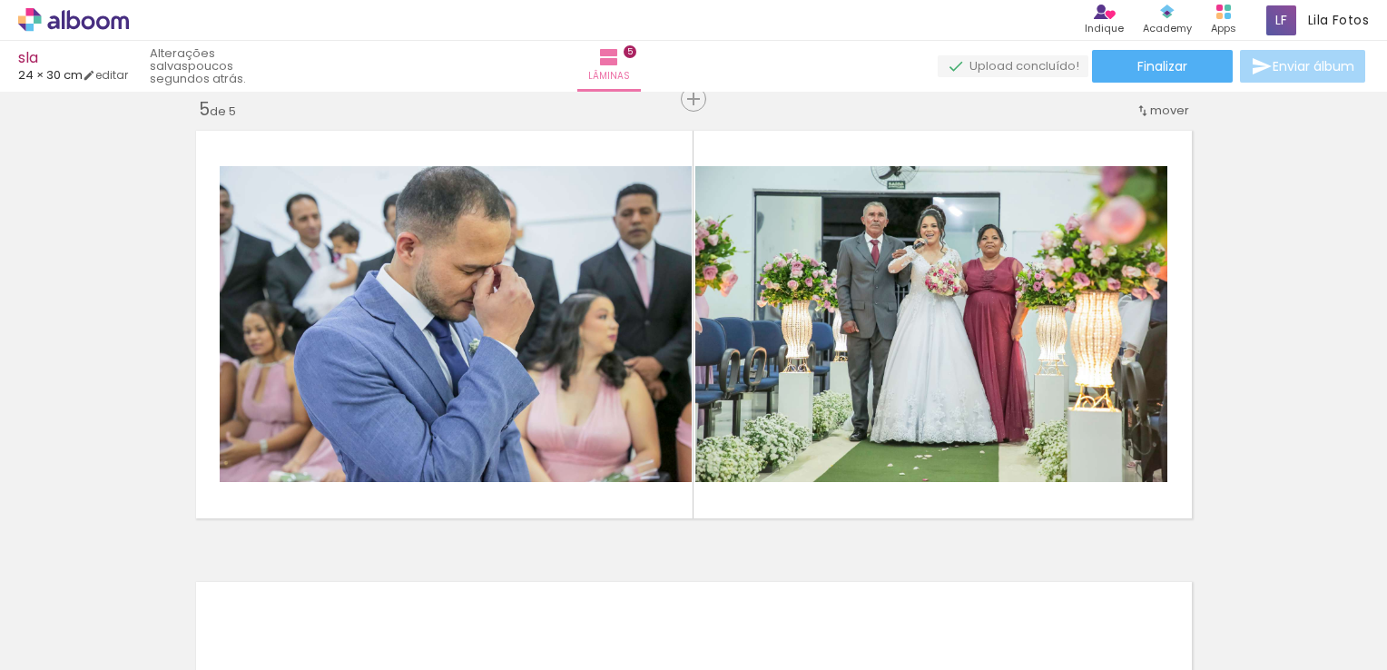
scroll to position [0, 2676]
drag, startPoint x: 763, startPoint y: 622, endPoint x: 775, endPoint y: 444, distance: 178.4
click at [775, 444] on quentale-workspace at bounding box center [693, 335] width 1387 height 670
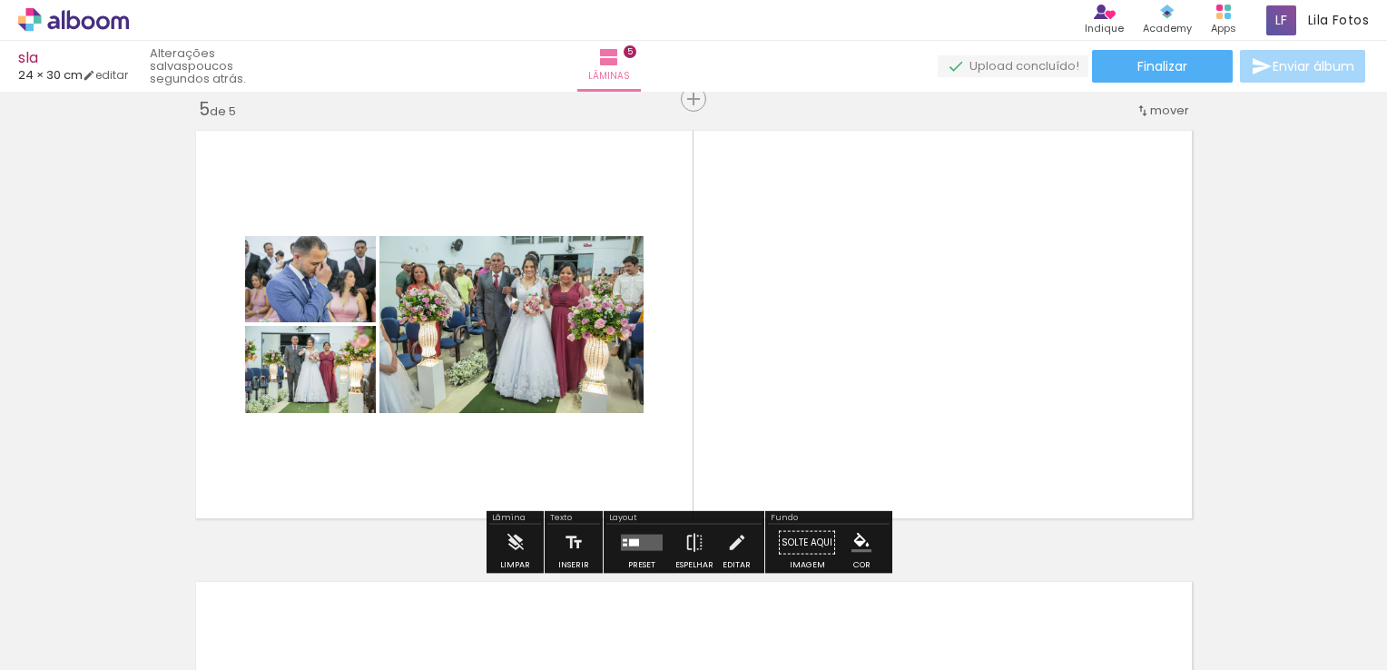
click at [629, 543] on div at bounding box center [634, 542] width 10 height 7
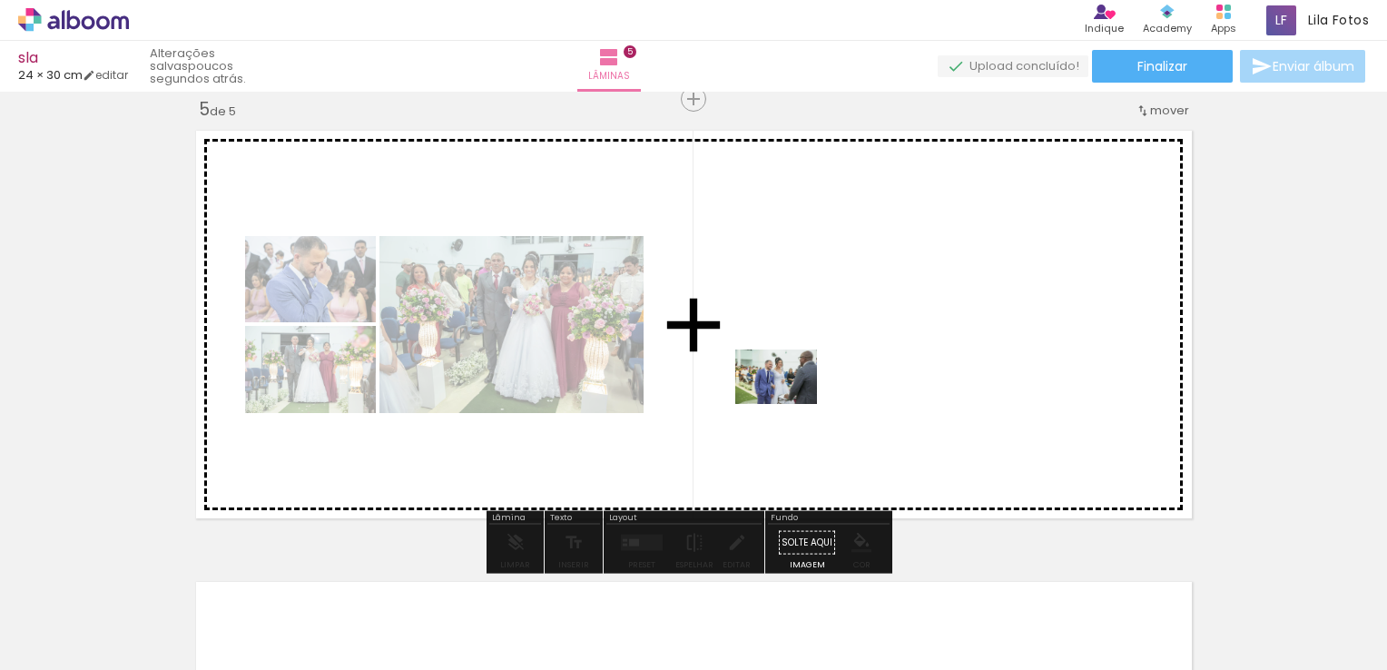
drag, startPoint x: 848, startPoint y: 626, endPoint x: 788, endPoint y: 400, distance: 233.0
click at [788, 400] on quentale-workspace at bounding box center [693, 335] width 1387 height 670
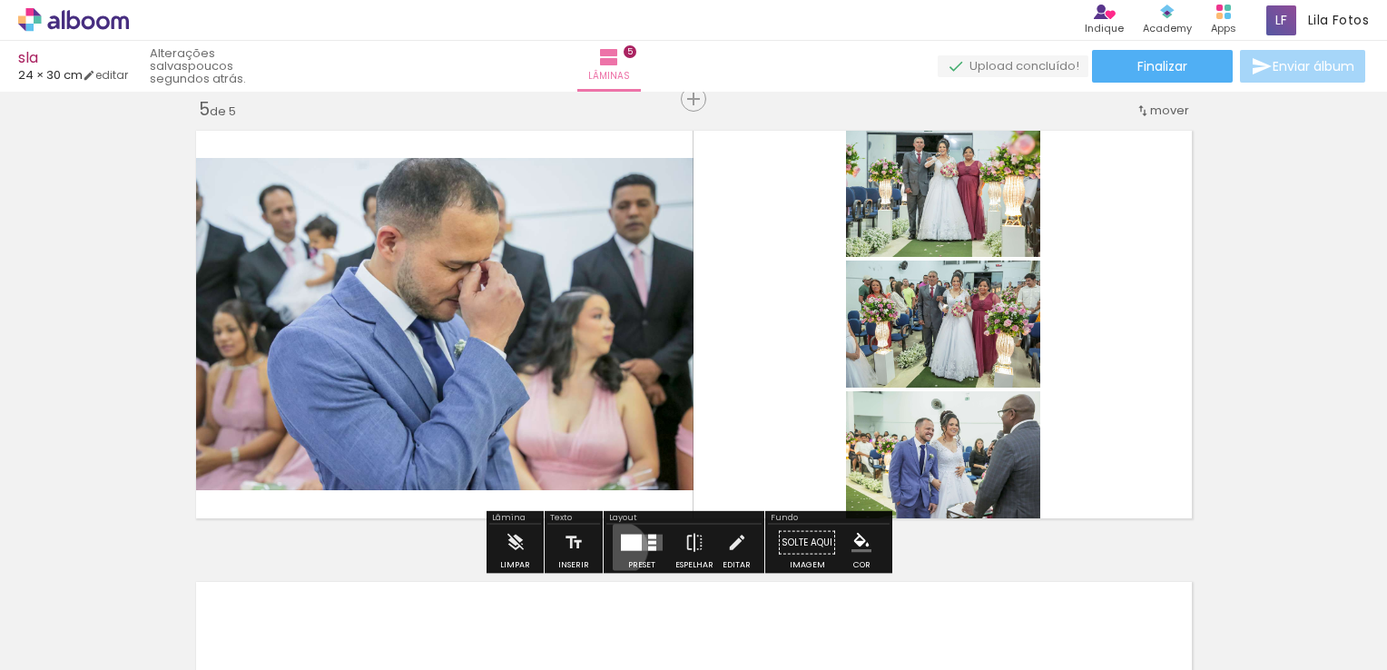
click at [621, 548] on div at bounding box center [631, 543] width 21 height 16
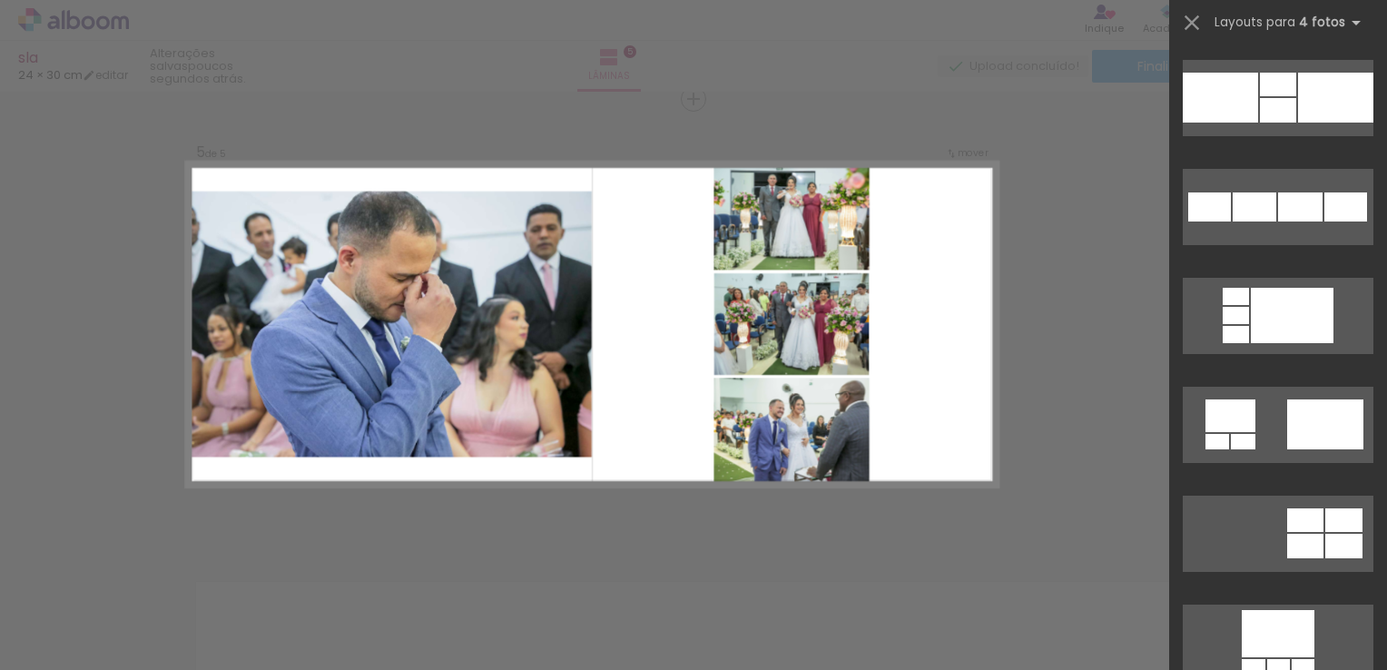
scroll to position [2713, 0]
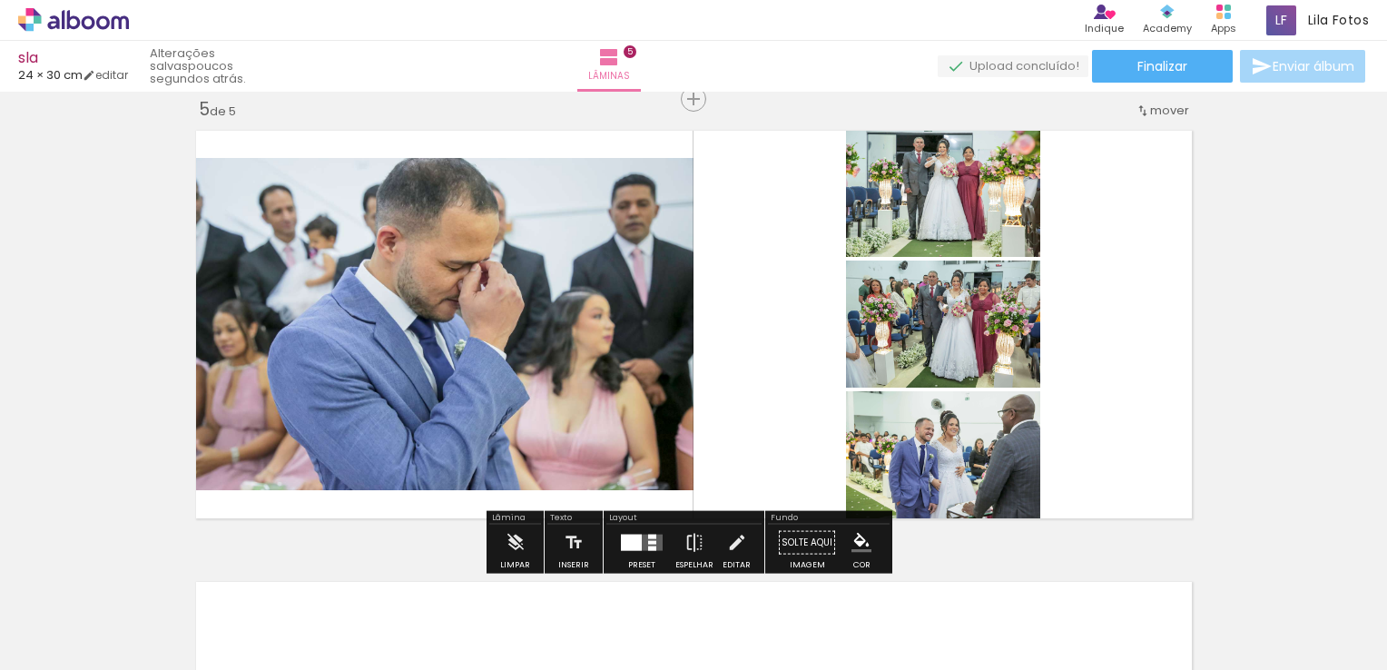
click at [1061, 336] on quentale-layouter at bounding box center [694, 325] width 1014 height 406
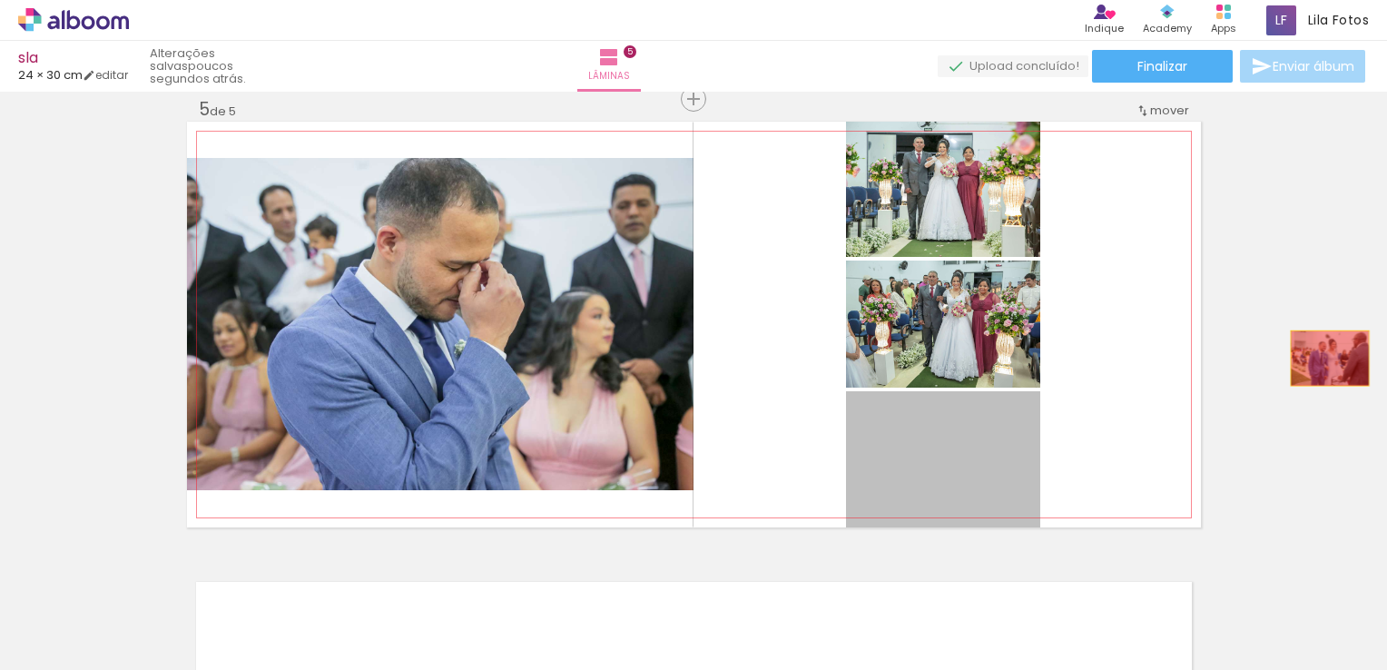
drag, startPoint x: 970, startPoint y: 458, endPoint x: 1328, endPoint y: 358, distance: 371.5
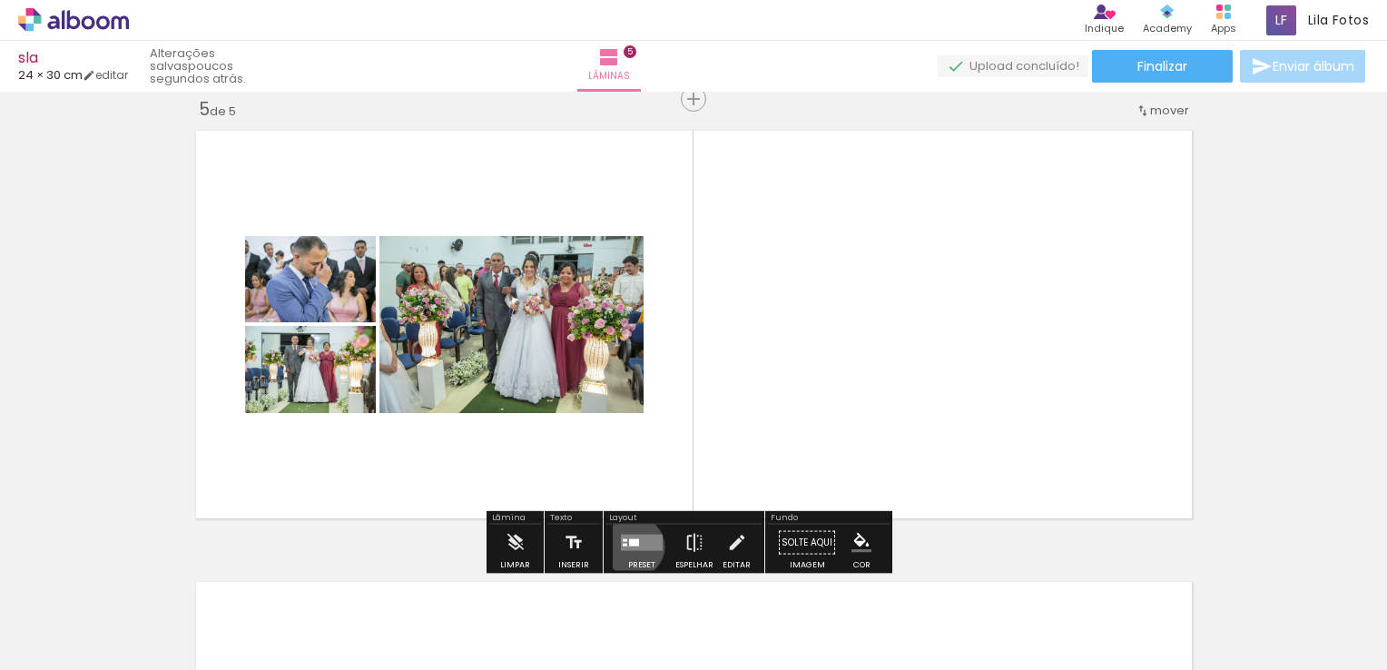
click at [630, 546] on quentale-layouter at bounding box center [642, 543] width 42 height 16
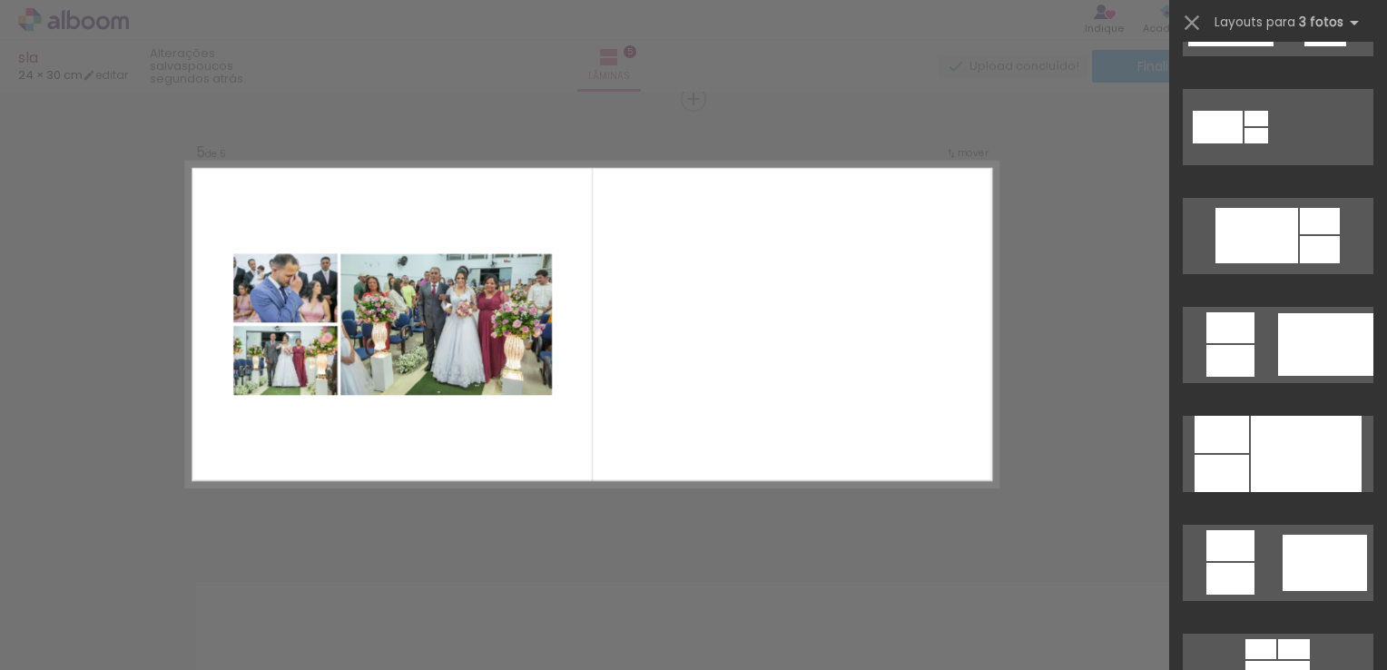
scroll to position [897, 0]
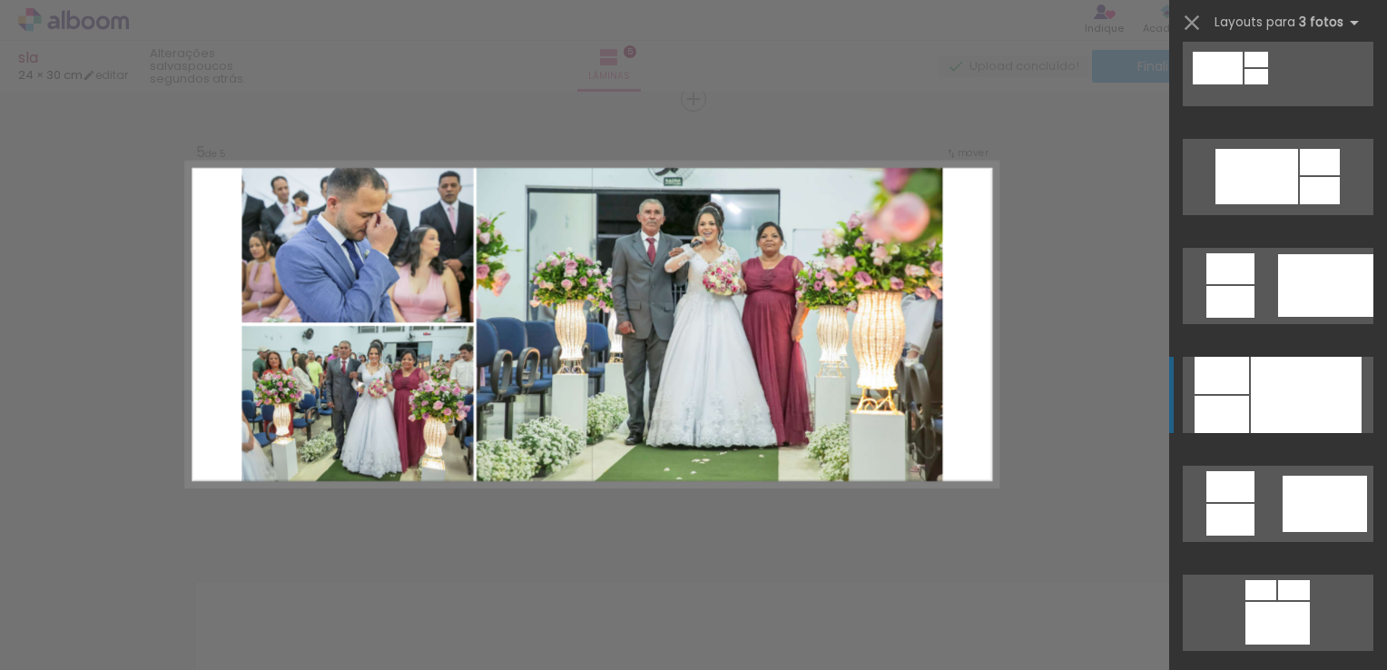
click at [1288, 372] on div at bounding box center [1306, 395] width 111 height 76
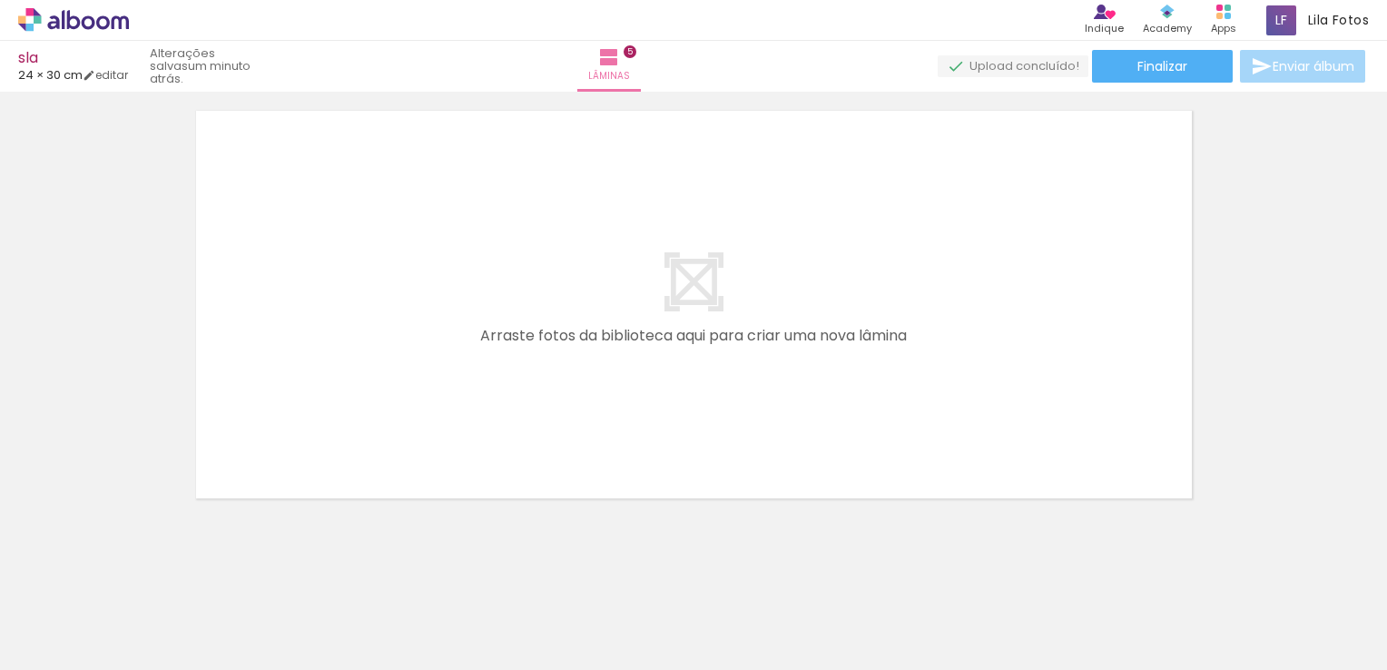
scroll to position [2313, 0]
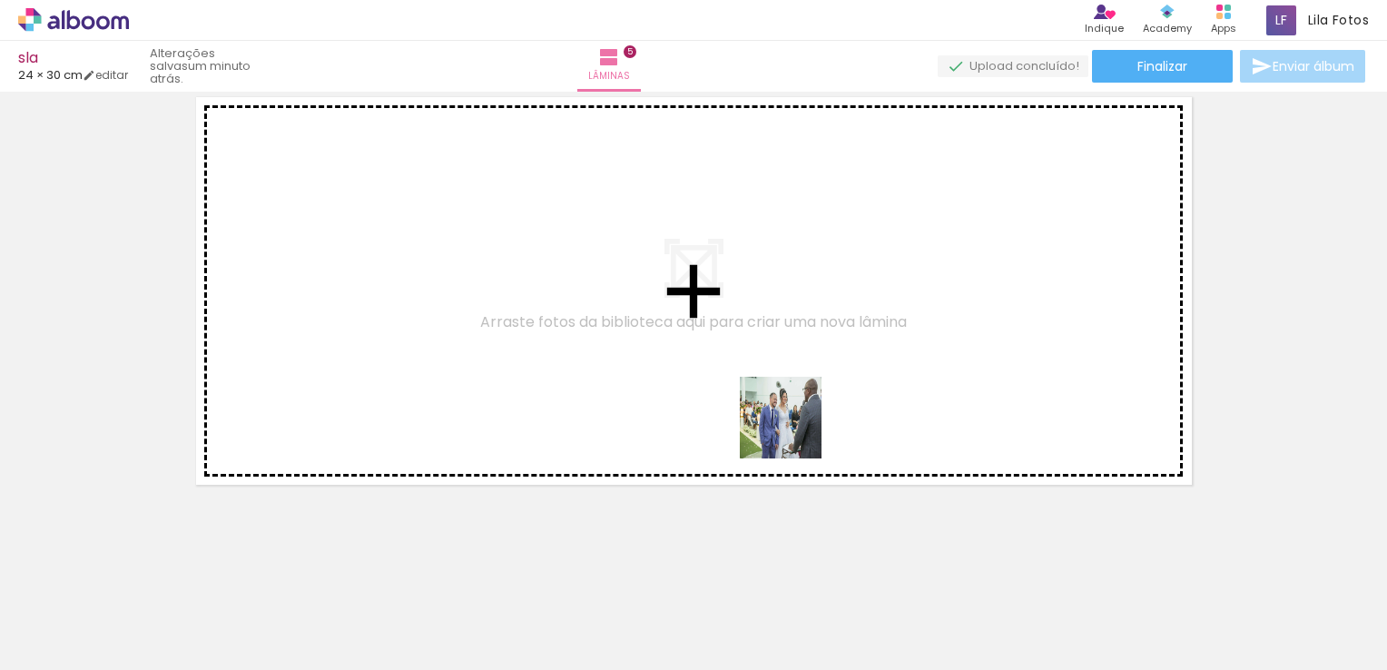
drag, startPoint x: 868, startPoint y: 619, endPoint x: 793, endPoint y: 426, distance: 207.6
click at [793, 426] on quentale-workspace at bounding box center [693, 335] width 1387 height 670
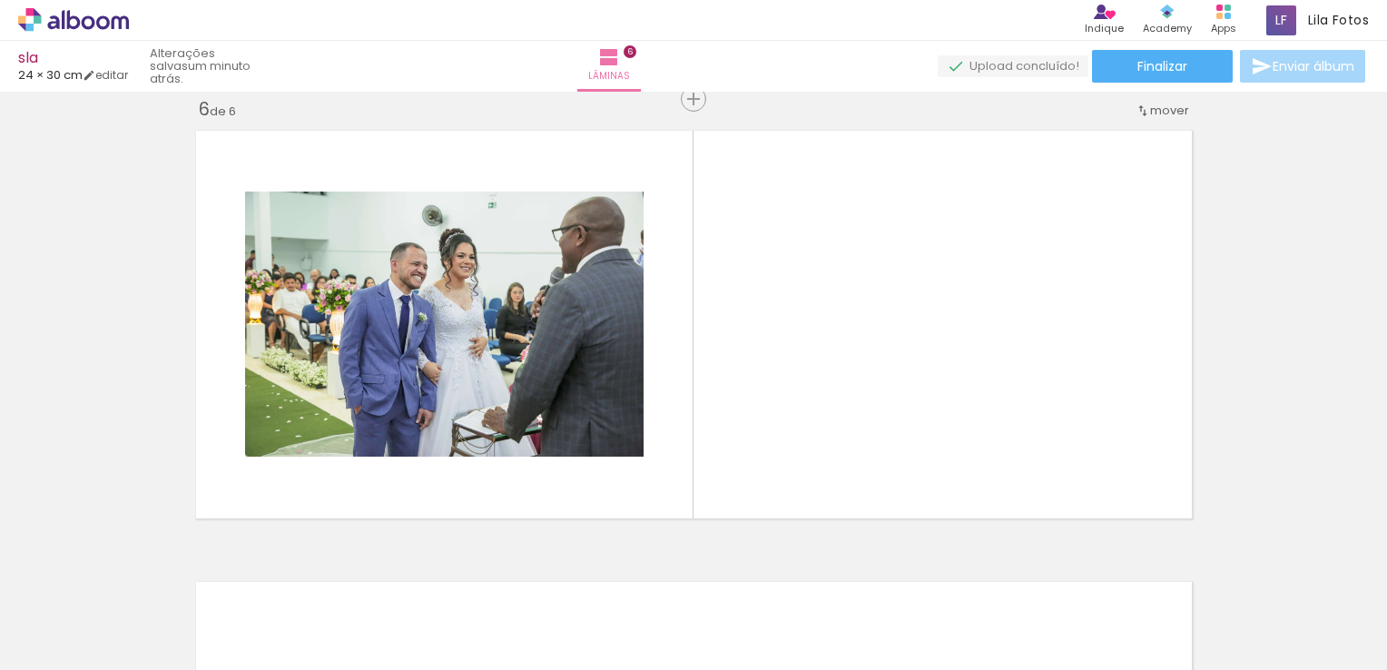
scroll to position [0, 0]
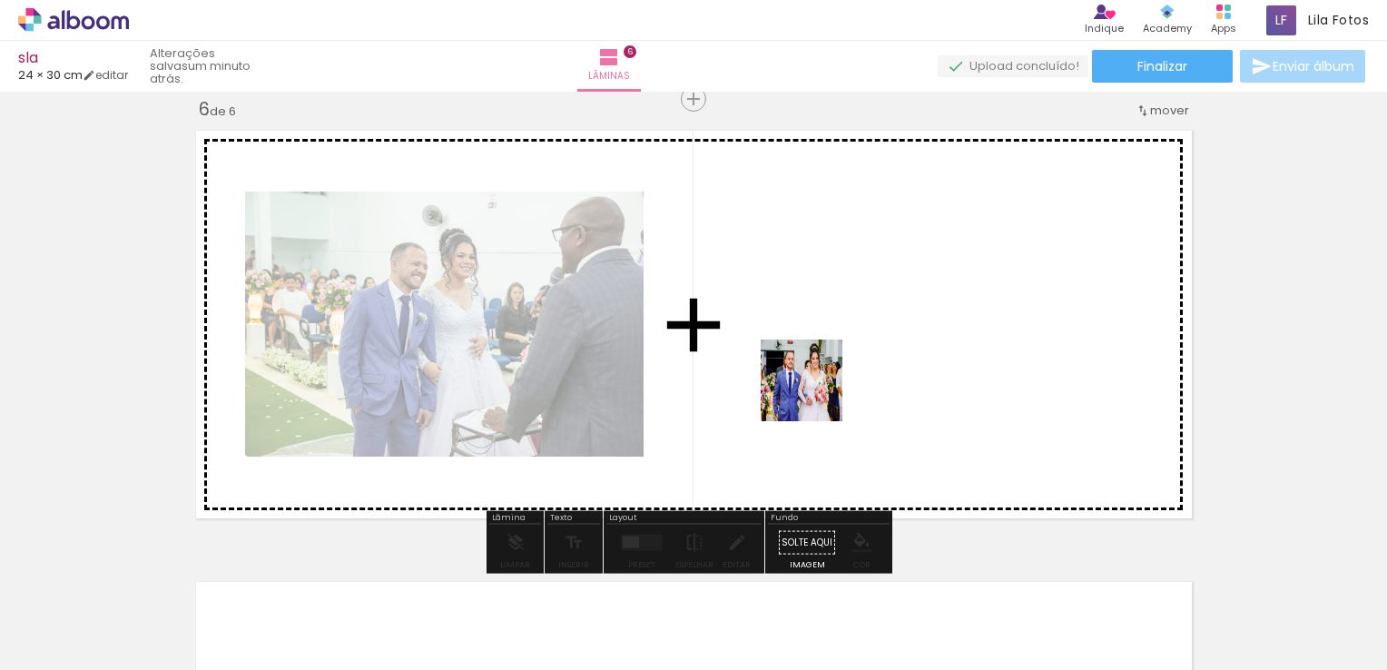
drag, startPoint x: 483, startPoint y: 629, endPoint x: 856, endPoint y: 369, distance: 455.2
click at [856, 369] on quentale-workspace at bounding box center [693, 335] width 1387 height 670
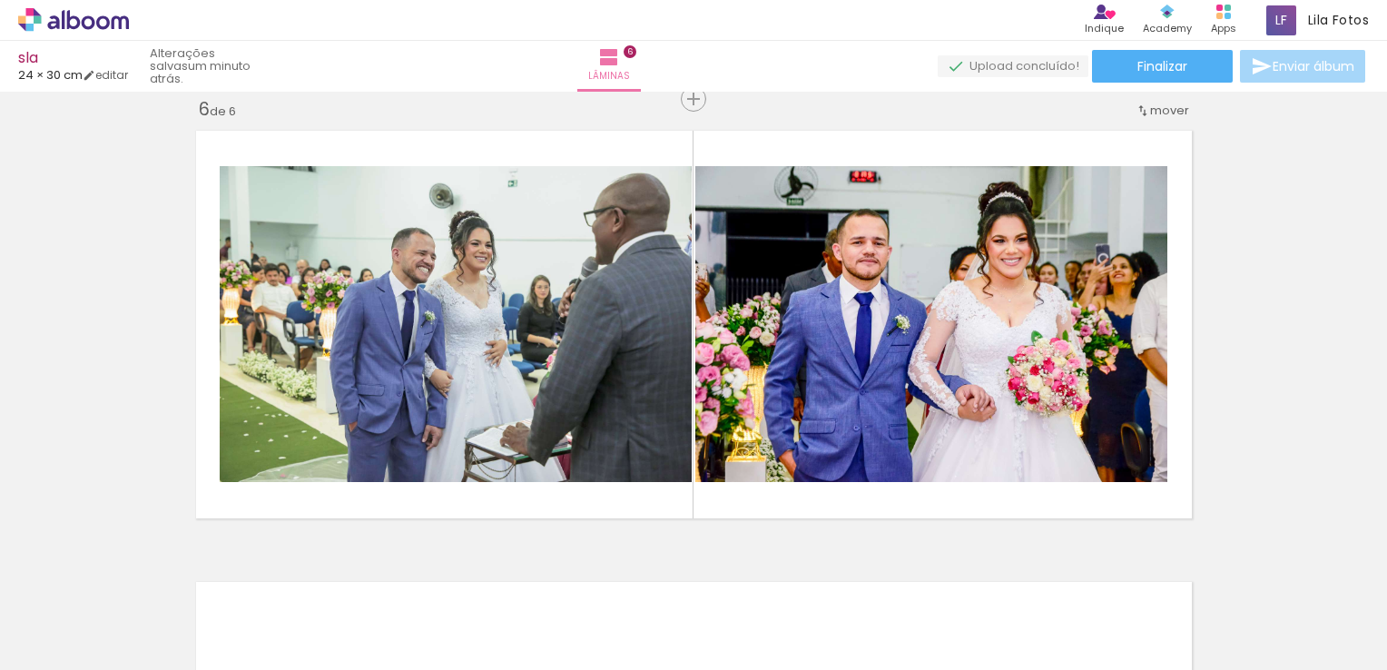
scroll to position [0, 3007]
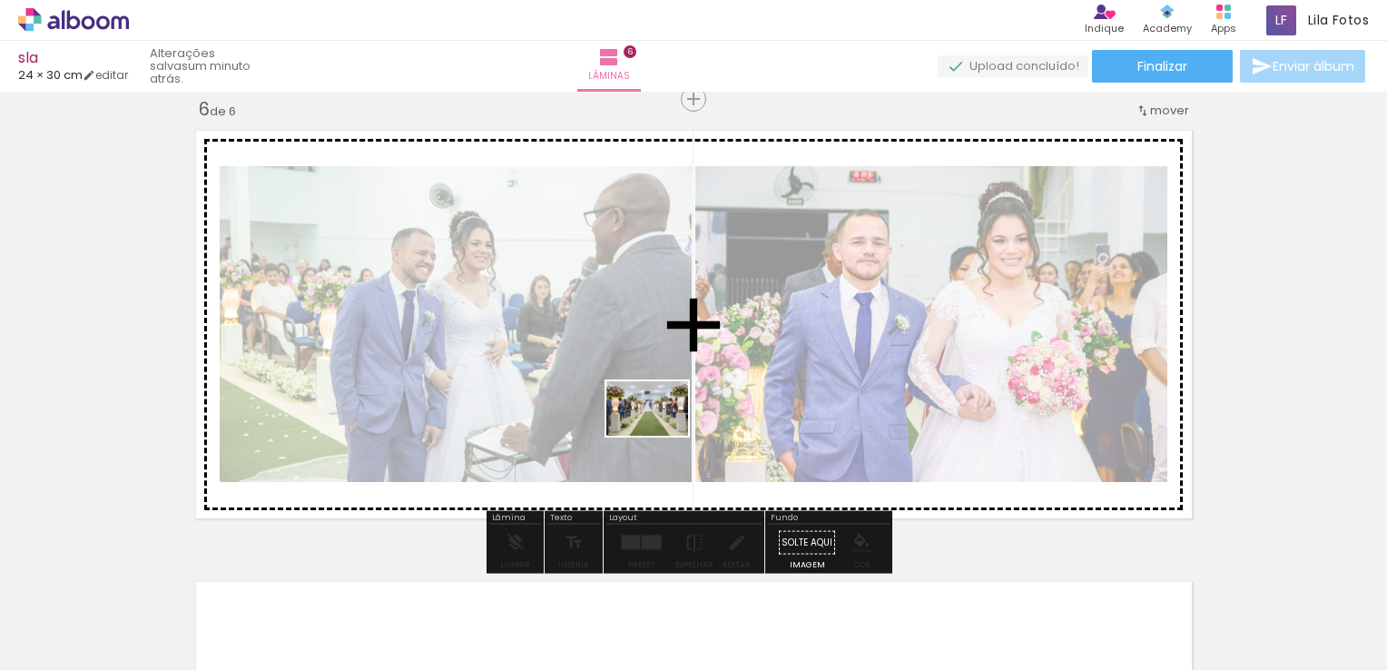
drag, startPoint x: 640, startPoint y: 618, endPoint x: 661, endPoint y: 434, distance: 185.5
click at [661, 434] on quentale-workspace at bounding box center [693, 335] width 1387 height 670
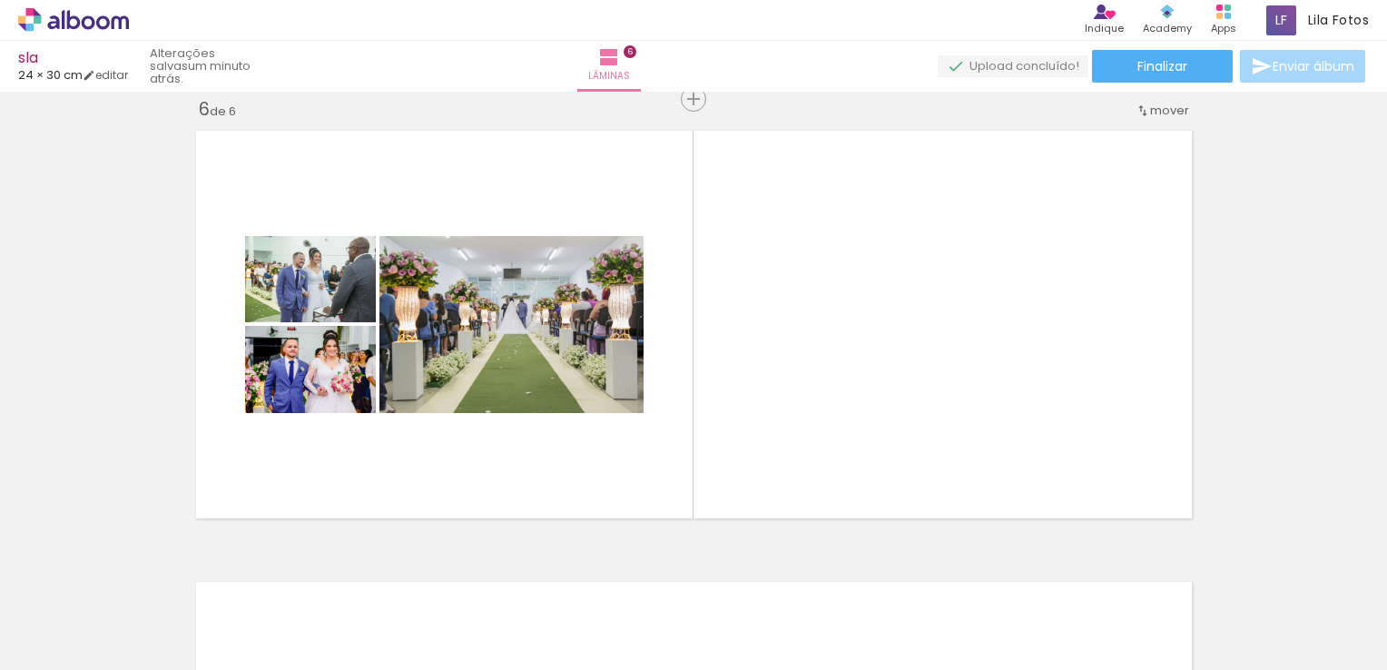
drag, startPoint x: 759, startPoint y: 623, endPoint x: 796, endPoint y: 355, distance: 270.4
click at [796, 355] on quentale-workspace at bounding box center [693, 335] width 1387 height 670
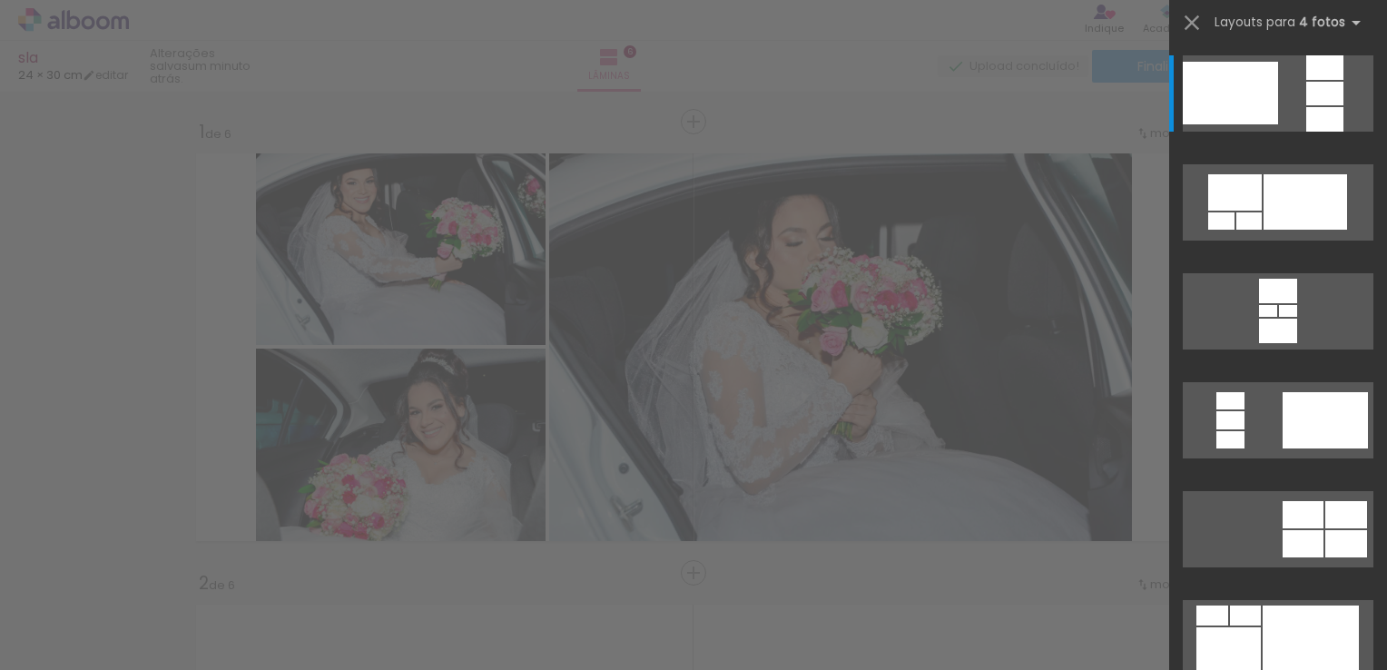
scroll to position [0, 3007]
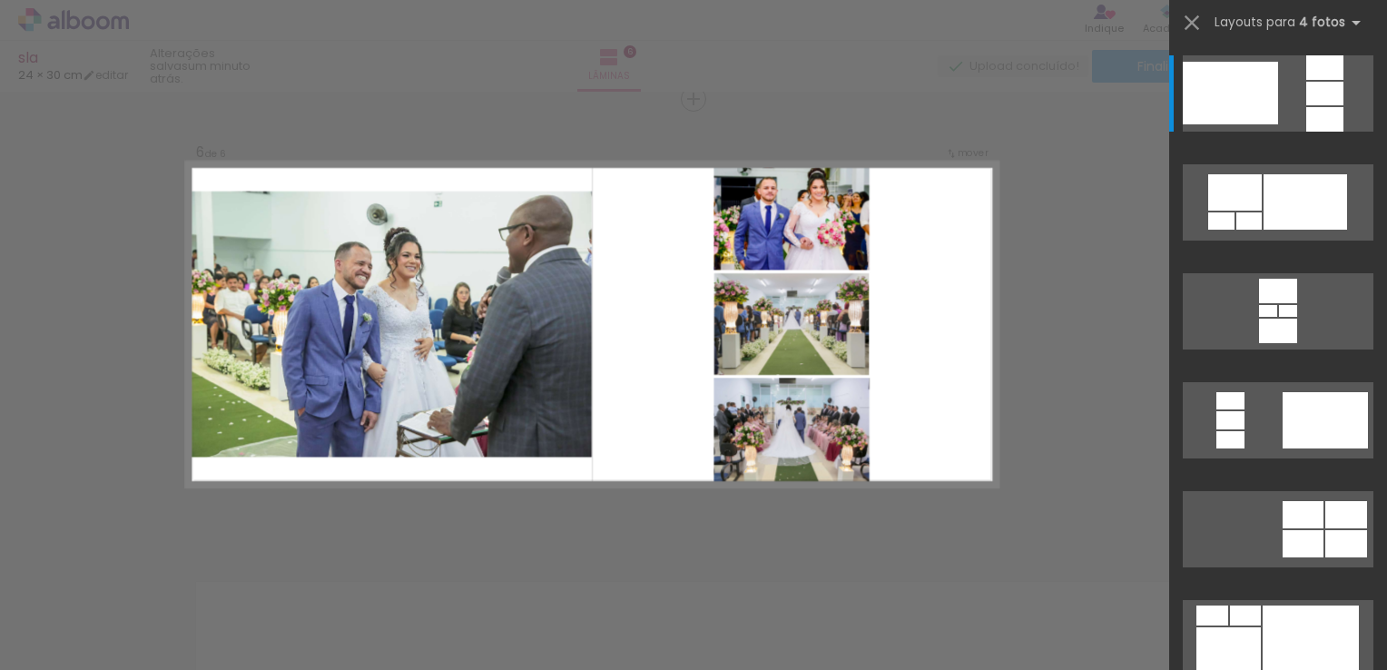
click at [939, 454] on quentale-layouter at bounding box center [592, 325] width 812 height 325
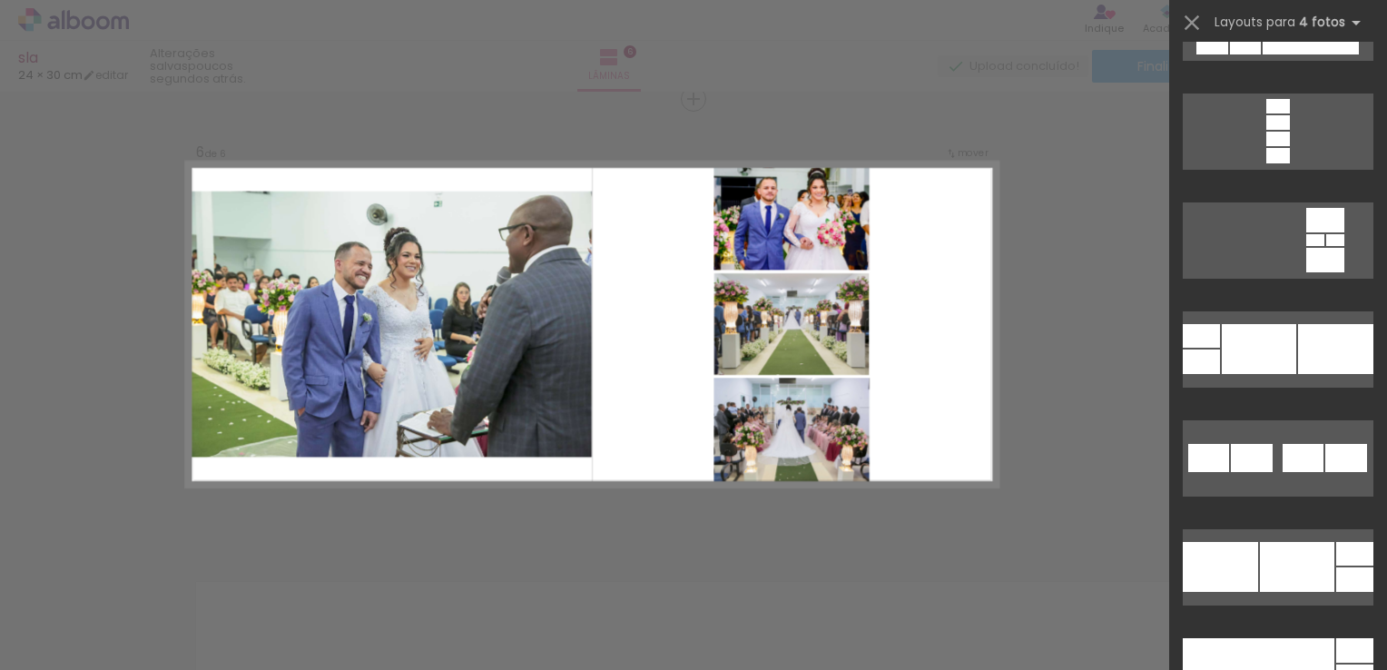
scroll to position [7967, 0]
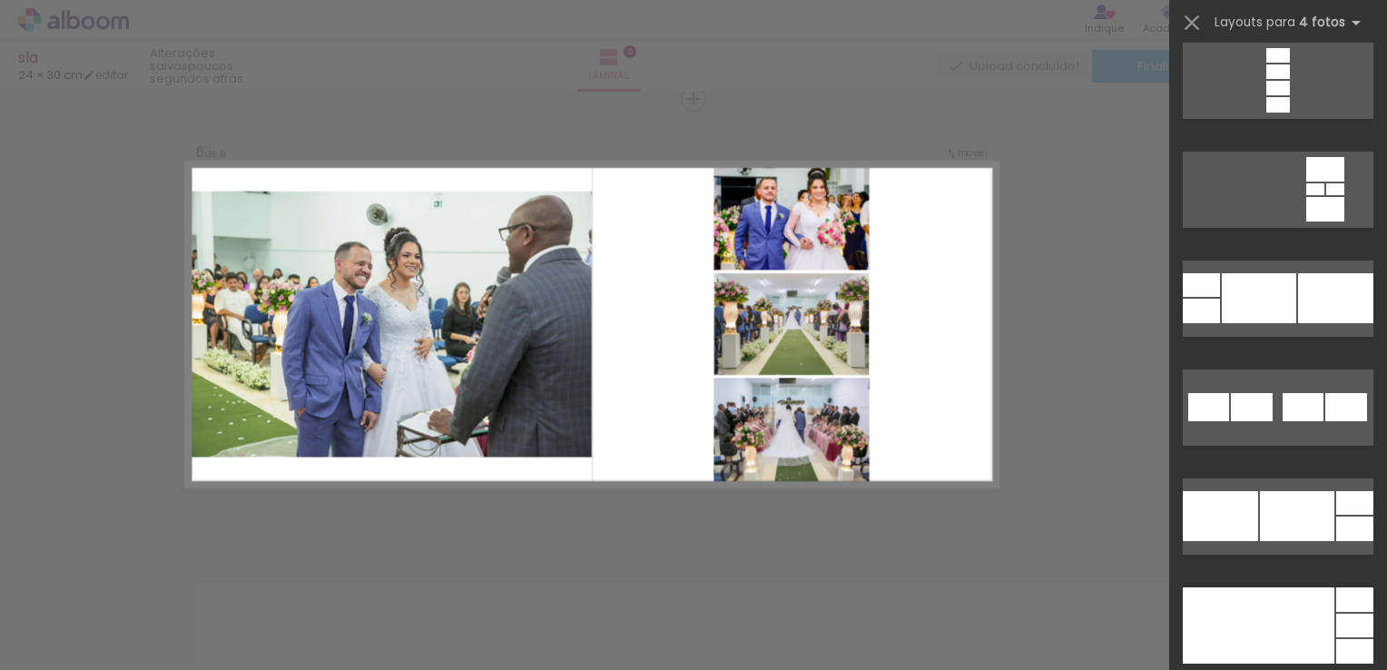
click at [933, 442] on quentale-layouter at bounding box center [592, 325] width 812 height 325
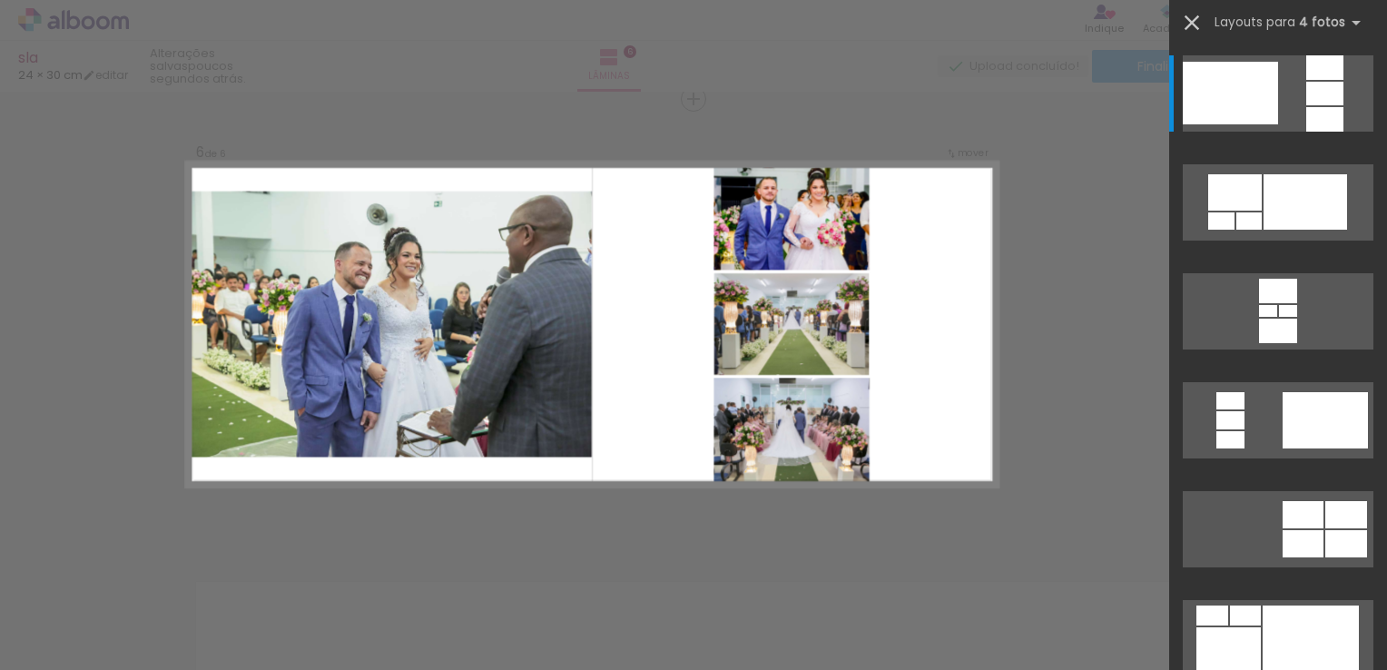
drag, startPoint x: 933, startPoint y: 442, endPoint x: 1199, endPoint y: 28, distance: 491.7
click at [1199, 28] on quentale-workspace at bounding box center [693, 335] width 1387 height 670
click at [1199, 28] on iron-icon at bounding box center [1192, 22] width 25 height 25
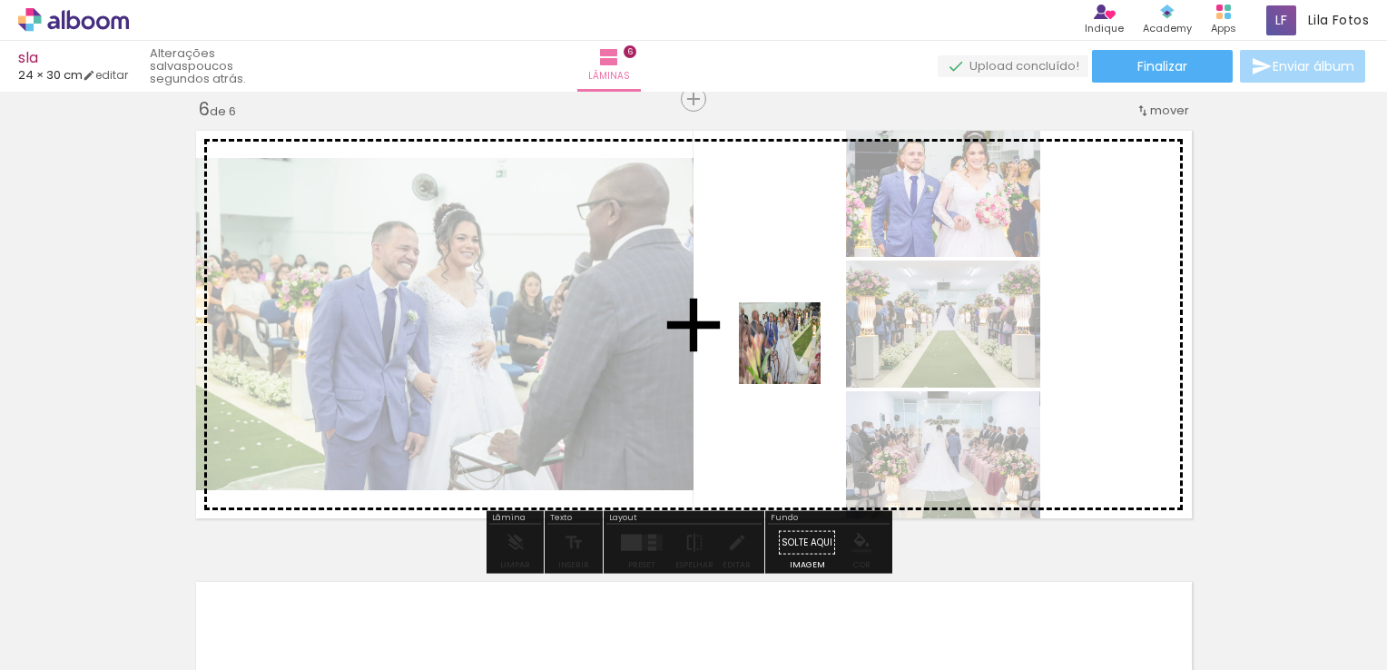
drag, startPoint x: 875, startPoint y: 591, endPoint x: 793, endPoint y: 340, distance: 264.8
click at [793, 340] on quentale-workspace at bounding box center [693, 335] width 1387 height 670
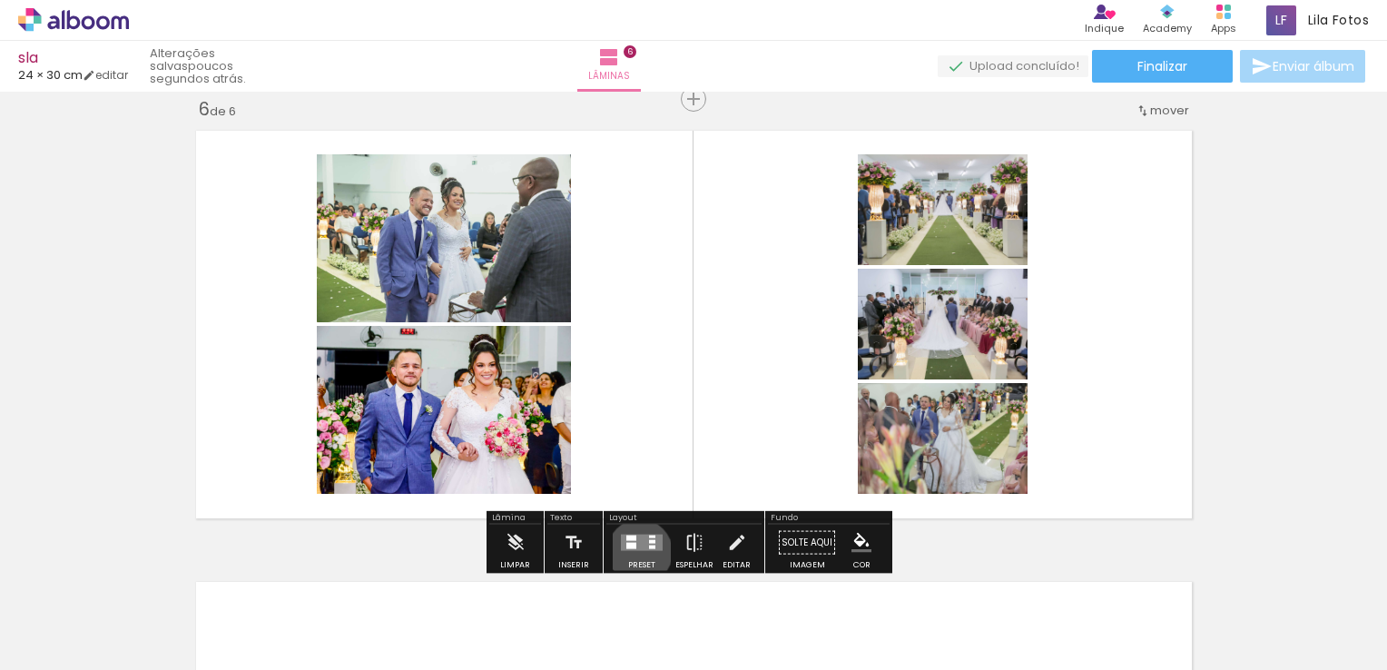
click at [636, 551] on div at bounding box center [641, 543] width 49 height 36
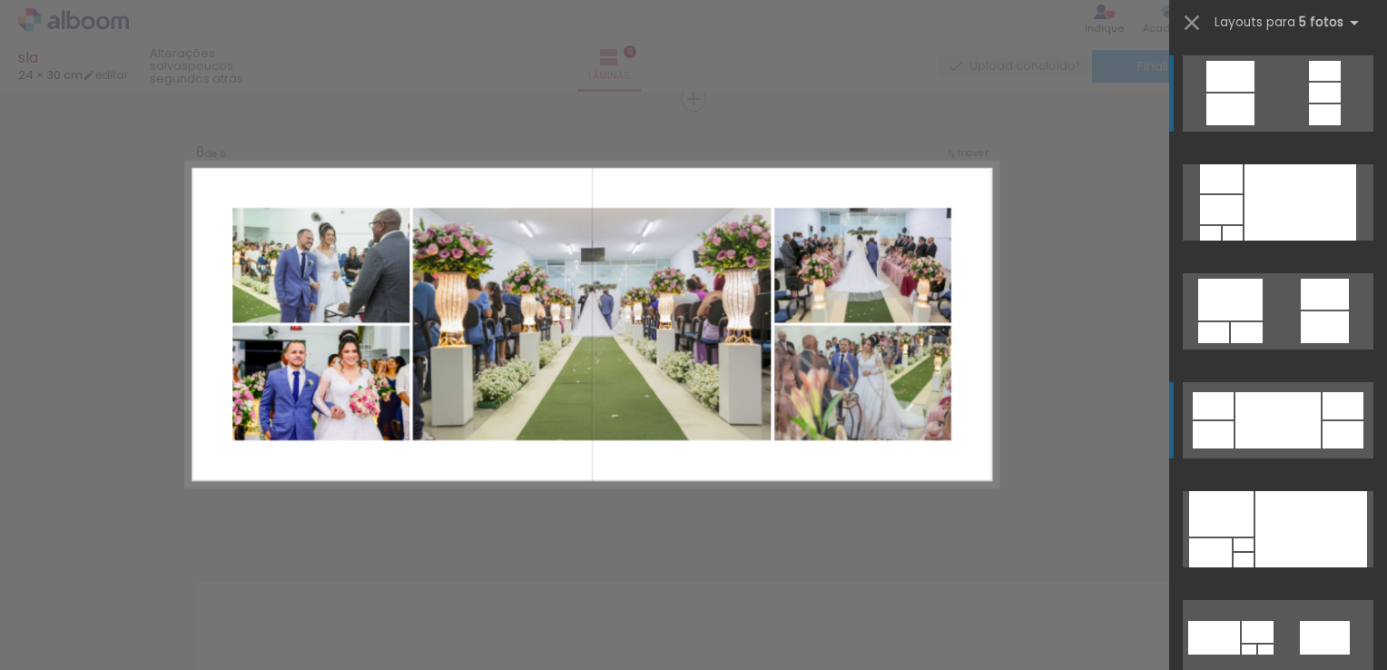
click at [1285, 421] on div at bounding box center [1278, 420] width 85 height 56
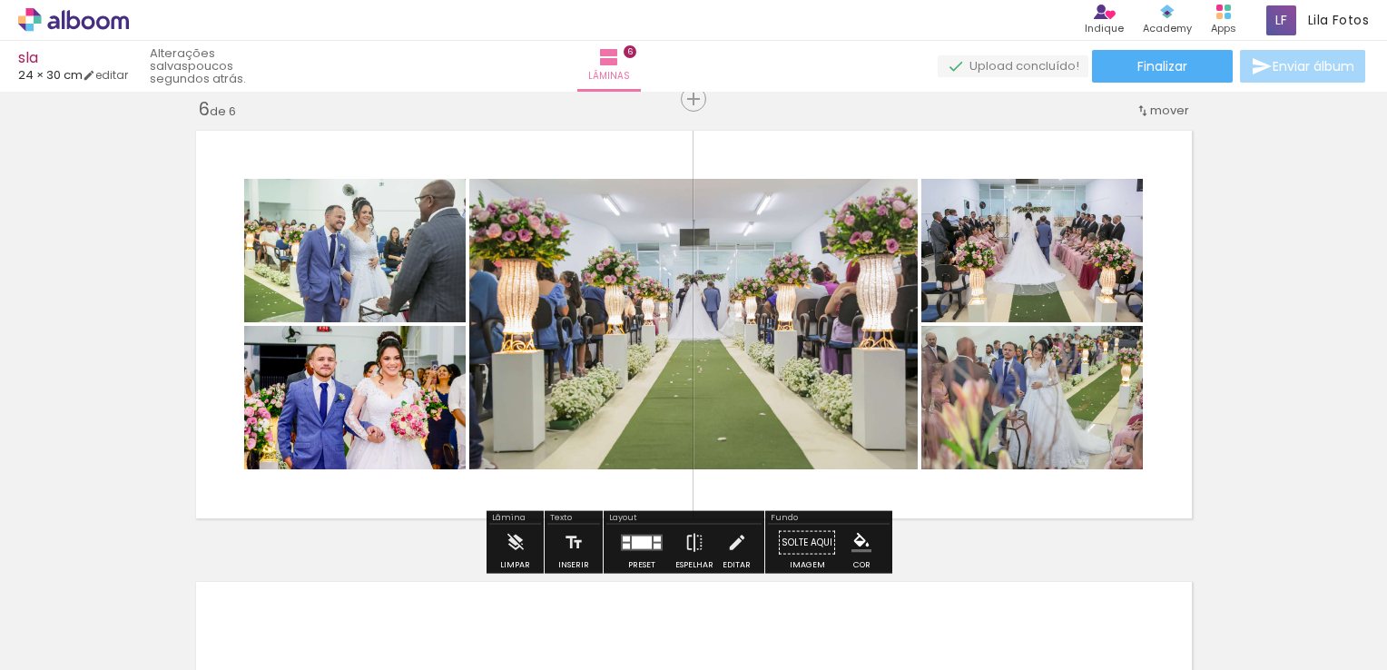
drag, startPoint x: 381, startPoint y: 492, endPoint x: 367, endPoint y: 408, distance: 85.7
click at [367, 408] on quentale-layouter at bounding box center [694, 325] width 1014 height 406
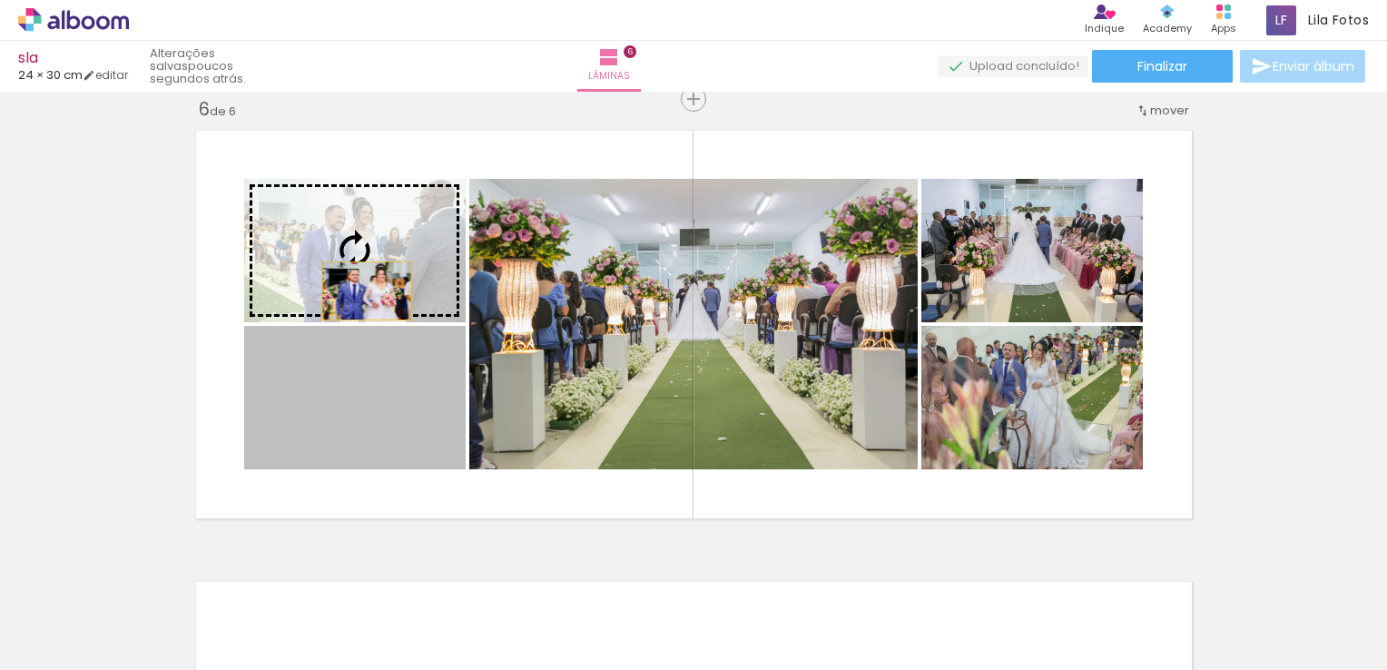
drag, startPoint x: 367, startPoint y: 408, endPoint x: 362, endPoint y: 278, distance: 129.9
click at [0, 0] on slot at bounding box center [0, 0] width 0 height 0
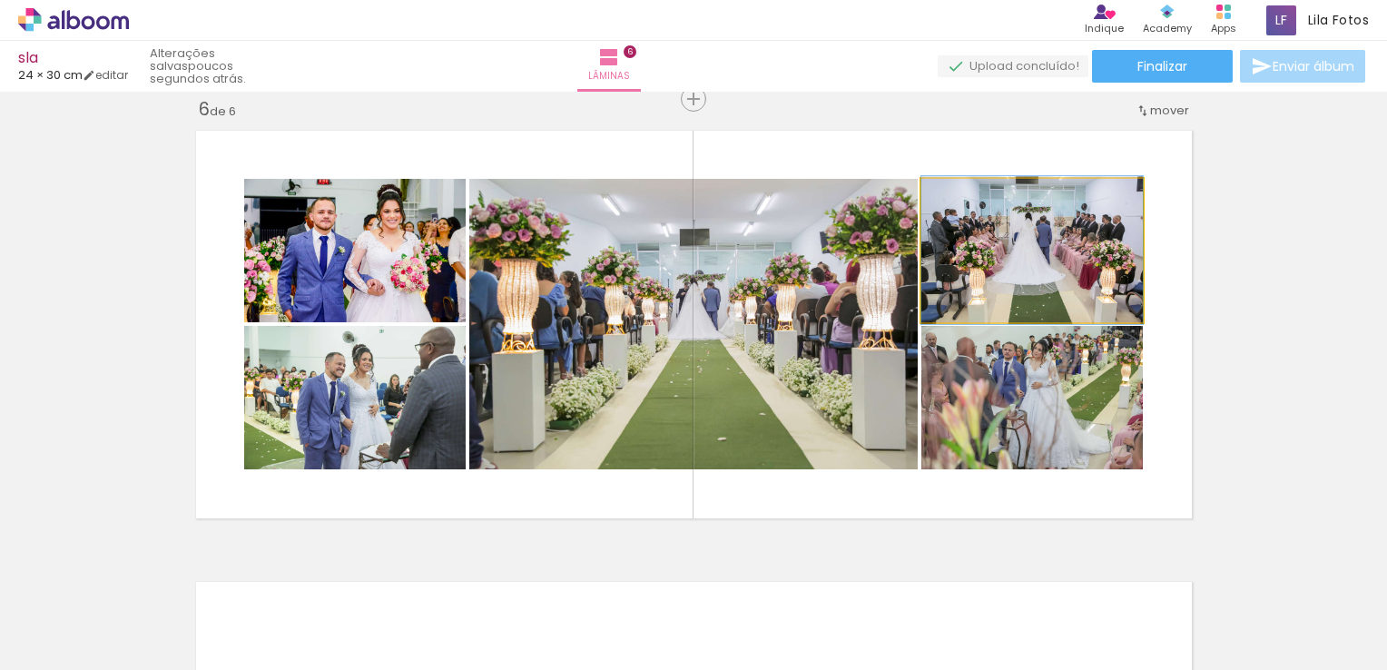
drag, startPoint x: 993, startPoint y: 263, endPoint x: 1333, endPoint y: 255, distance: 339.7
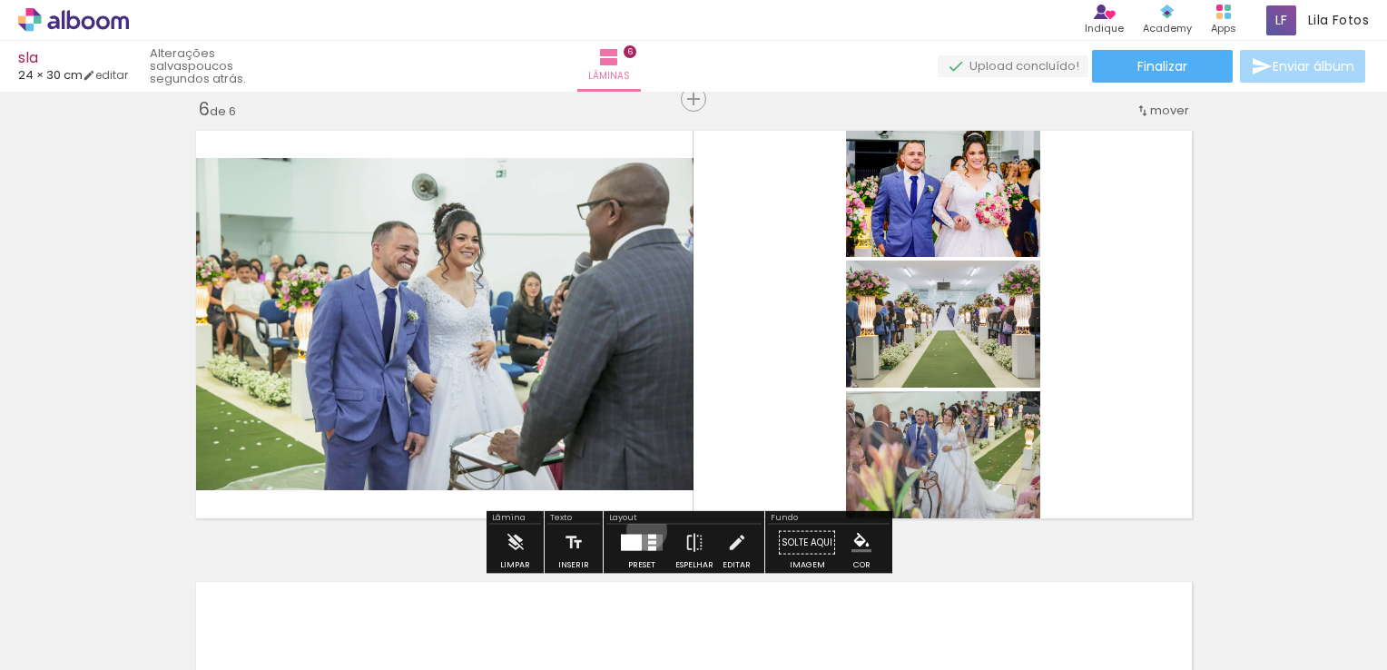
click at [643, 529] on div at bounding box center [641, 543] width 49 height 36
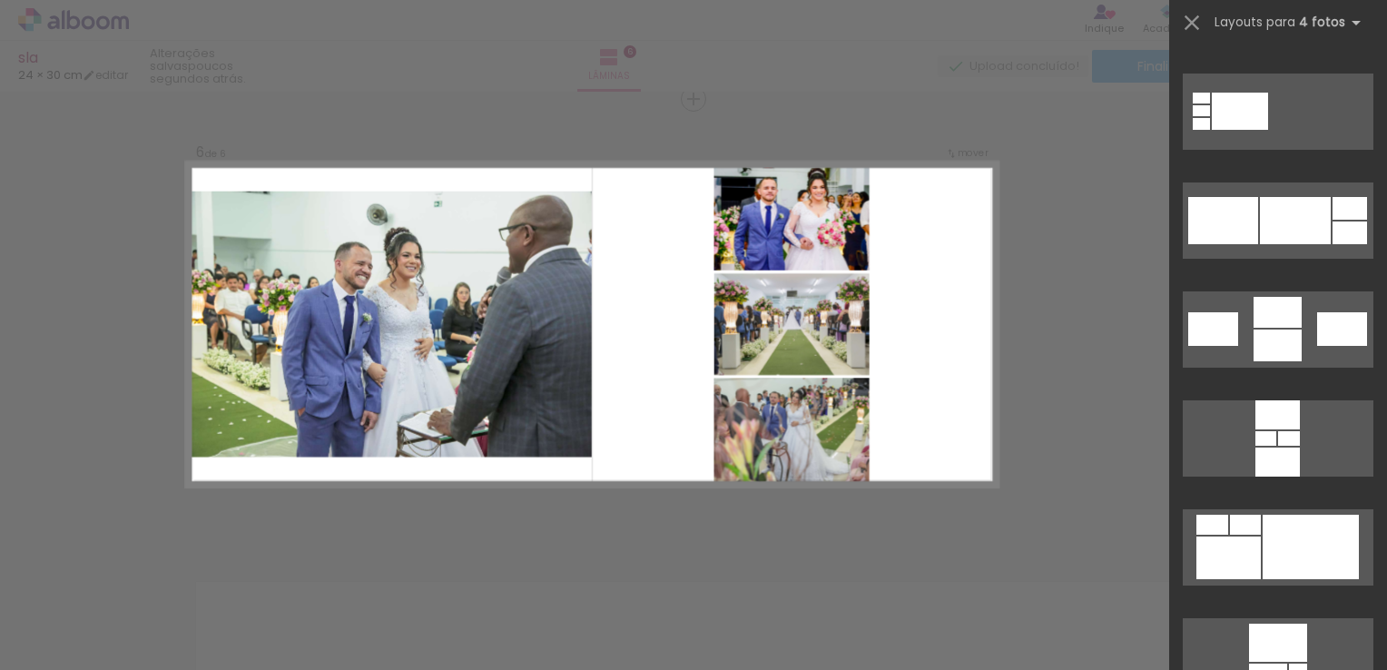
scroll to position [6796, 0]
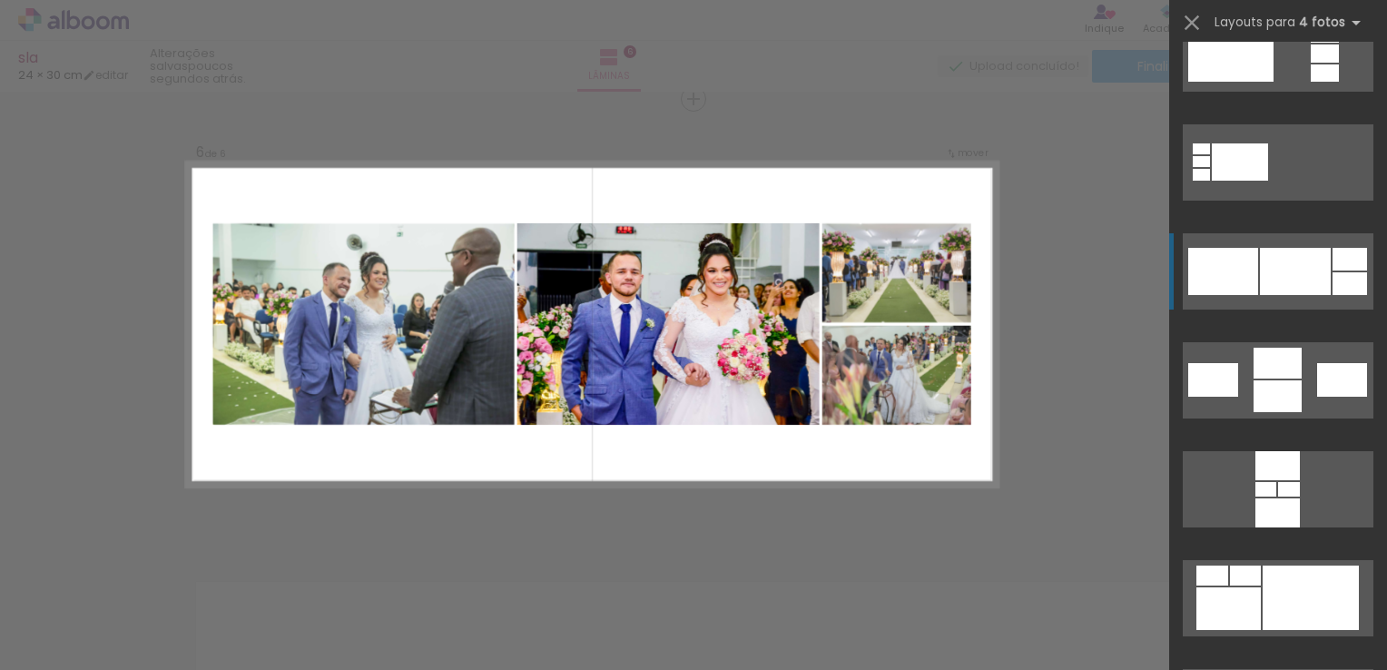
click at [1333, 256] on div at bounding box center [1350, 259] width 35 height 23
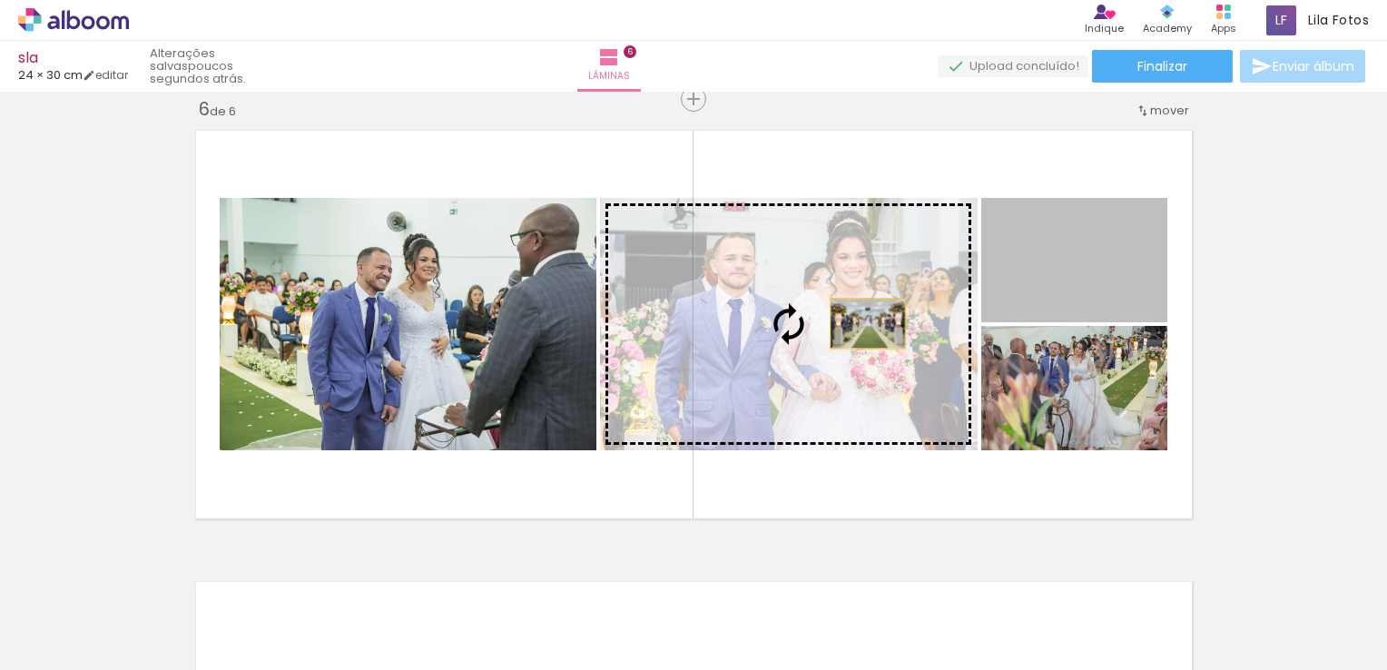
drag, startPoint x: 1080, startPoint y: 294, endPoint x: 841, endPoint y: 323, distance: 240.6
click at [0, 0] on slot at bounding box center [0, 0] width 0 height 0
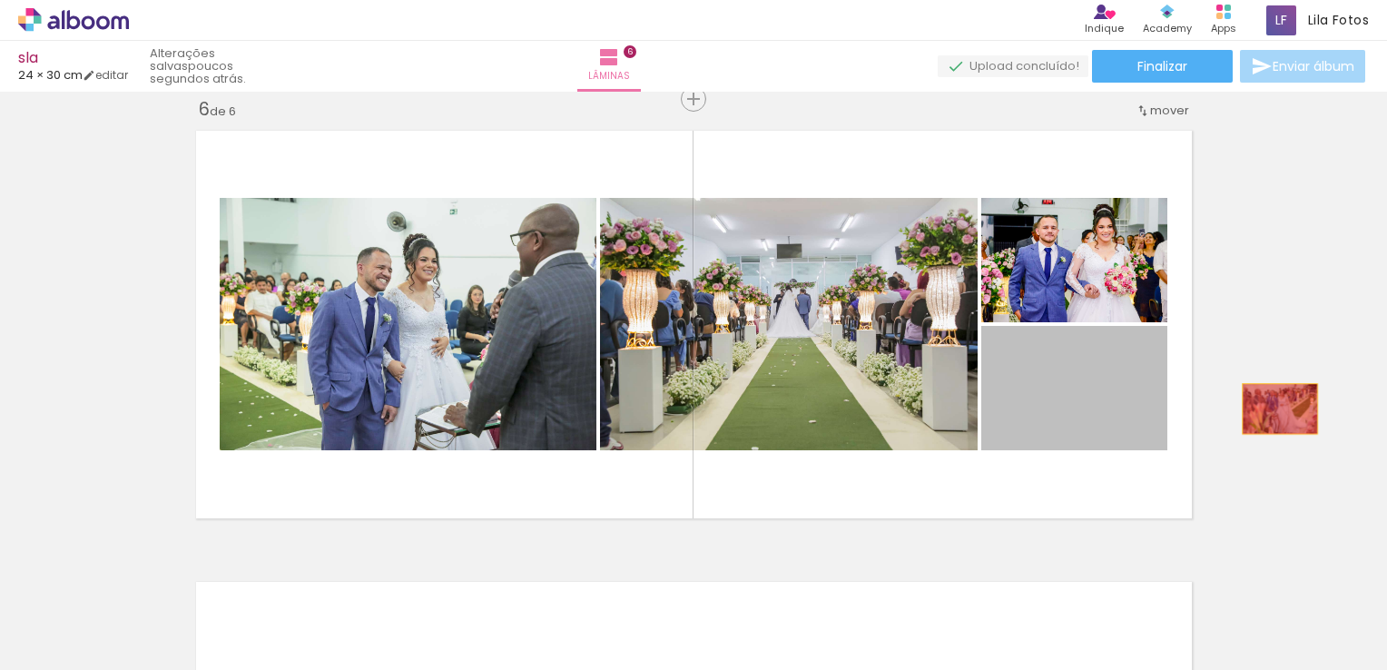
drag, startPoint x: 1035, startPoint y: 439, endPoint x: 1273, endPoint y: 406, distance: 240.3
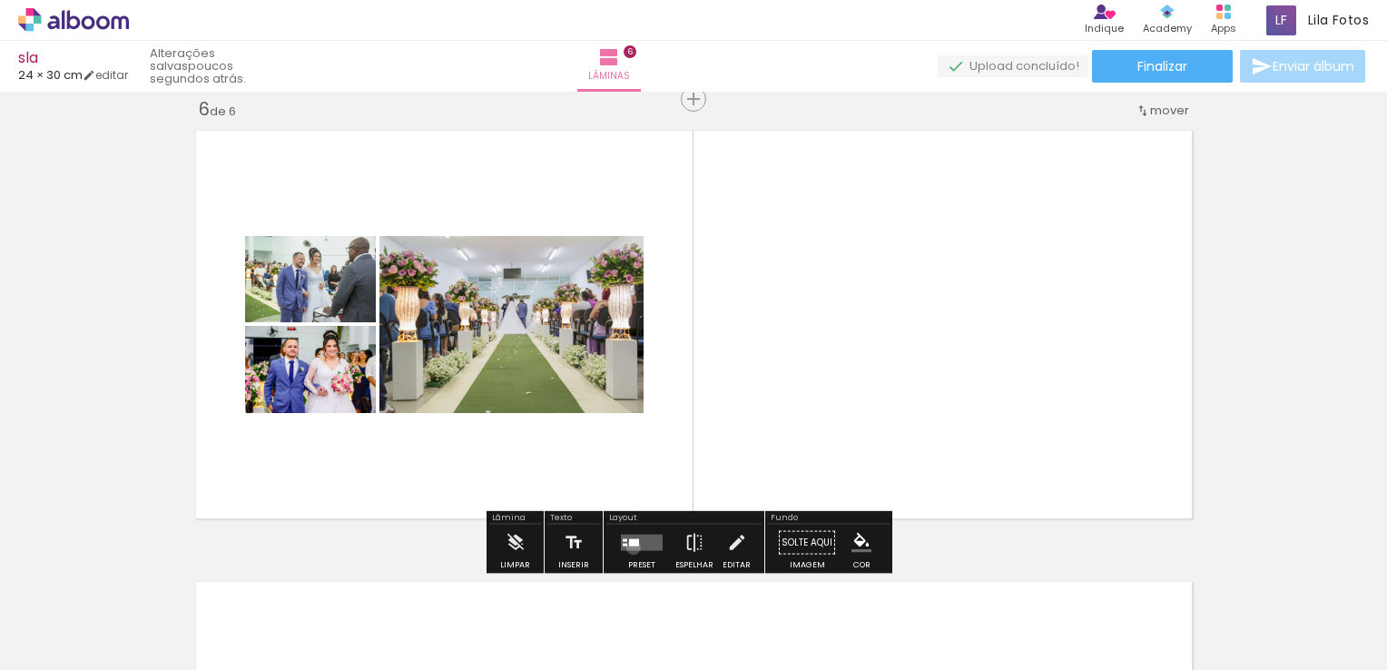
click at [629, 547] on quentale-layouter at bounding box center [642, 543] width 42 height 16
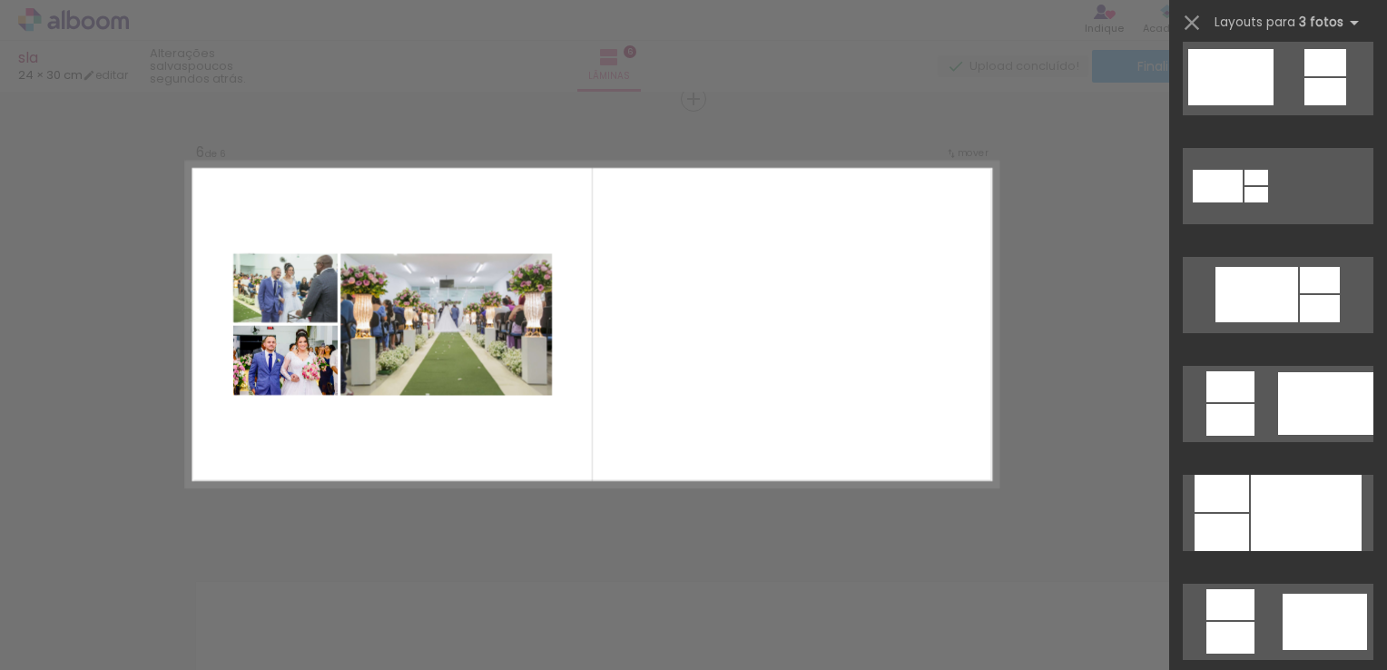
scroll to position [1044, 0]
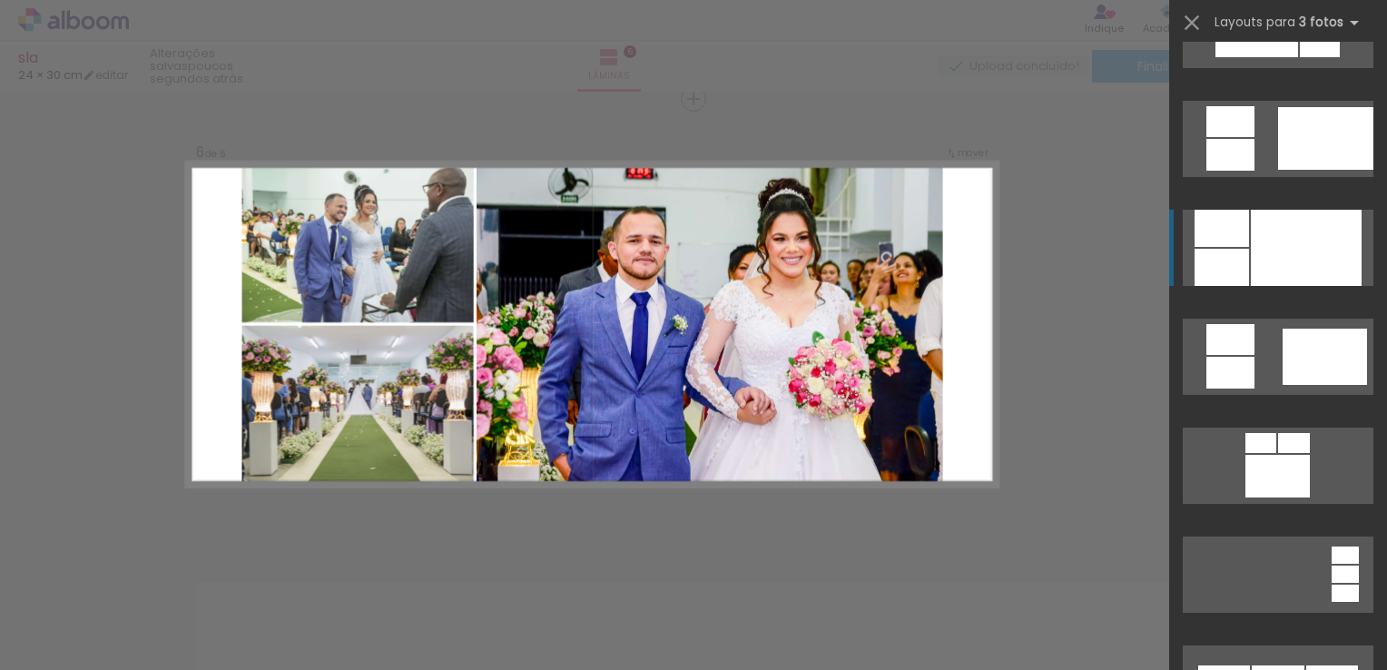
click at [1326, 216] on div at bounding box center [1306, 248] width 111 height 76
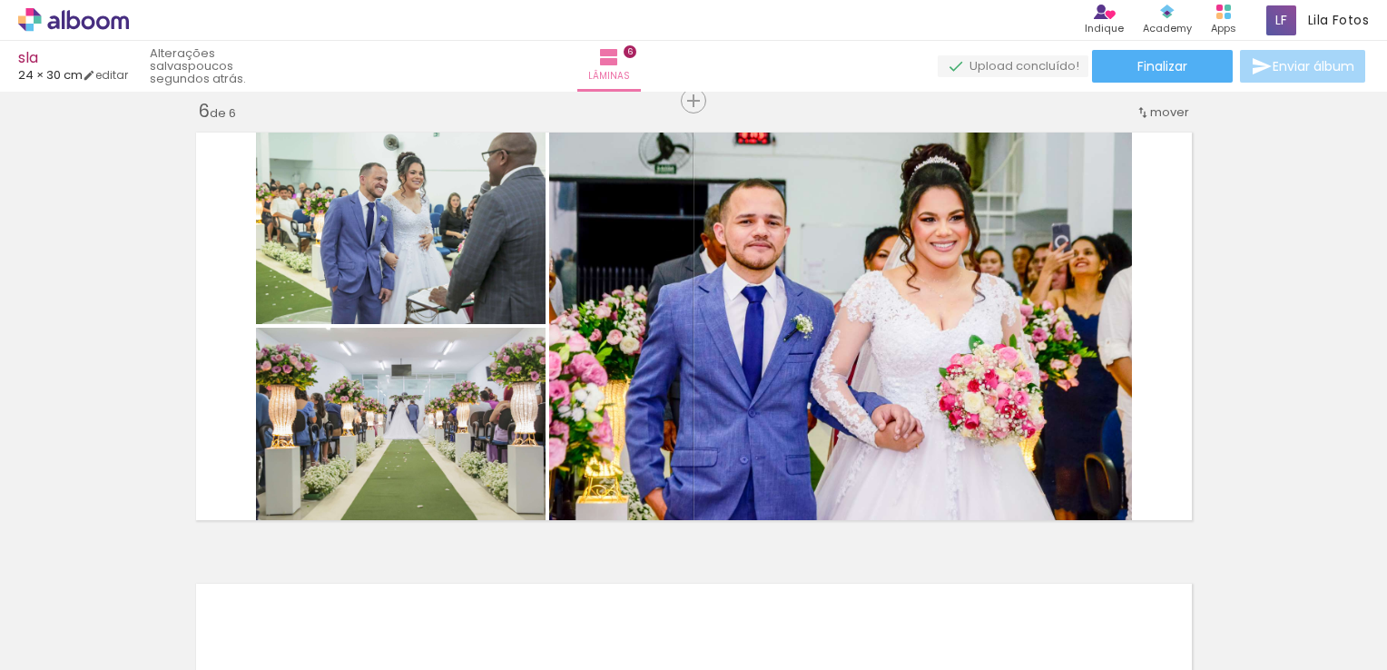
scroll to position [2299, 0]
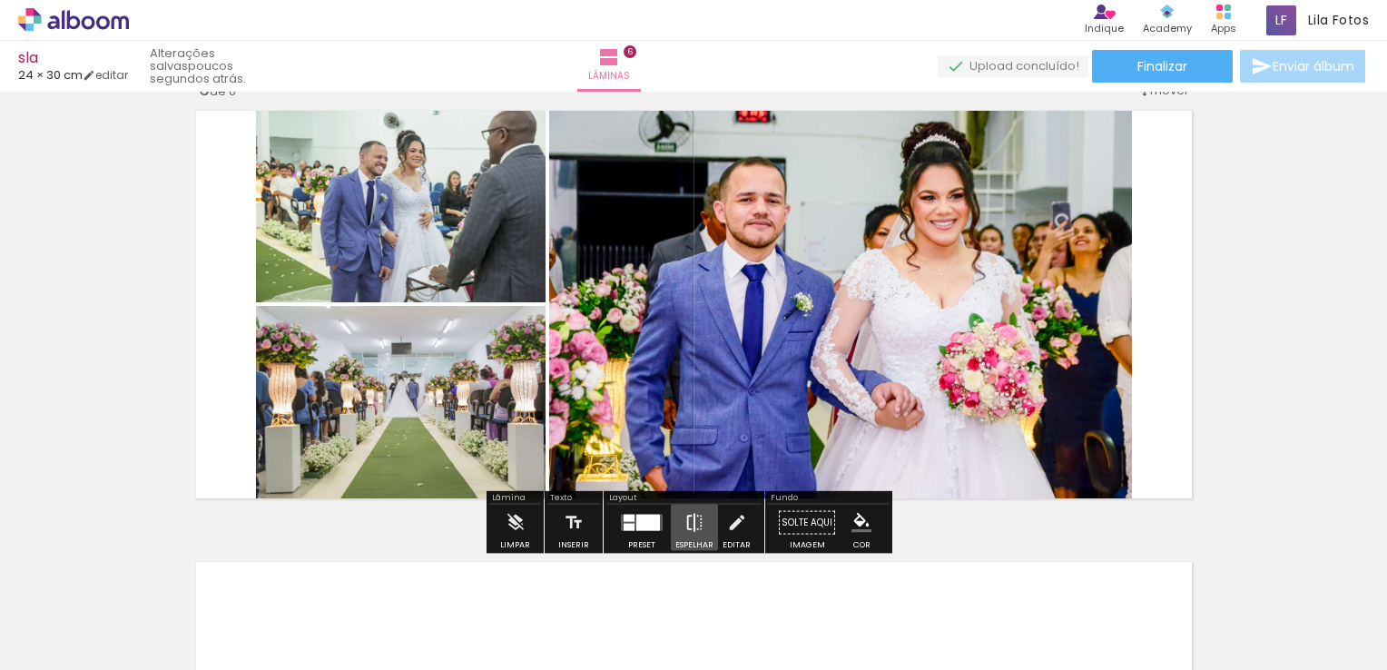
click at [696, 528] on iron-icon at bounding box center [695, 523] width 20 height 36
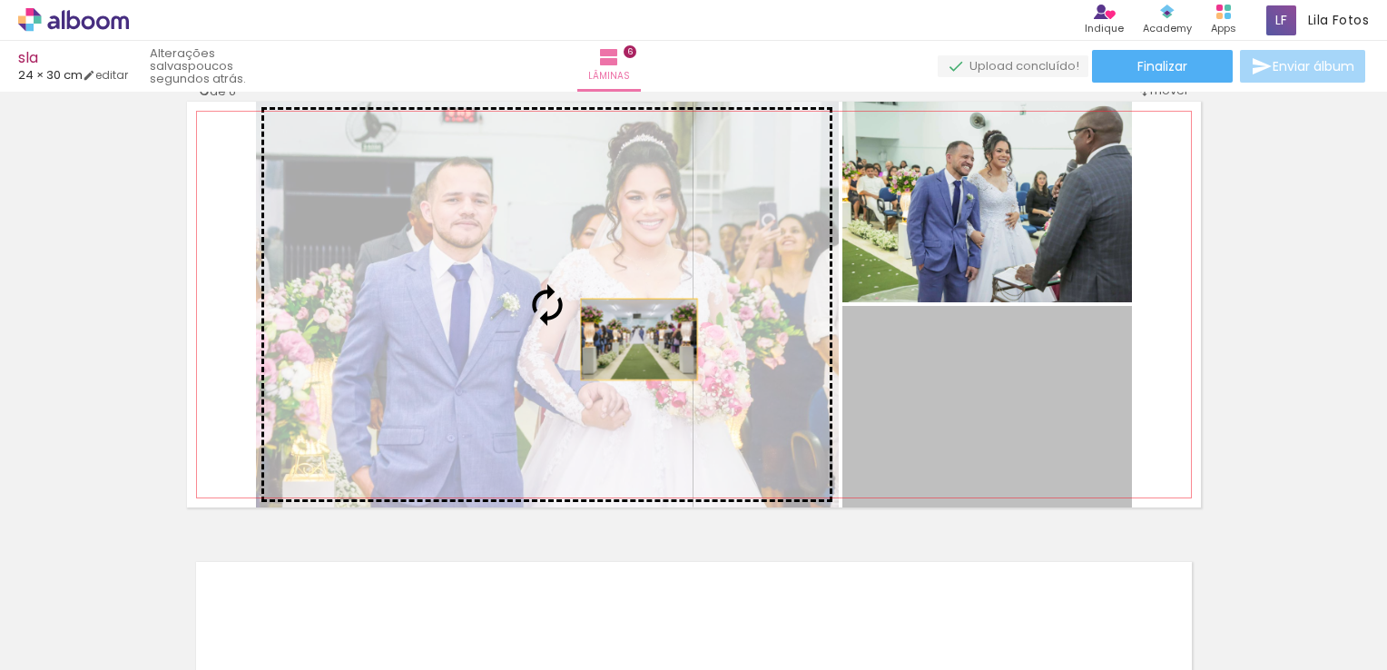
drag, startPoint x: 979, startPoint y: 394, endPoint x: 632, endPoint y: 339, distance: 351.3
click at [0, 0] on slot at bounding box center [0, 0] width 0 height 0
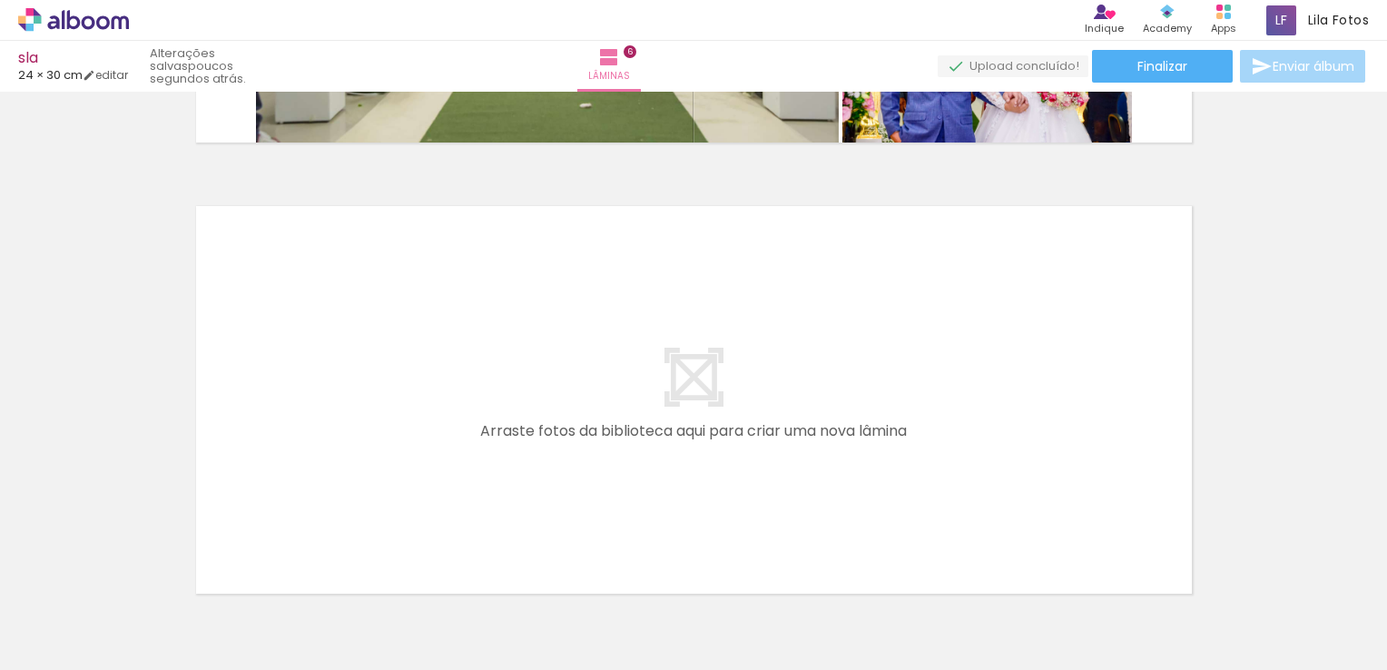
scroll to position [2764, 0]
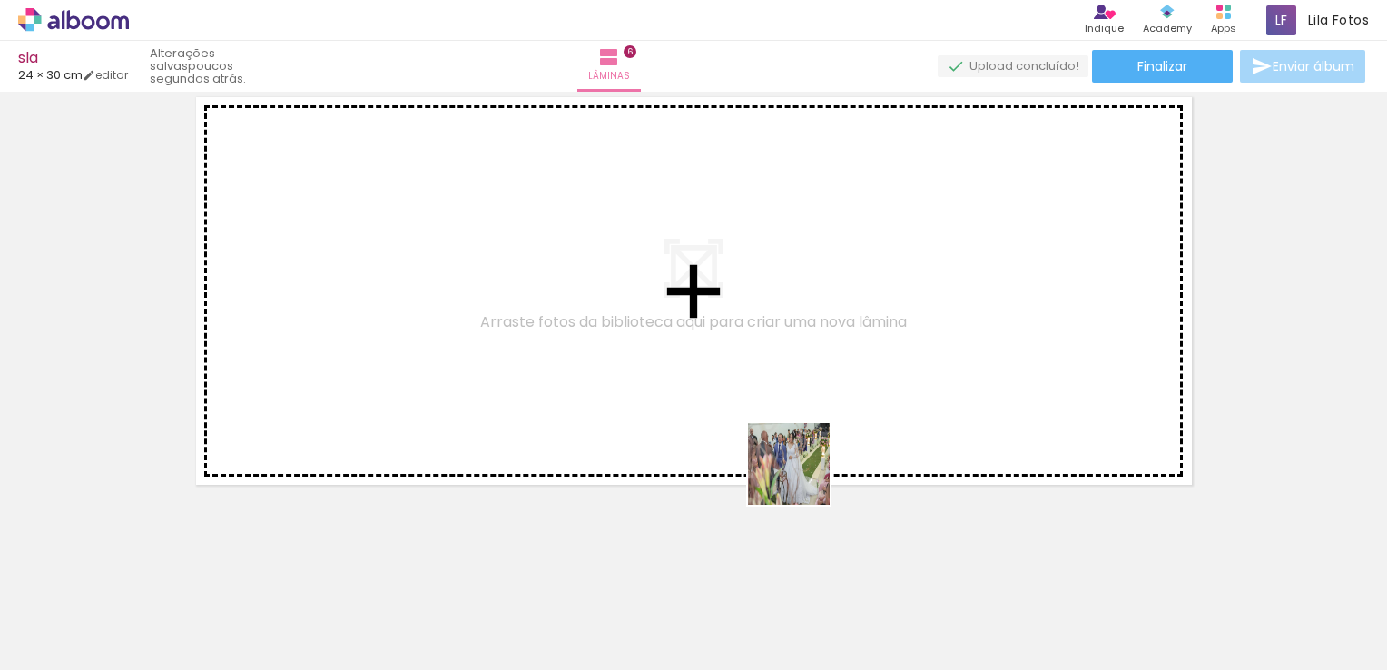
drag, startPoint x: 827, startPoint y: 636, endPoint x: 804, endPoint y: 426, distance: 211.1
click at [804, 426] on quentale-workspace at bounding box center [693, 335] width 1387 height 670
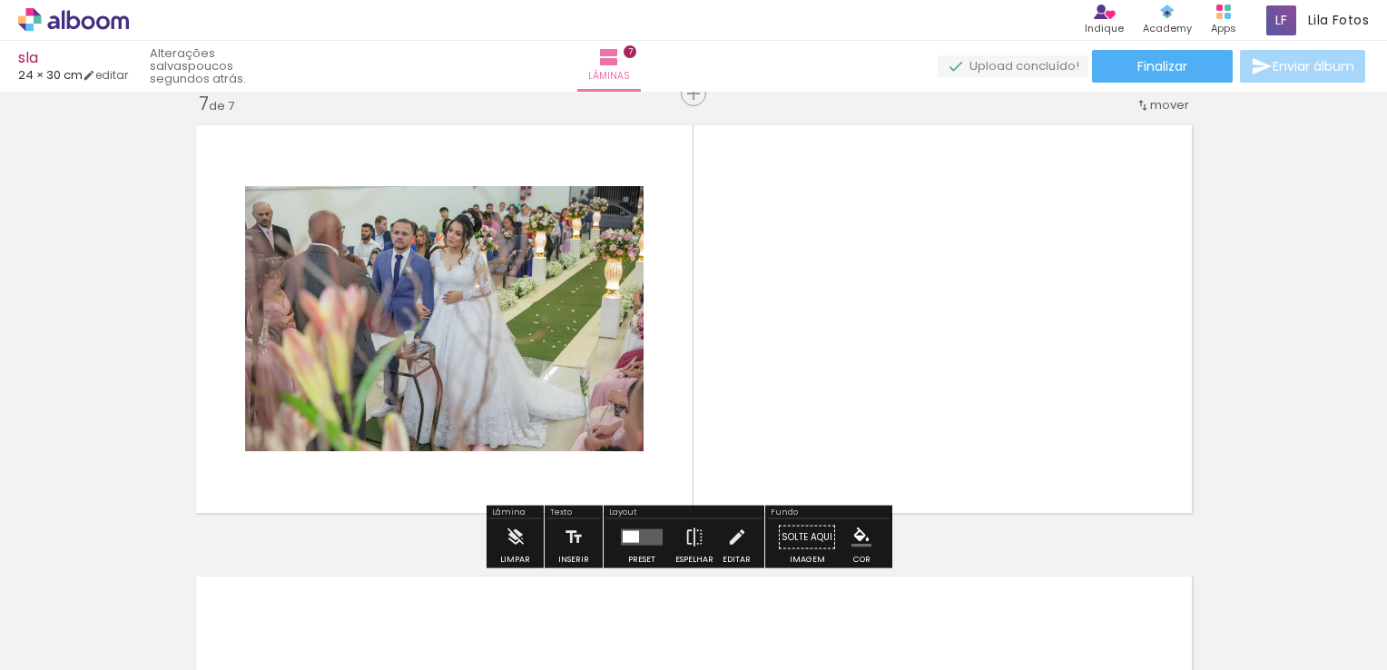
scroll to position [2730, 0]
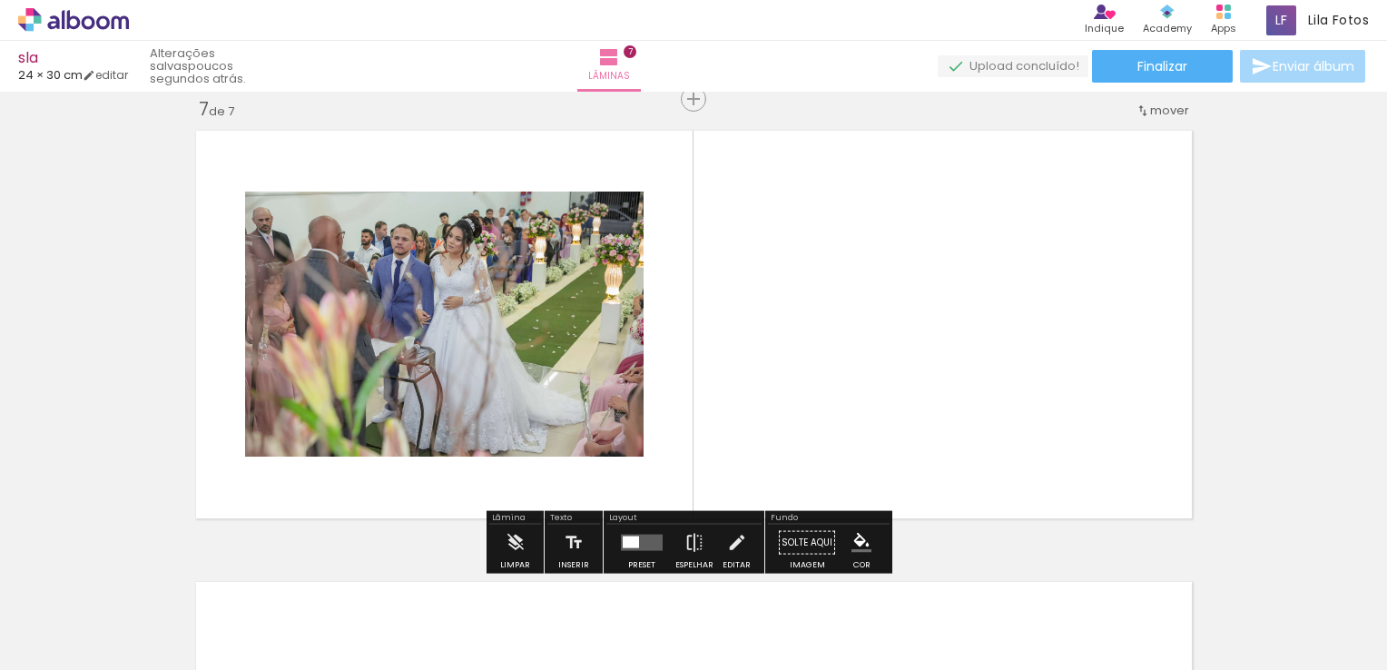
click at [933, 588] on div at bounding box center [937, 609] width 60 height 90
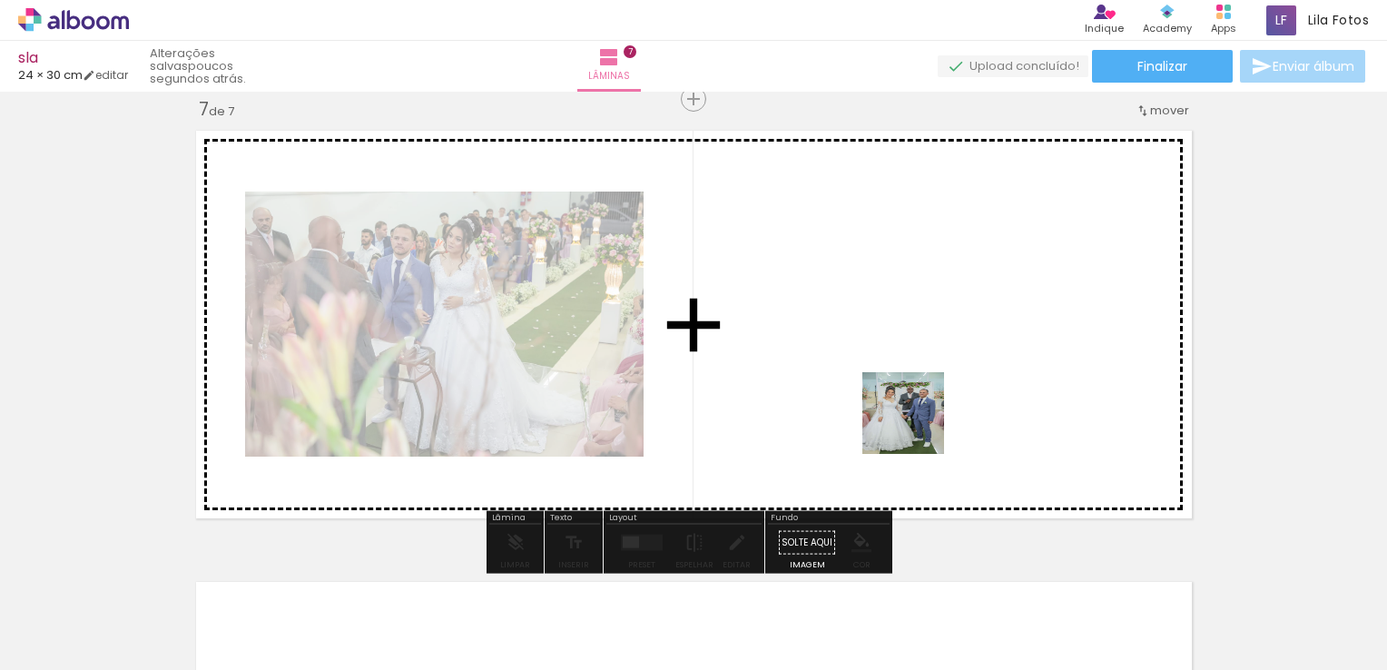
drag, startPoint x: 943, startPoint y: 605, endPoint x: 916, endPoint y: 419, distance: 188.1
click at [916, 419] on quentale-workspace at bounding box center [693, 335] width 1387 height 670
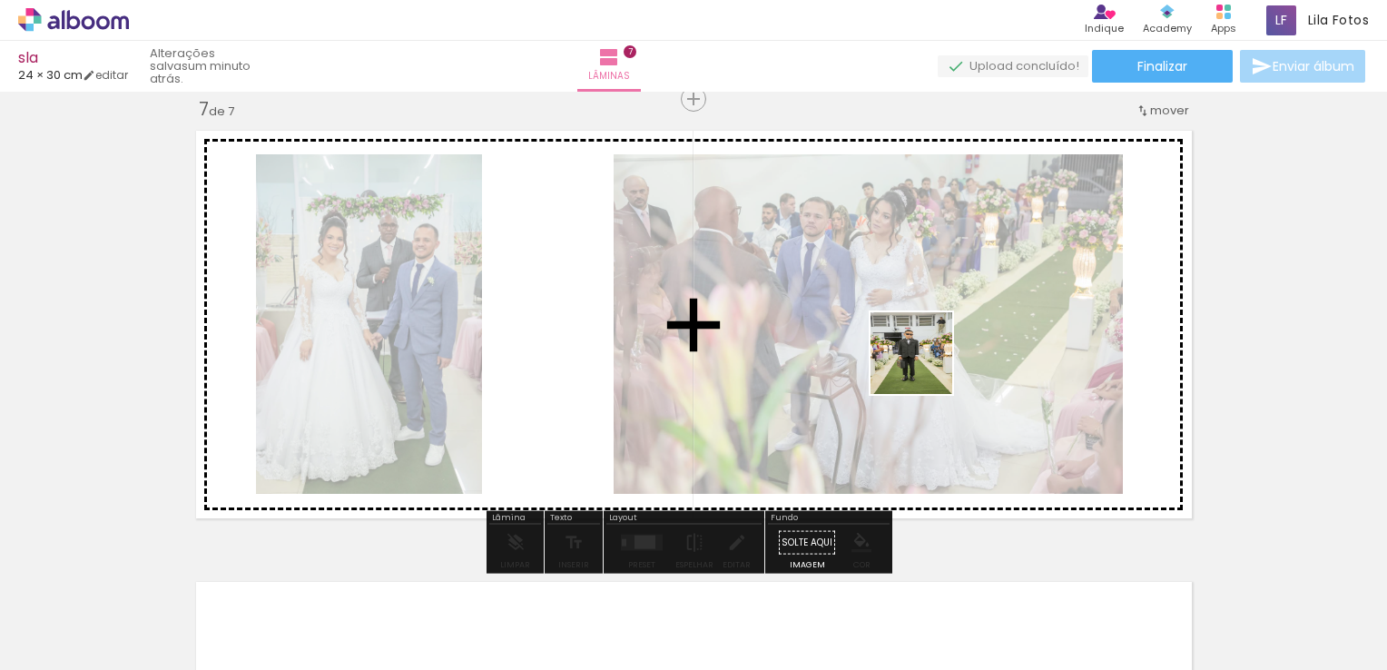
drag, startPoint x: 1022, startPoint y: 595, endPoint x: 921, endPoint y: 349, distance: 265.9
click at [921, 349] on quentale-workspace at bounding box center [693, 335] width 1387 height 670
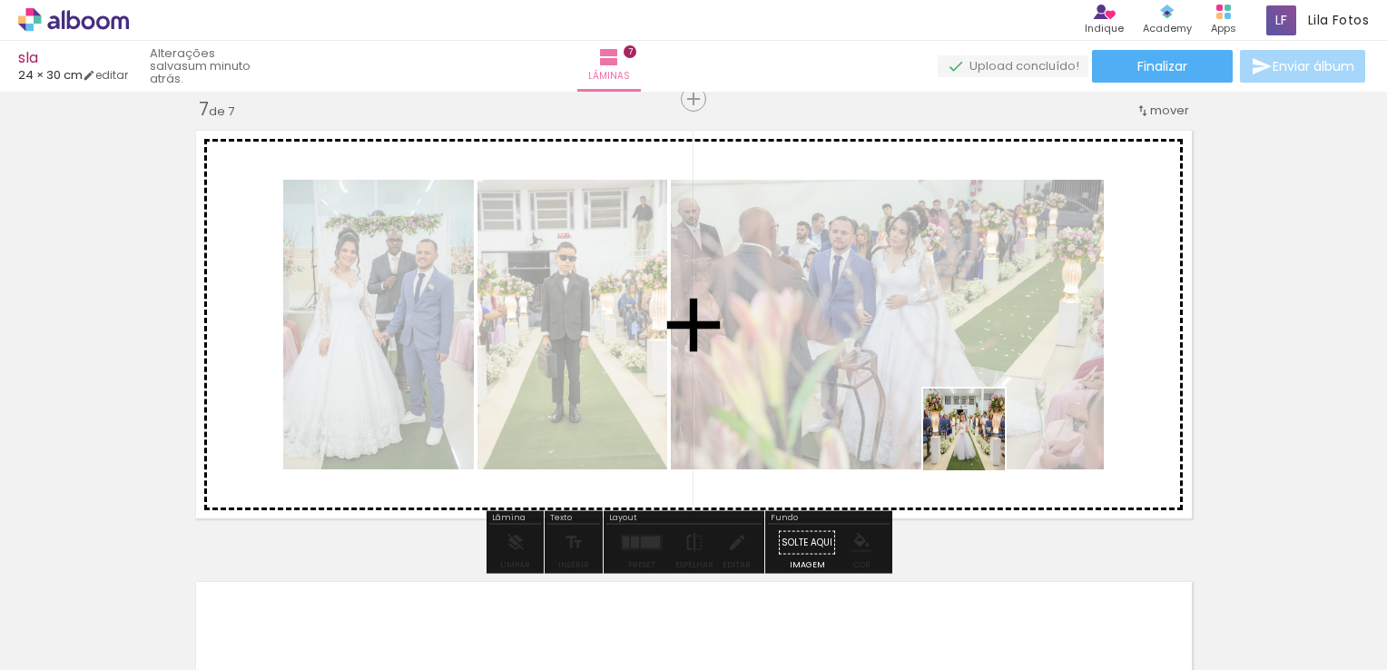
drag, startPoint x: 1137, startPoint y: 606, endPoint x: 904, endPoint y: 394, distance: 315.0
click at [904, 394] on quentale-workspace at bounding box center [693, 335] width 1387 height 670
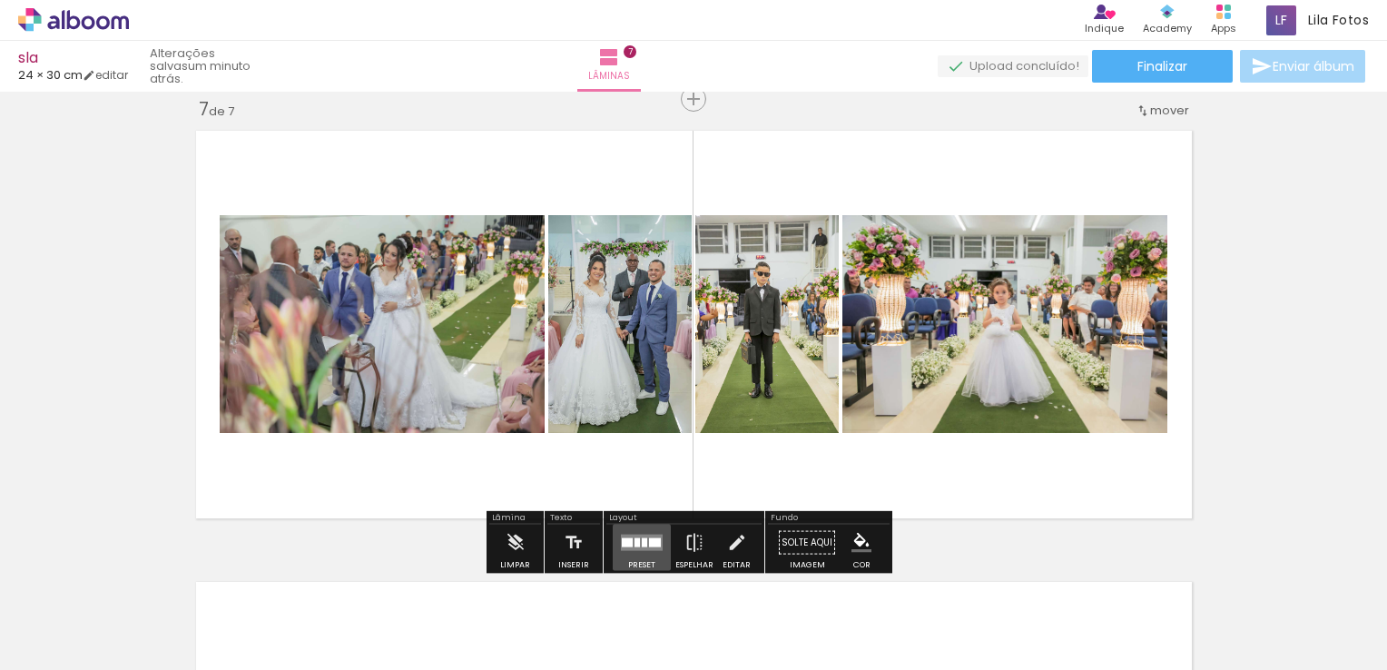
click at [636, 540] on div at bounding box center [637, 542] width 5 height 9
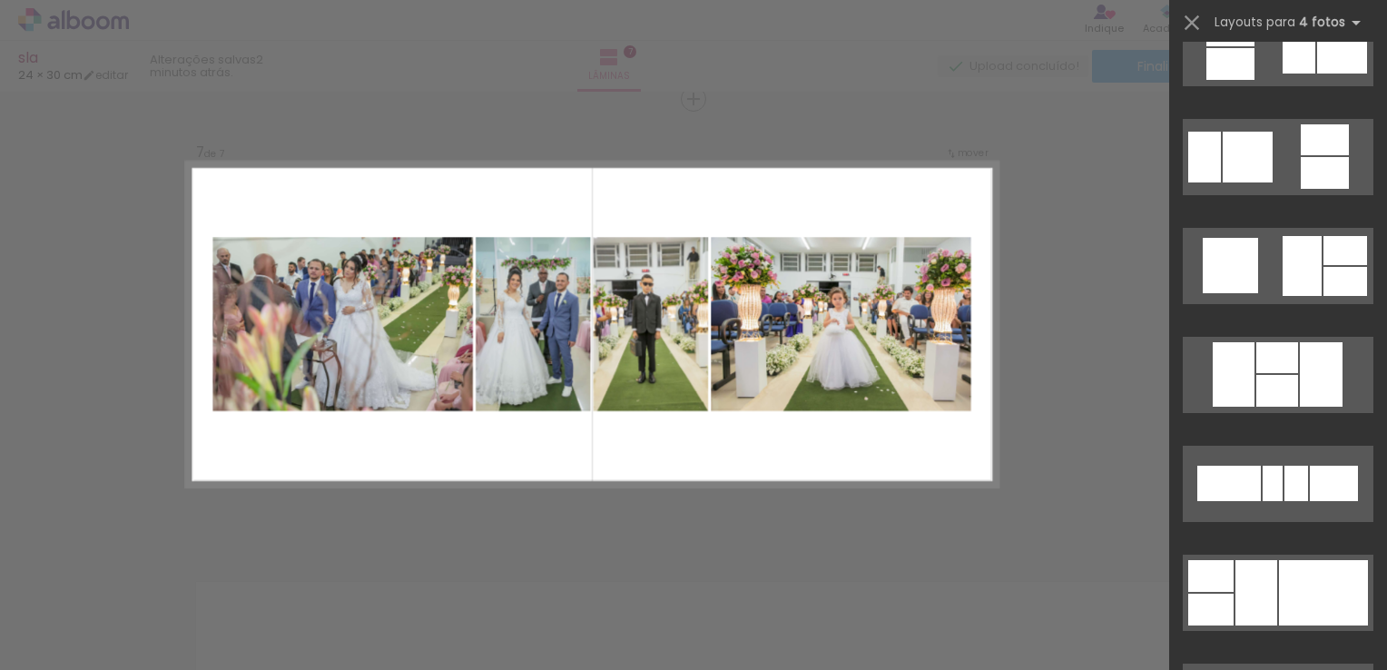
scroll to position [5268, 0]
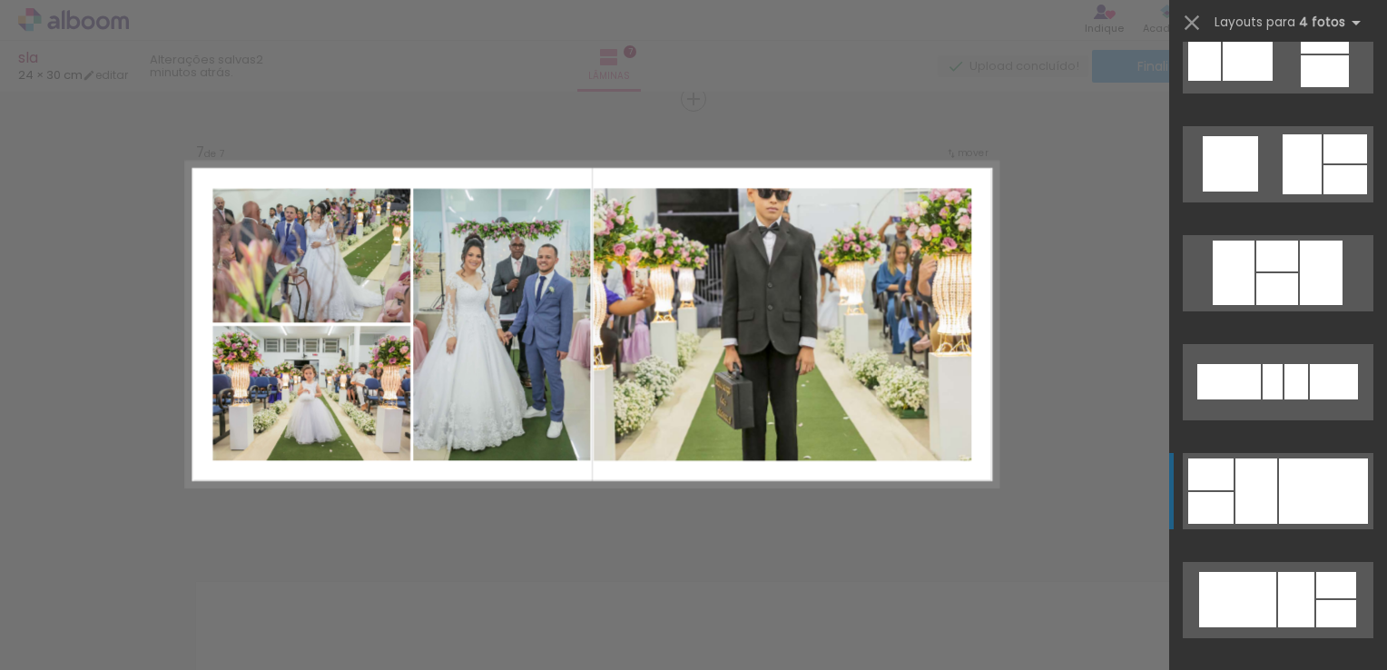
click at [1320, 470] on div at bounding box center [1323, 491] width 89 height 65
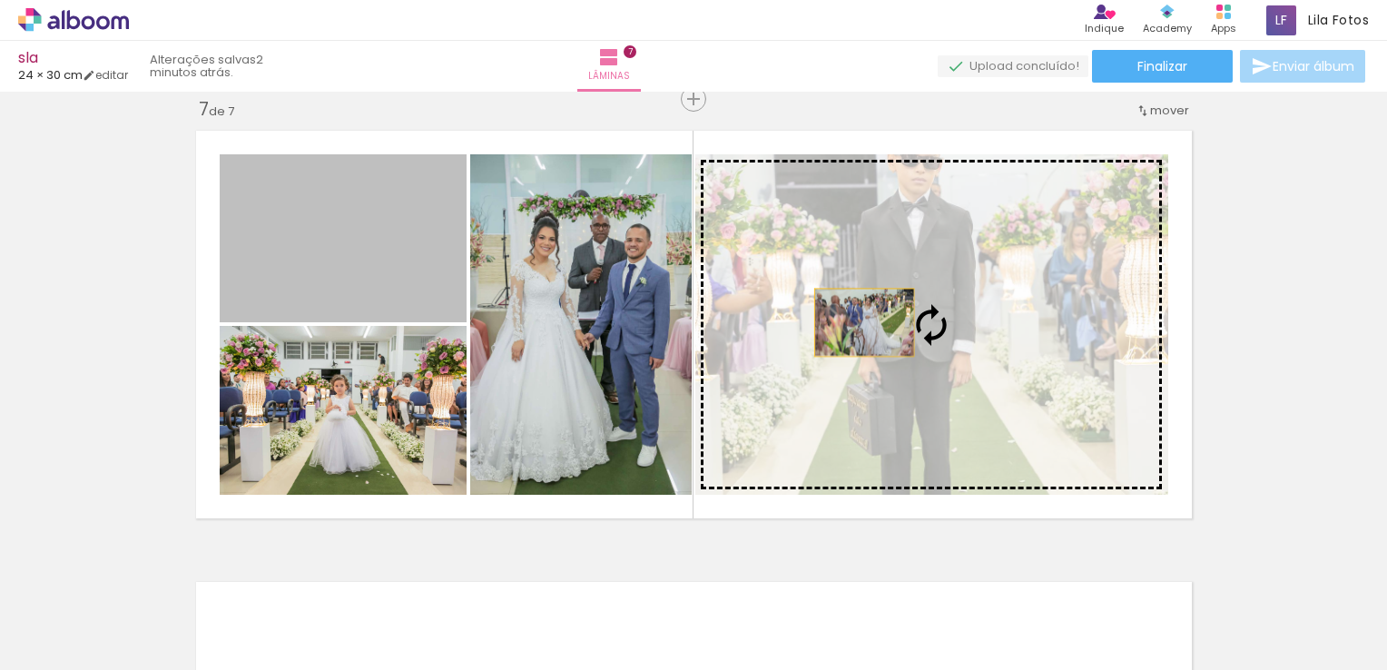
drag, startPoint x: 334, startPoint y: 239, endPoint x: 887, endPoint y: 324, distance: 559.5
click at [0, 0] on slot at bounding box center [0, 0] width 0 height 0
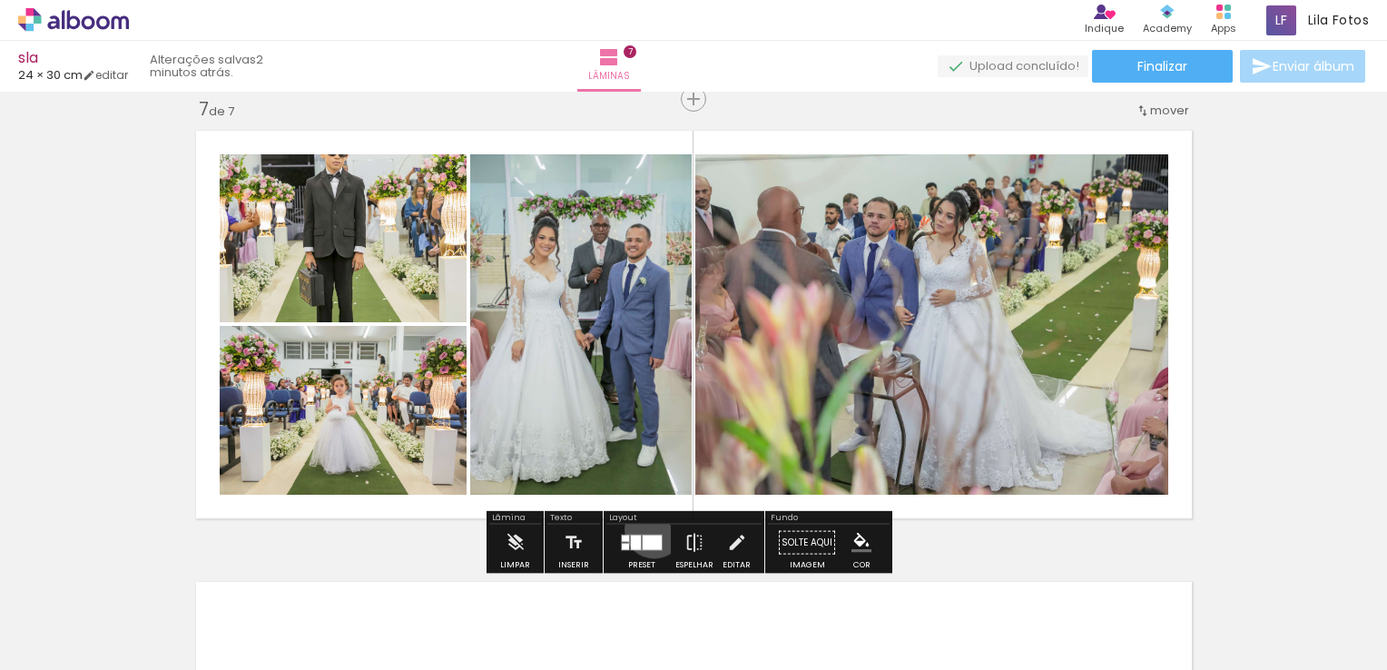
click at [650, 528] on div at bounding box center [641, 543] width 49 height 36
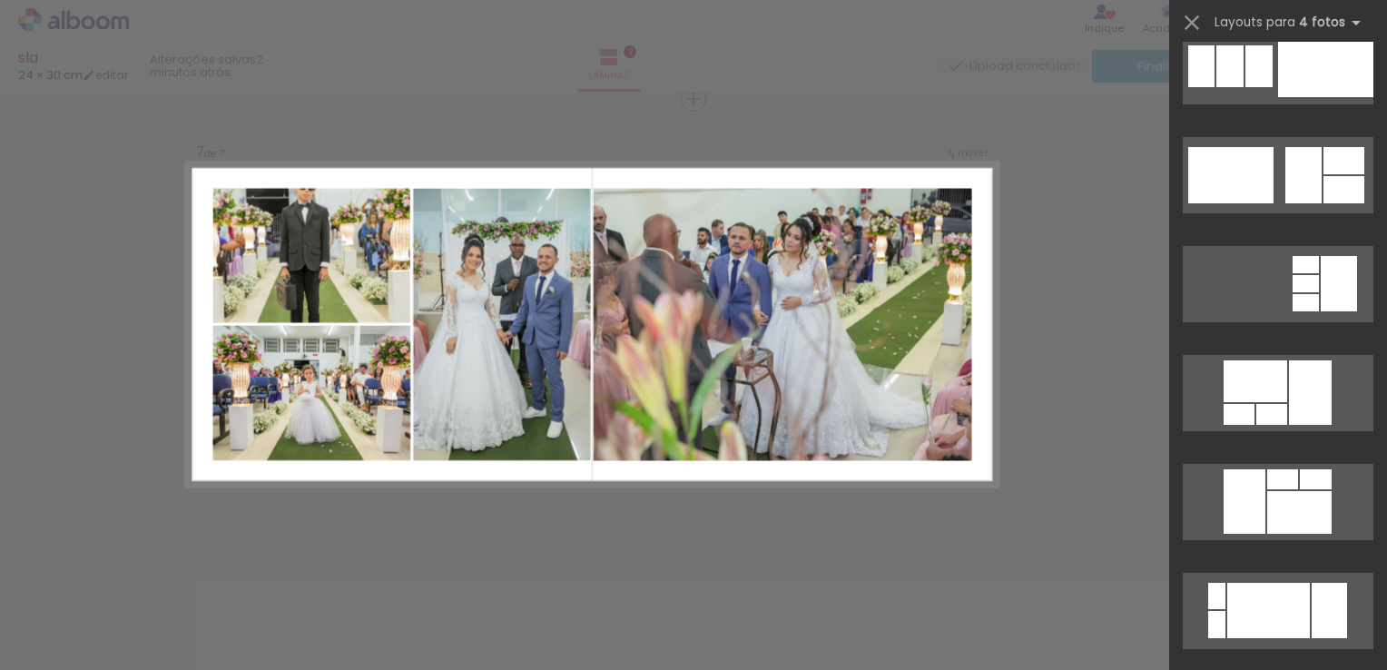
scroll to position [7677, 0]
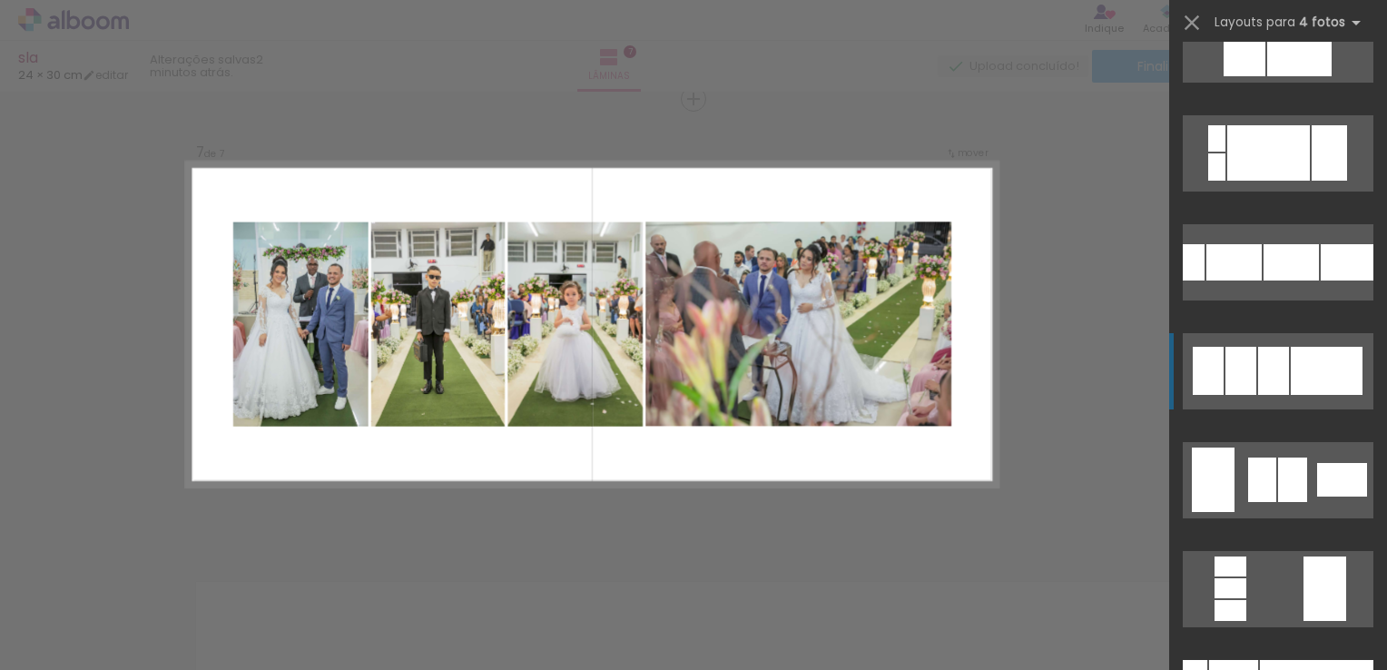
click at [1309, 373] on div at bounding box center [1327, 371] width 72 height 48
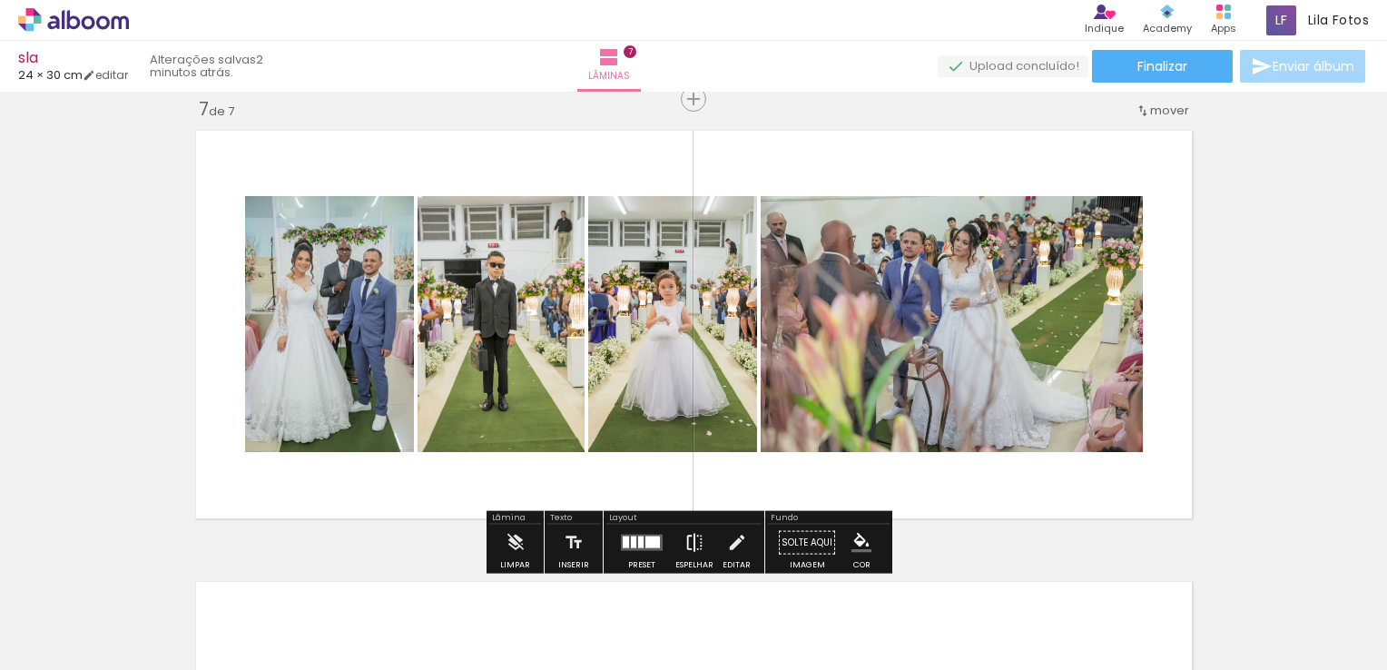
click at [685, 542] on iron-icon at bounding box center [695, 543] width 20 height 36
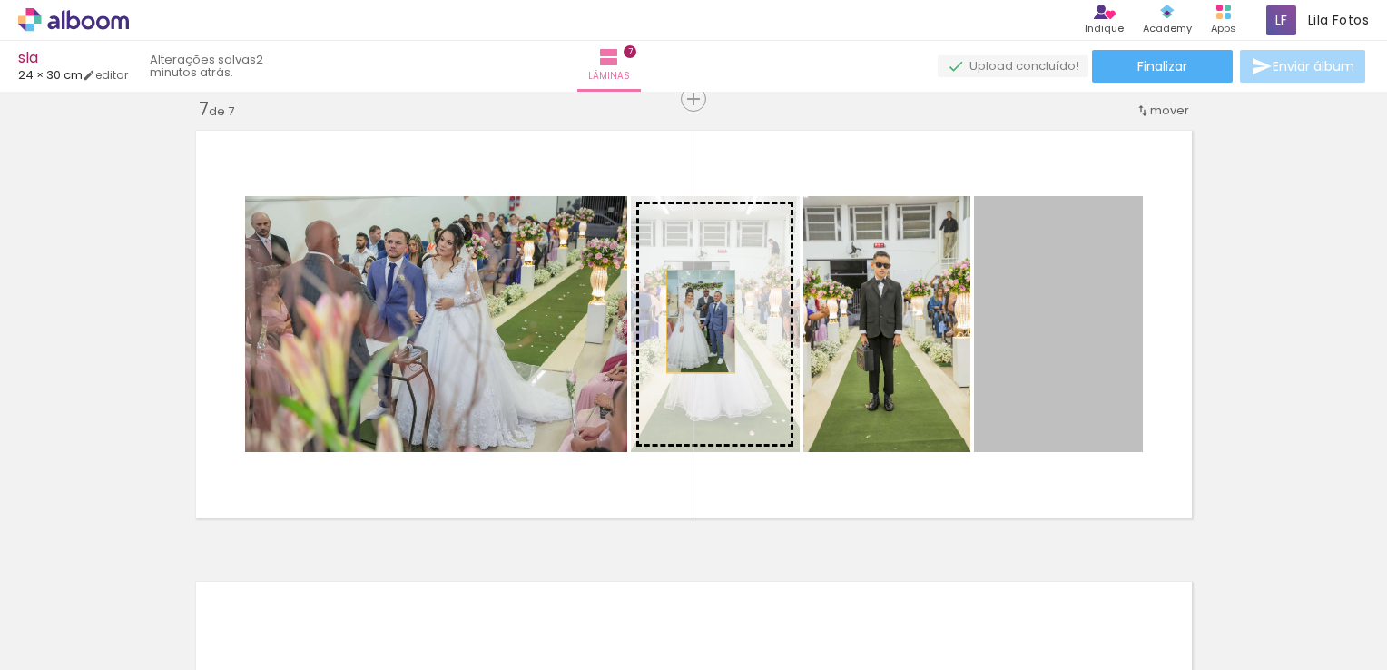
drag, startPoint x: 1051, startPoint y: 341, endPoint x: 692, endPoint y: 321, distance: 359.2
click at [0, 0] on slot at bounding box center [0, 0] width 0 height 0
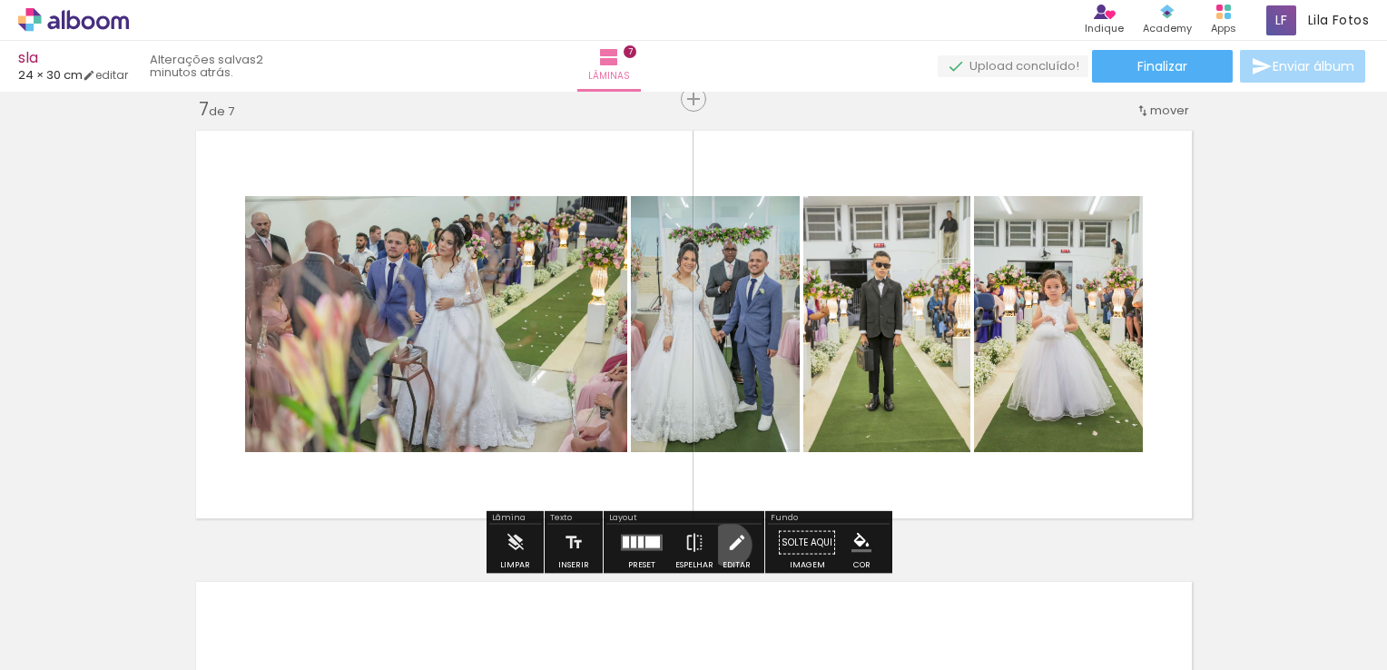
click at [727, 545] on iron-icon at bounding box center [737, 543] width 20 height 36
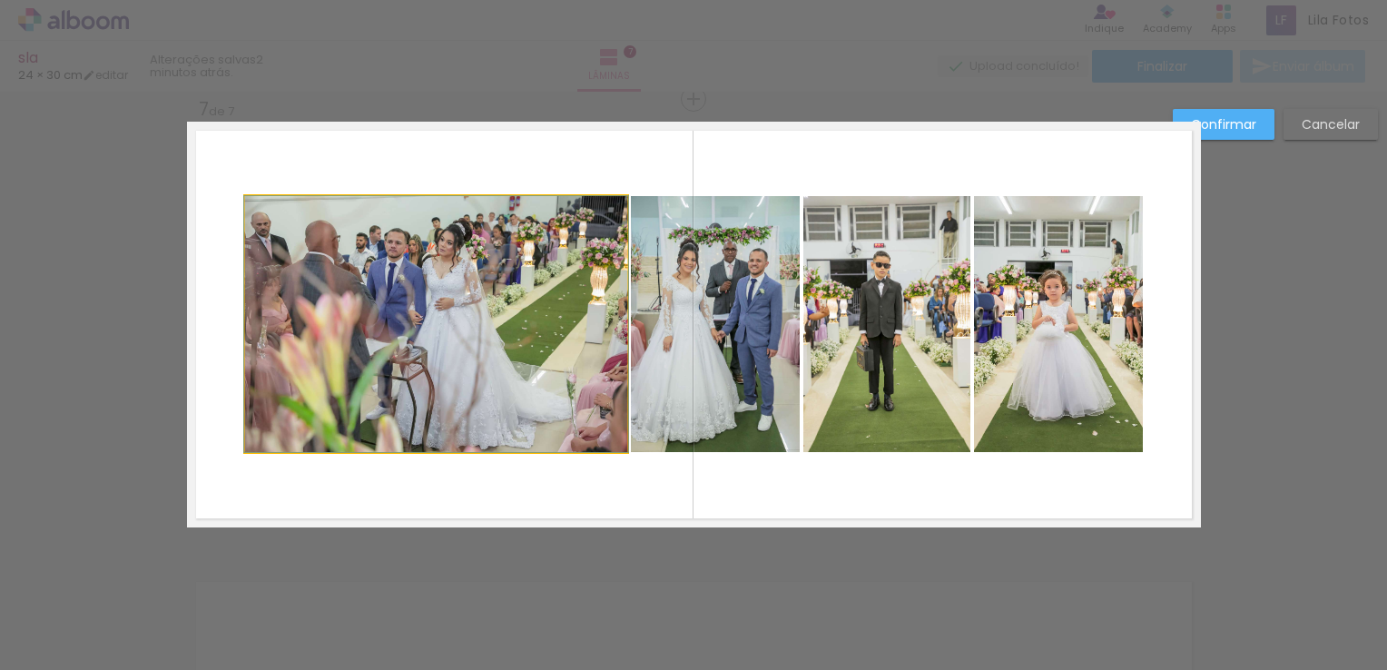
click at [459, 356] on quentale-photo at bounding box center [436, 324] width 382 height 256
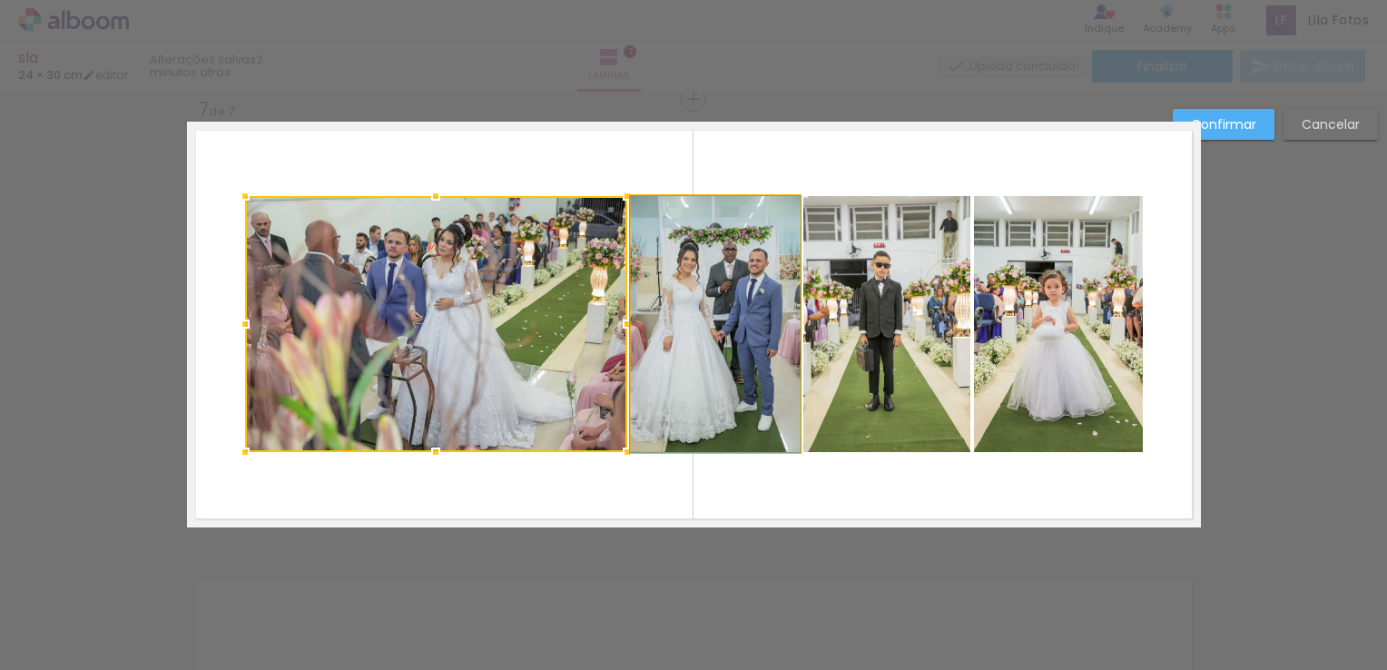
click at [721, 346] on quentale-photo at bounding box center [715, 324] width 169 height 256
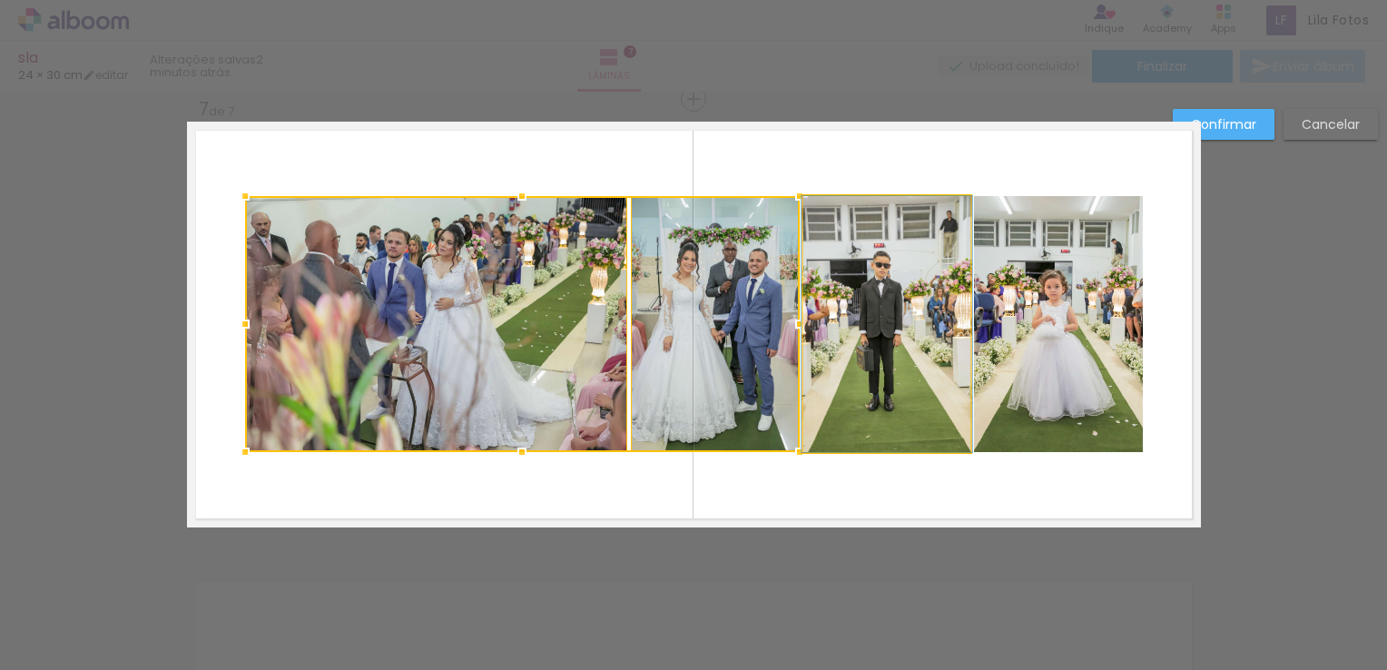
click at [887, 326] on quentale-photo at bounding box center [887, 324] width 167 height 256
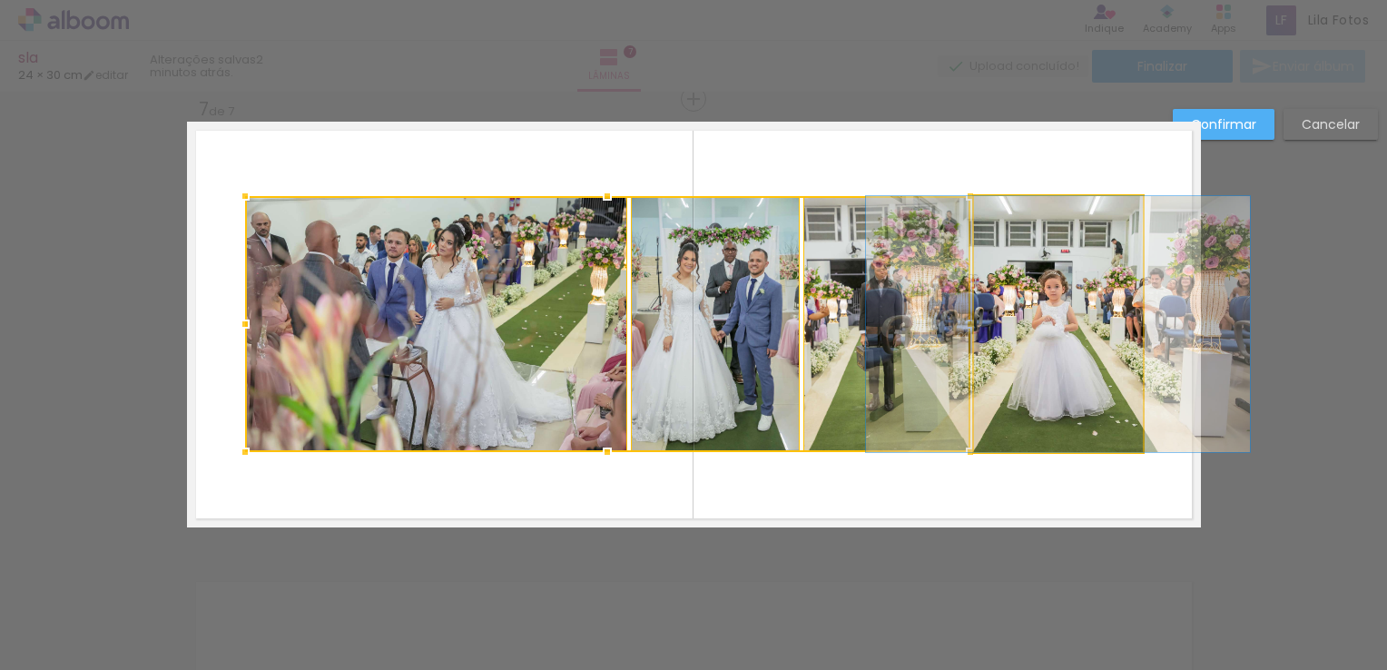
click at [1089, 343] on quentale-photo at bounding box center [1058, 324] width 169 height 256
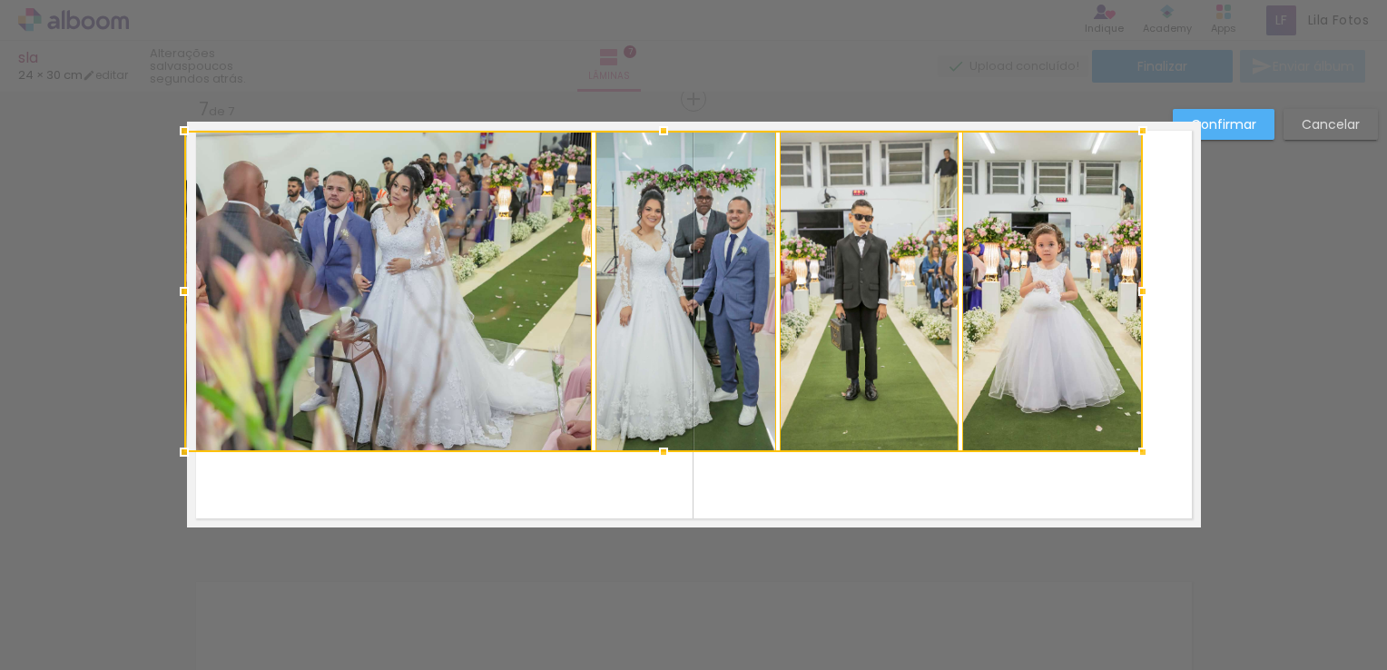
drag, startPoint x: 240, startPoint y: 199, endPoint x: 178, endPoint y: 133, distance: 89.9
click at [178, 133] on div at bounding box center [184, 131] width 36 height 36
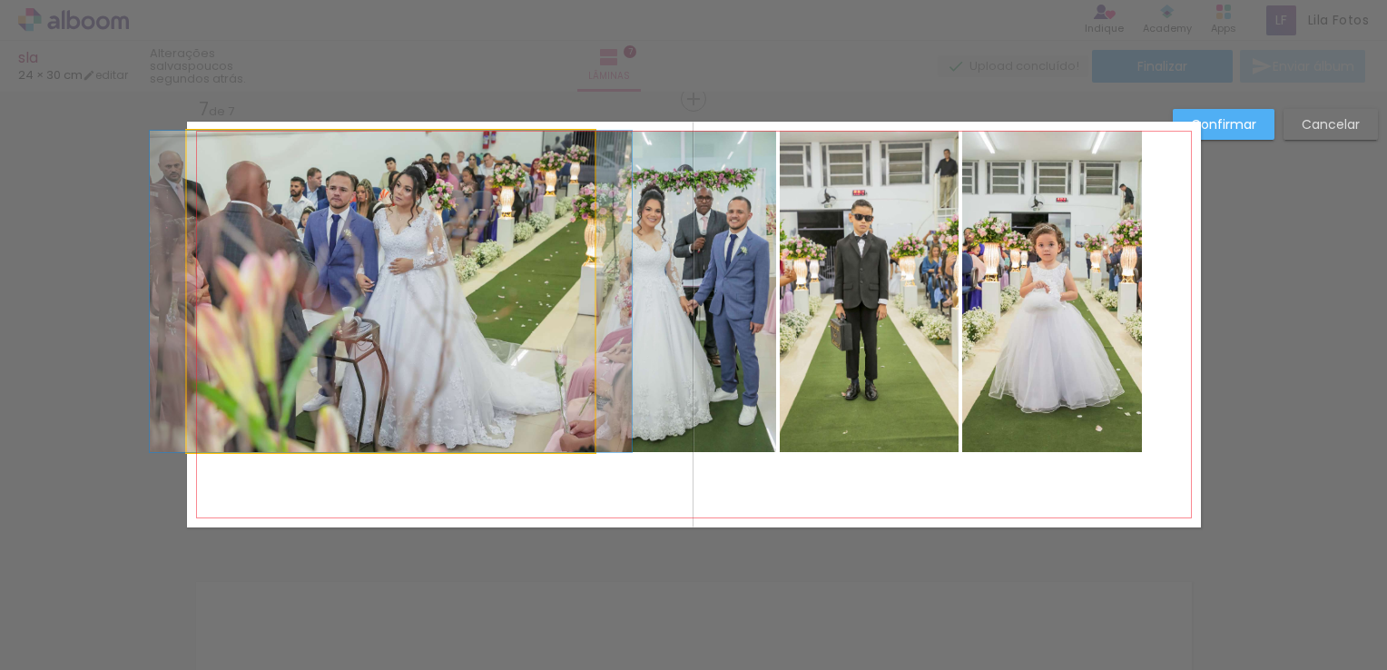
click at [431, 251] on quentale-photo at bounding box center [391, 291] width 409 height 321
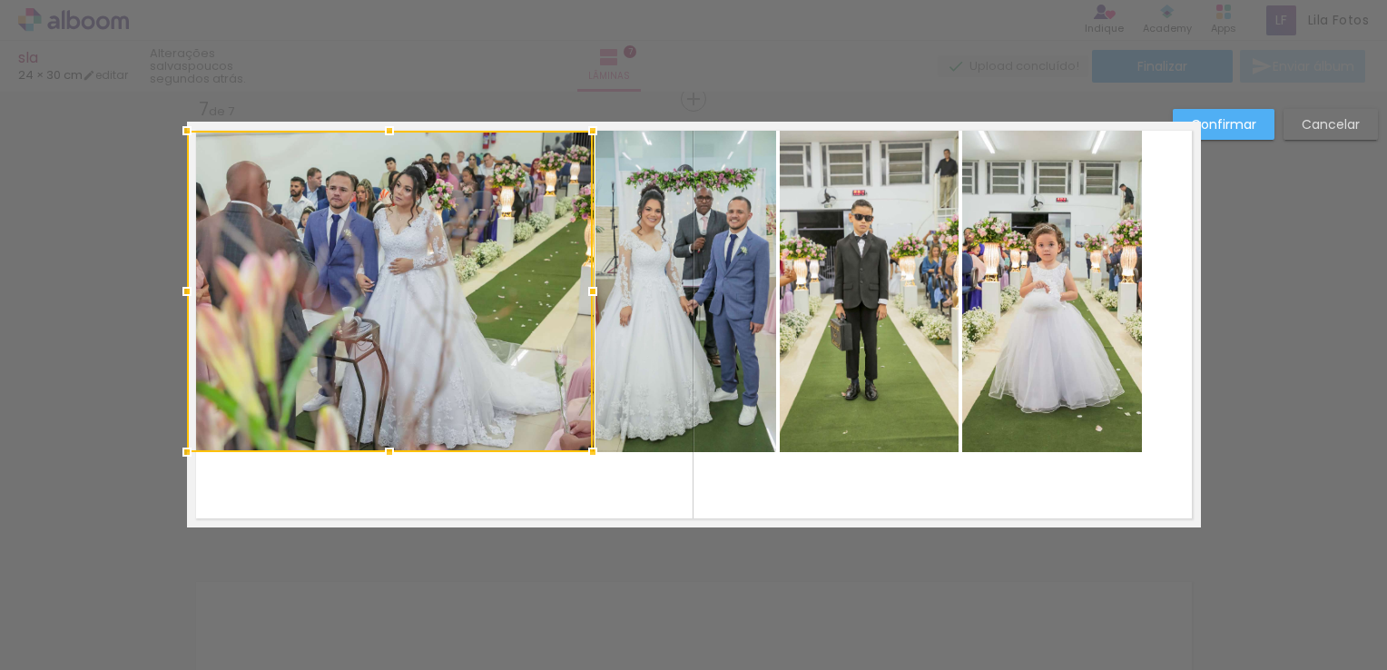
click at [681, 314] on quentale-photo at bounding box center [686, 291] width 181 height 321
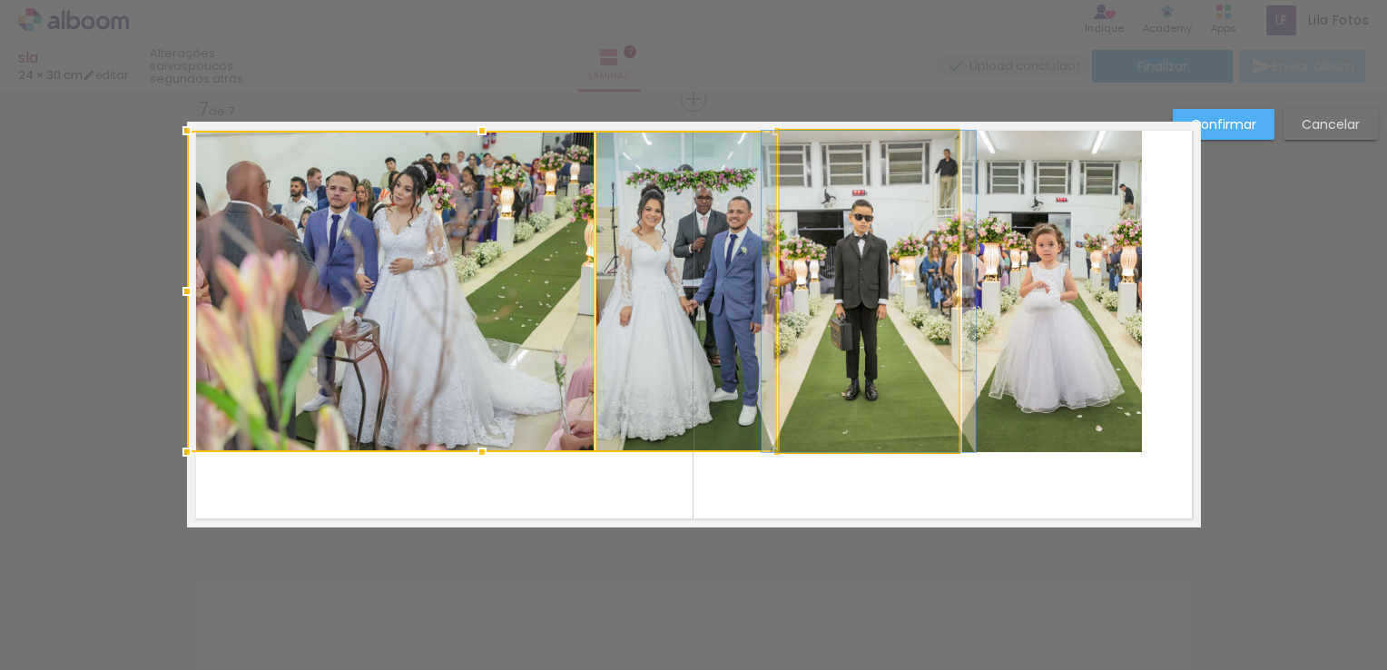
click at [898, 319] on quentale-photo at bounding box center [869, 291] width 179 height 321
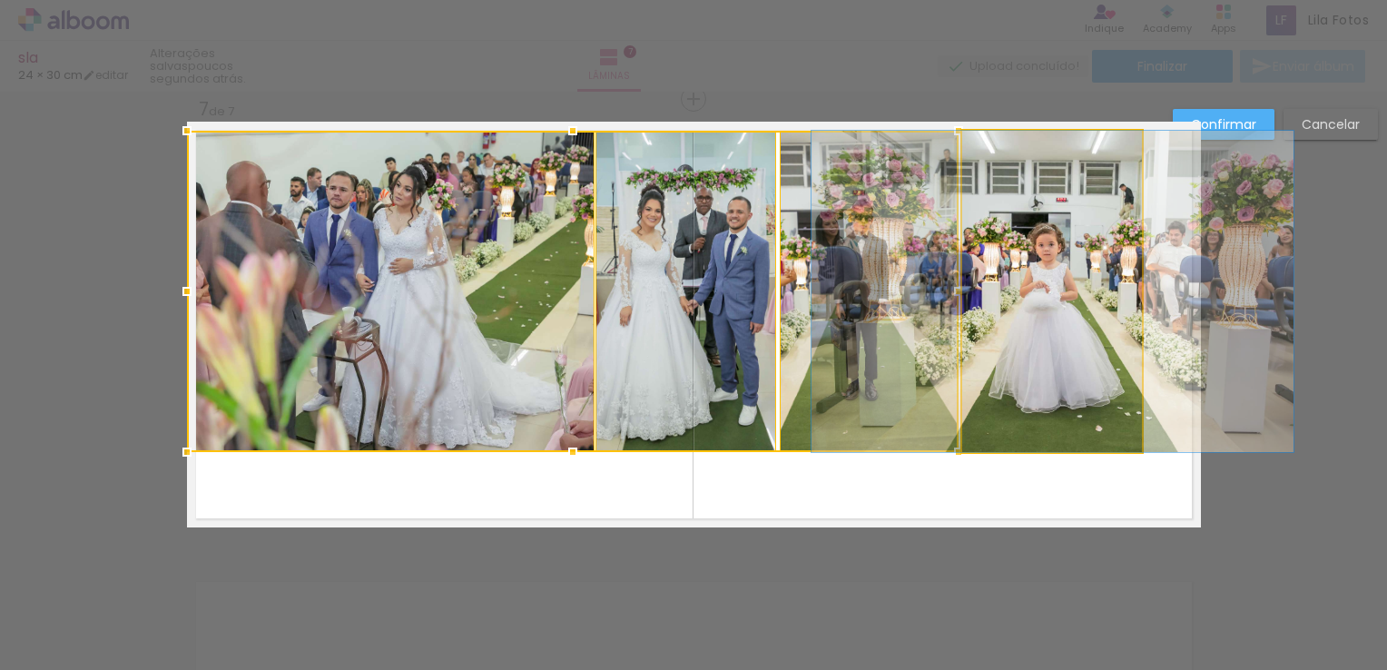
click at [1036, 331] on quentale-photo at bounding box center [1053, 291] width 181 height 321
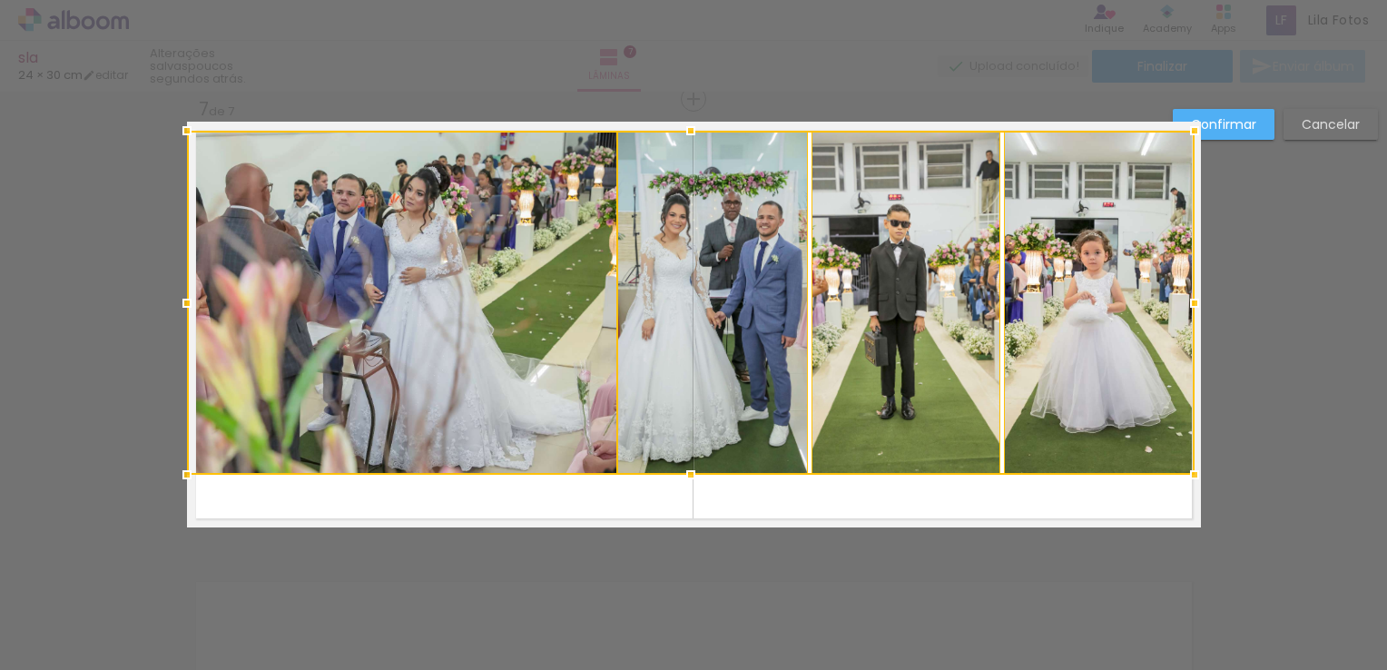
drag, startPoint x: 1141, startPoint y: 454, endPoint x: 1200, endPoint y: 477, distance: 63.2
click at [1200, 477] on div at bounding box center [1195, 475] width 36 height 36
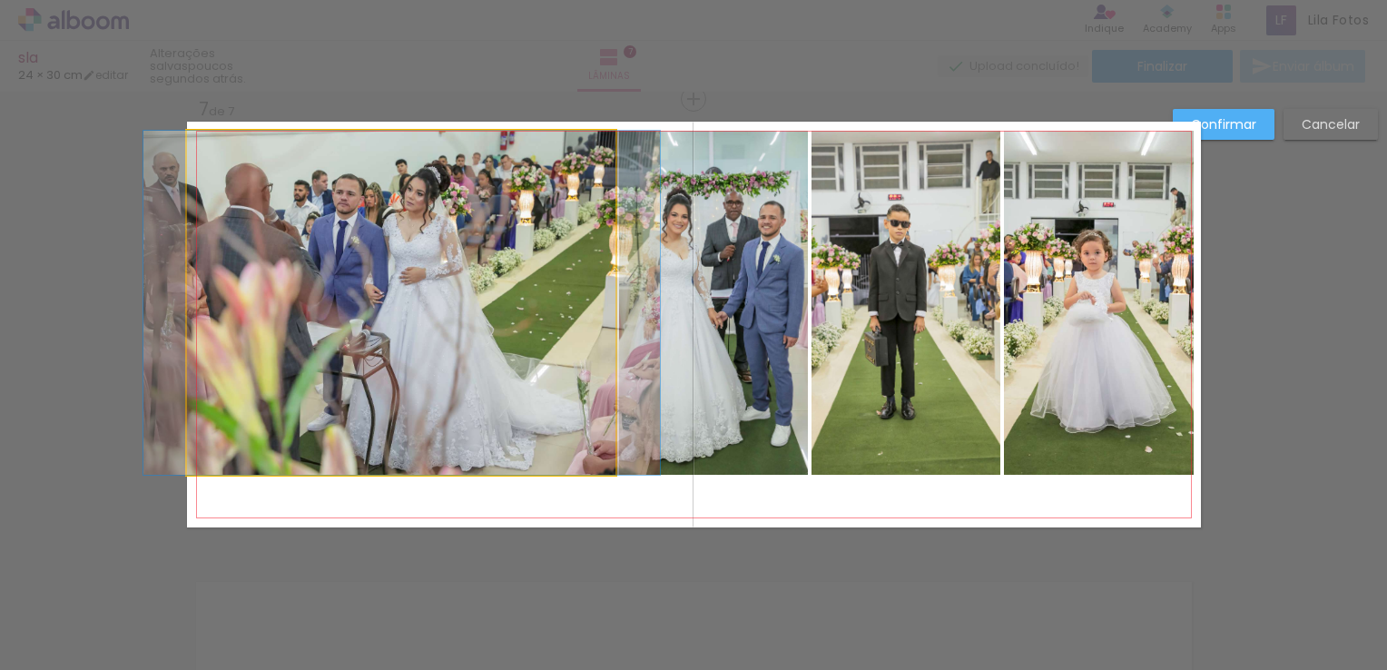
click at [563, 369] on quentale-photo at bounding box center [402, 303] width 430 height 344
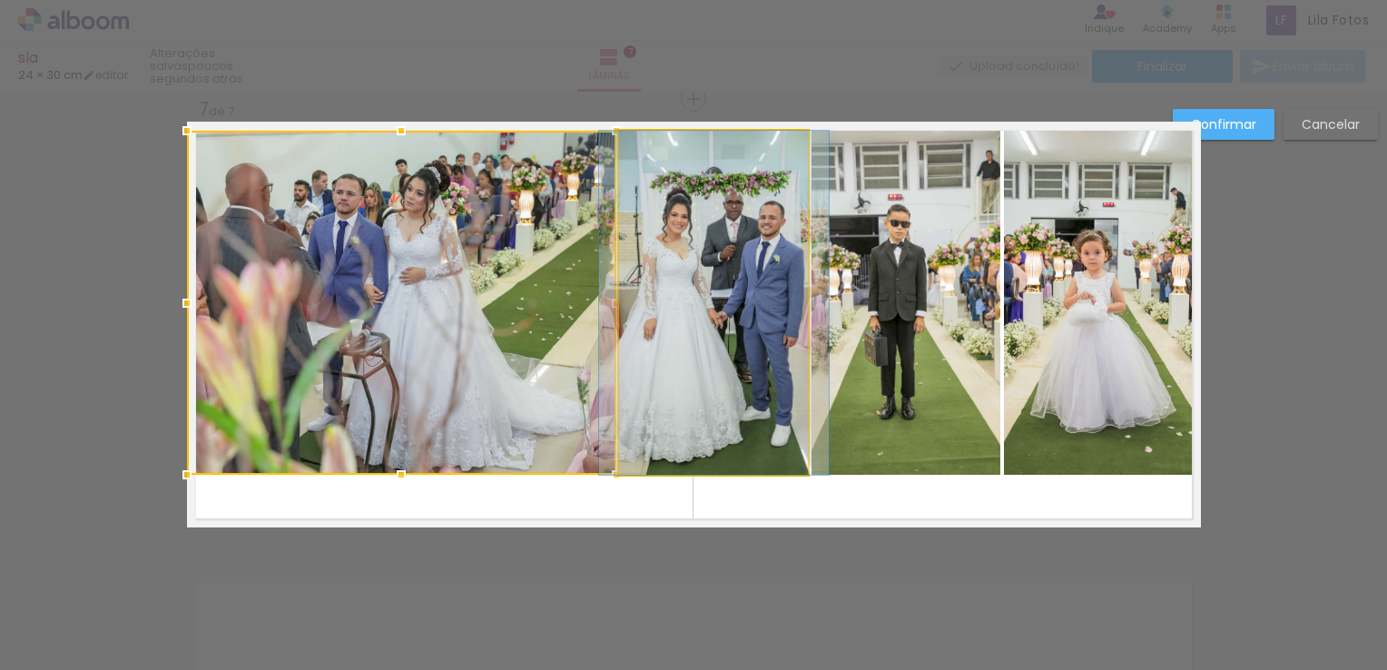
click at [693, 365] on quentale-photo at bounding box center [714, 303] width 190 height 344
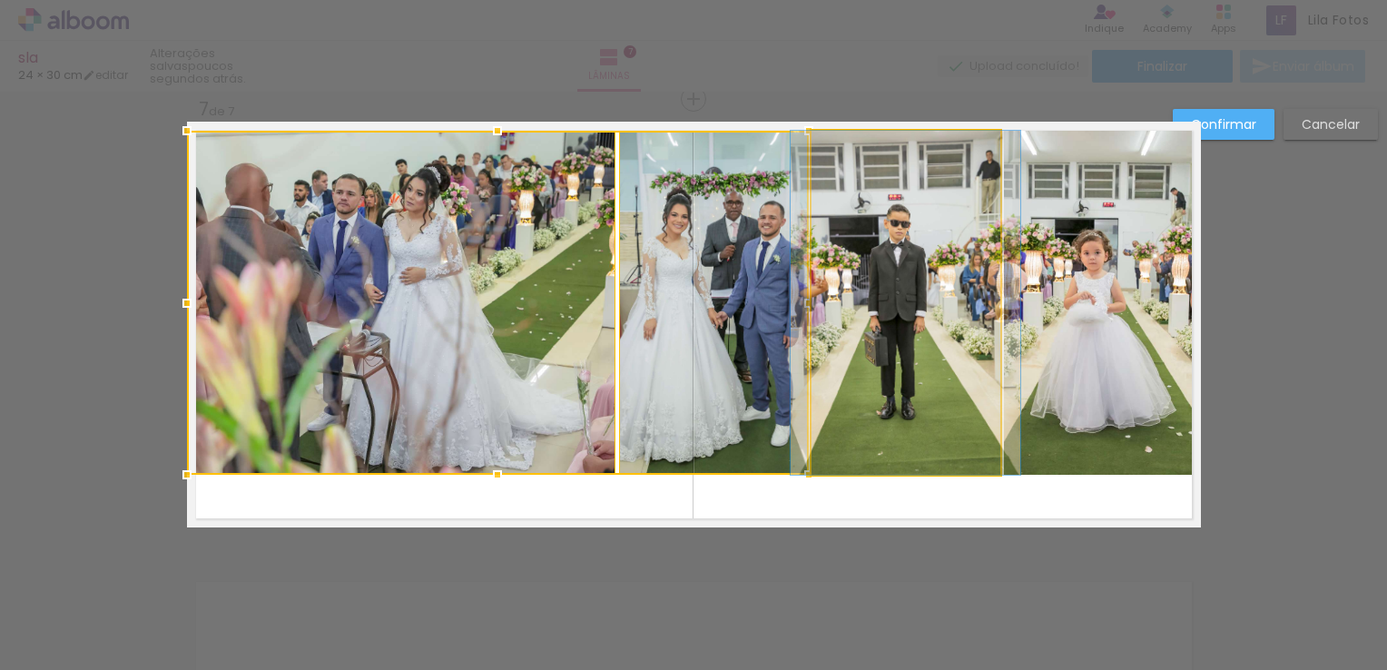
click at [887, 351] on quentale-photo at bounding box center [906, 303] width 189 height 344
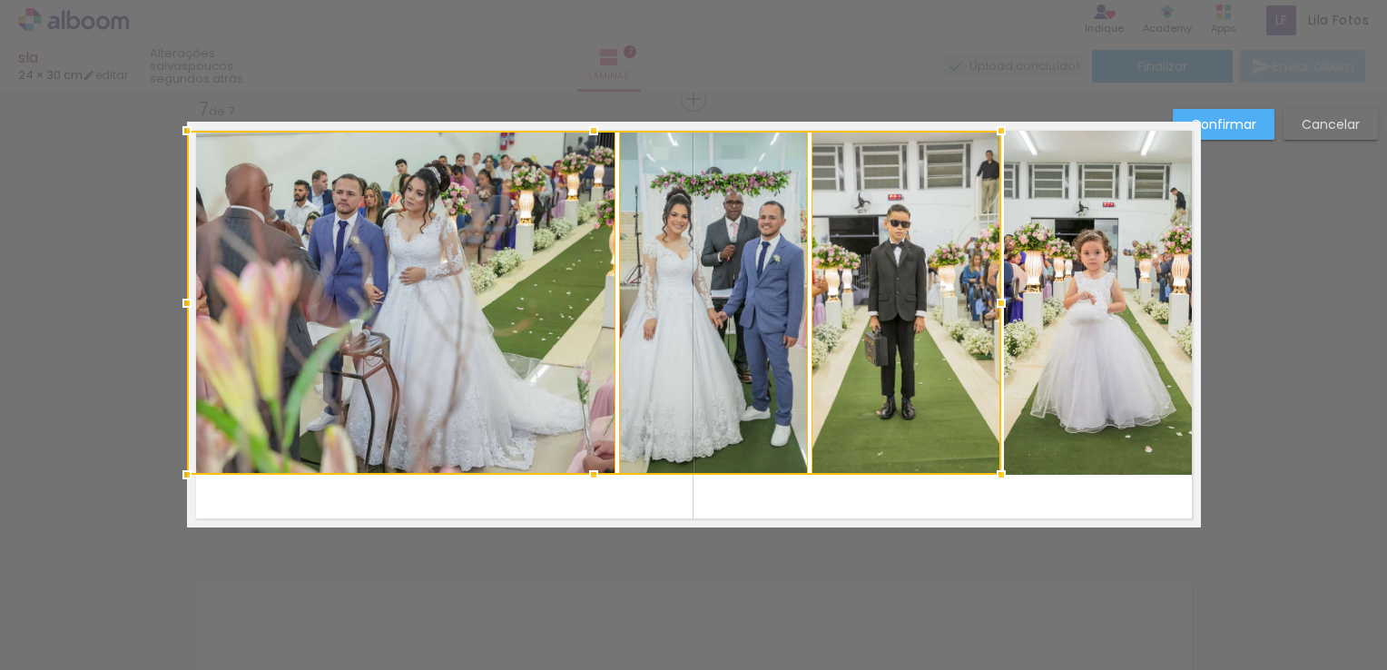
click at [1104, 347] on quentale-photo at bounding box center [1099, 303] width 191 height 344
click at [1104, 347] on div at bounding box center [691, 303] width 1008 height 344
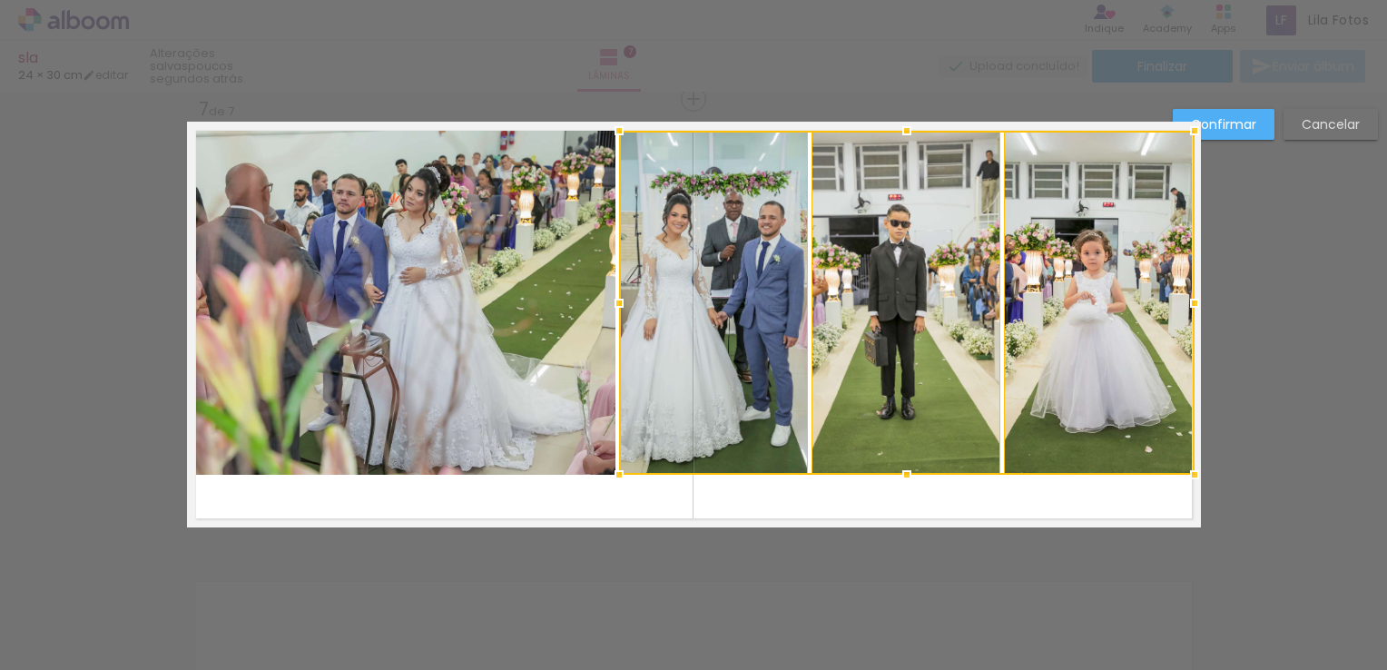
scroll to position [0, 3007]
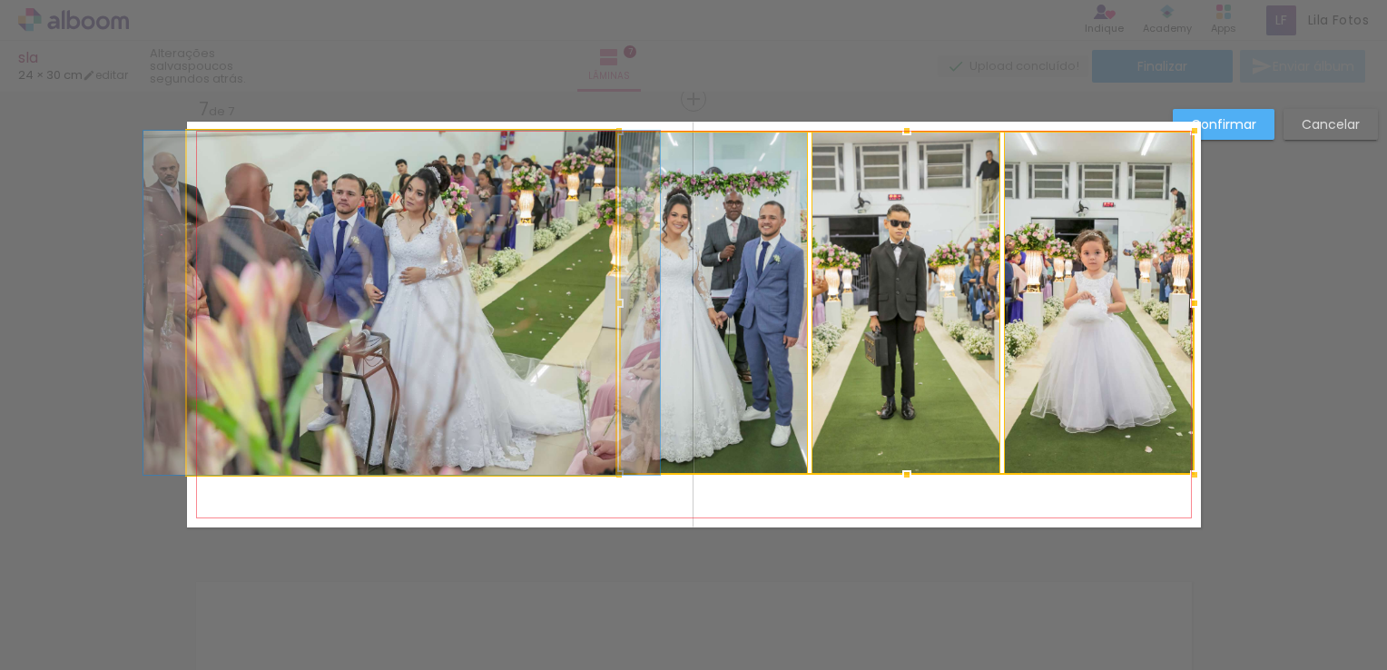
click at [504, 341] on quentale-photo at bounding box center [402, 303] width 430 height 344
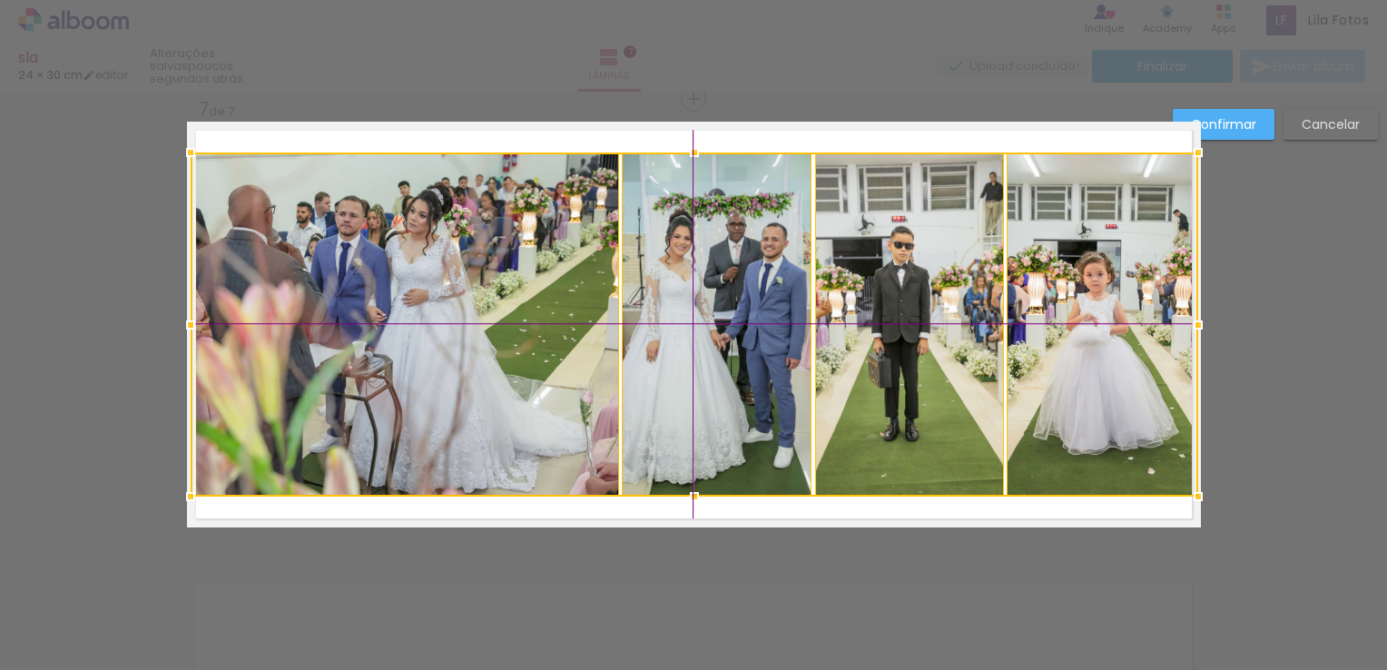
drag, startPoint x: 667, startPoint y: 311, endPoint x: 665, endPoint y: 336, distance: 24.7
click at [665, 336] on div at bounding box center [695, 325] width 1008 height 344
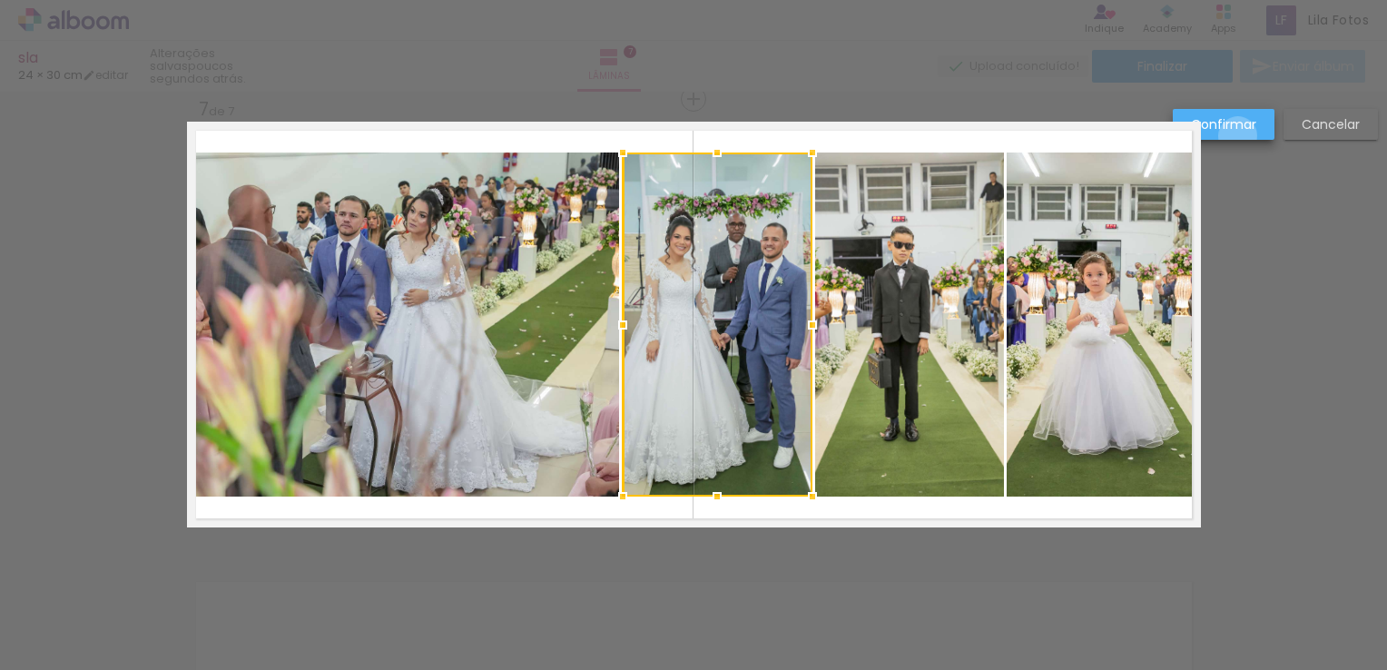
click at [1239, 136] on paper-button "Confirmar" at bounding box center [1224, 124] width 102 height 31
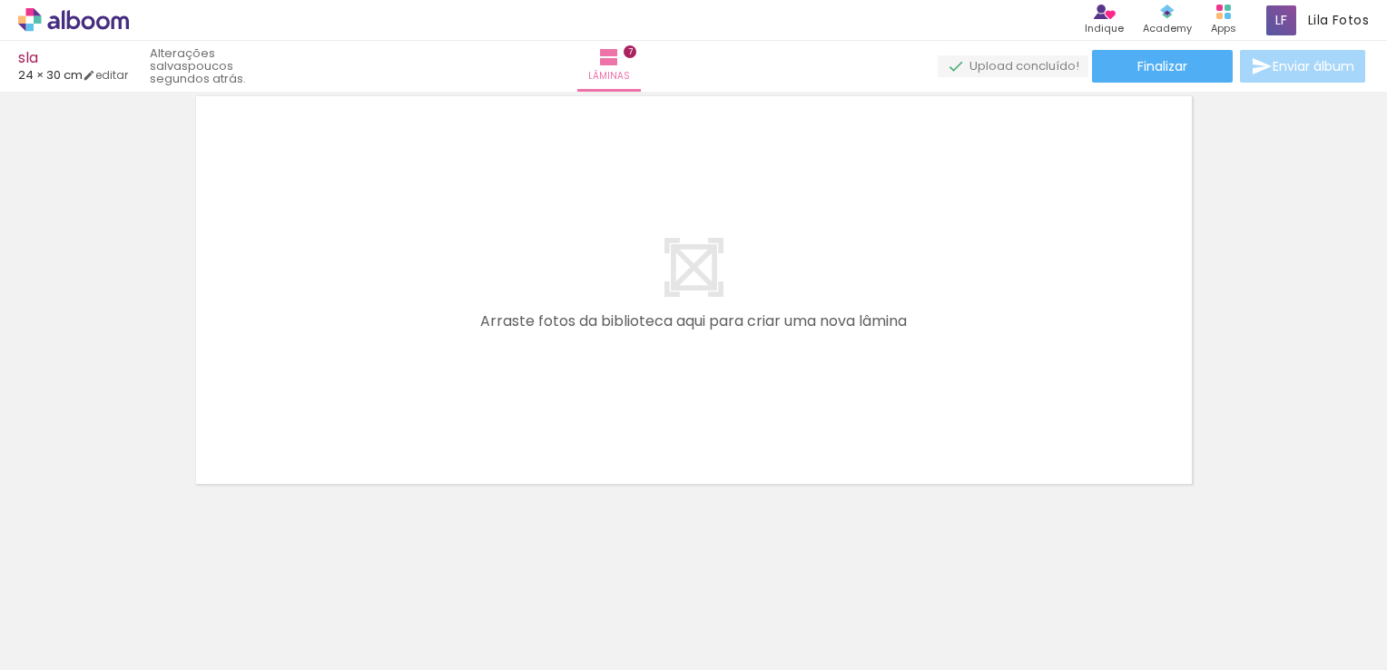
scroll to position [0, 0]
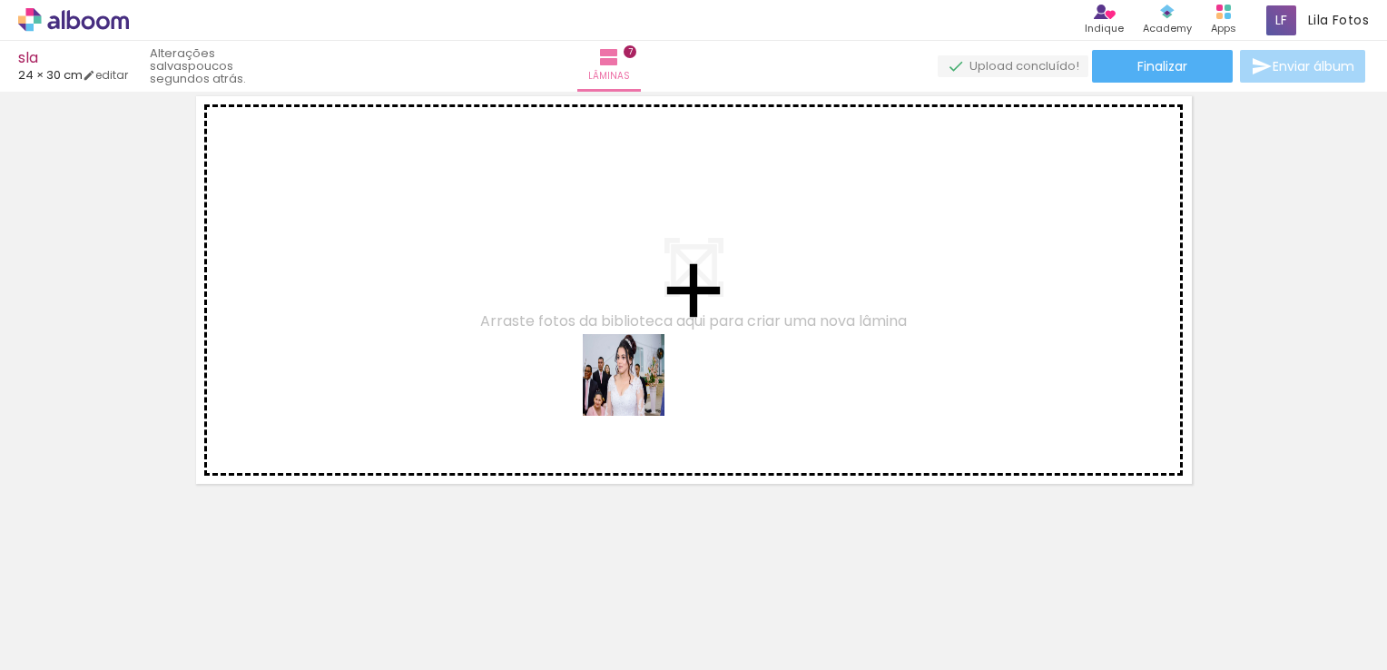
drag, startPoint x: 634, startPoint y: 633, endPoint x: 648, endPoint y: 370, distance: 263.7
click at [648, 370] on quentale-workspace at bounding box center [693, 335] width 1387 height 670
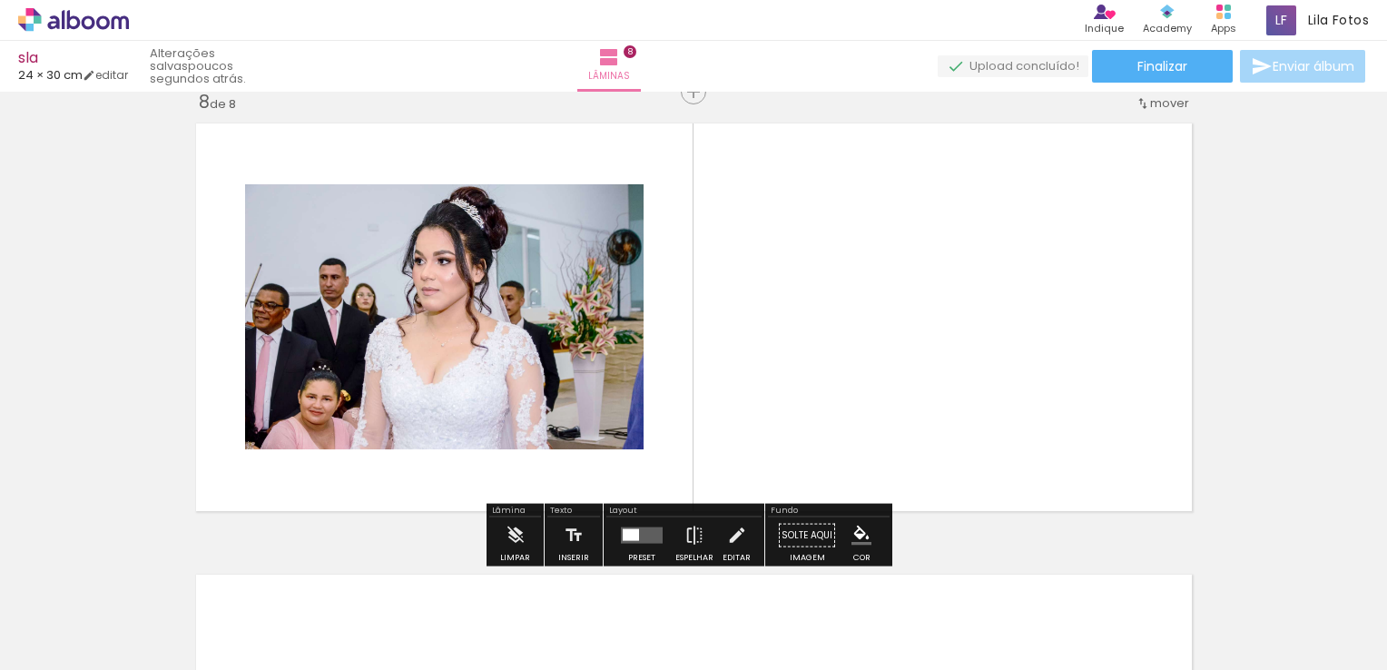
scroll to position [3182, 0]
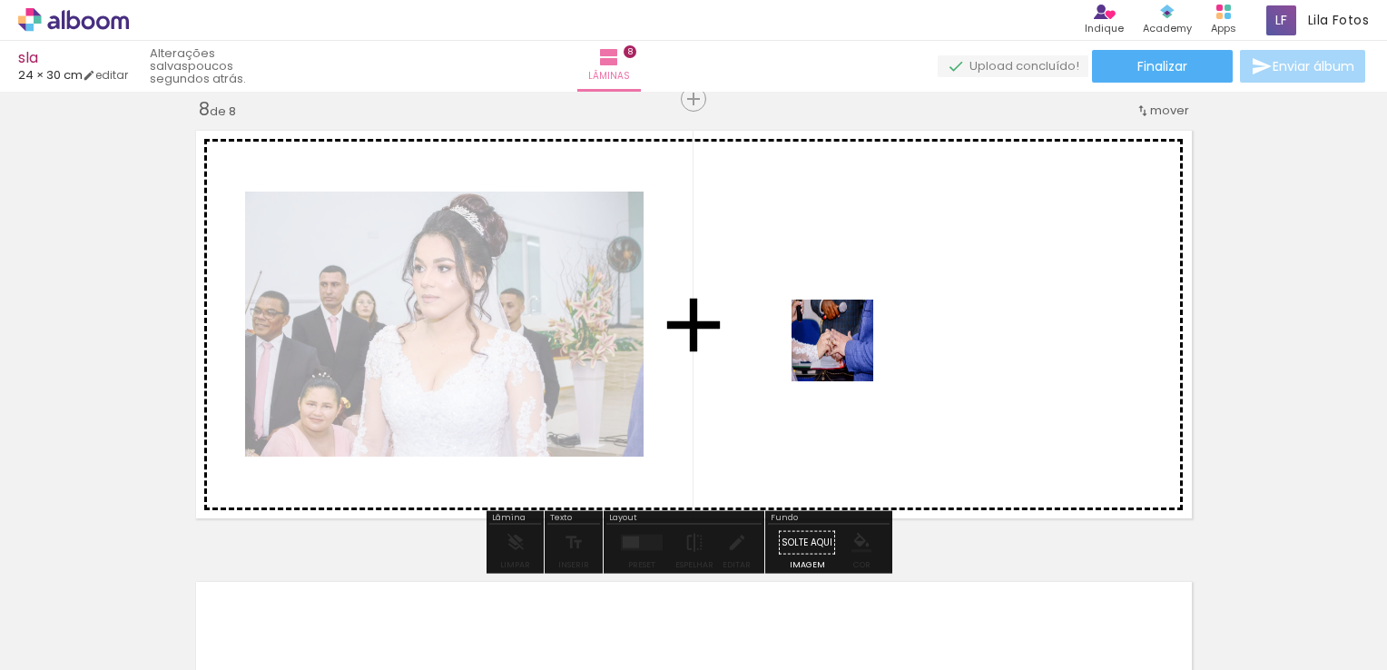
drag, startPoint x: 705, startPoint y: 616, endPoint x: 846, endPoint y: 354, distance: 297.4
click at [846, 354] on quentale-workspace at bounding box center [693, 335] width 1387 height 670
